Goal: Information Seeking & Learning: Find specific page/section

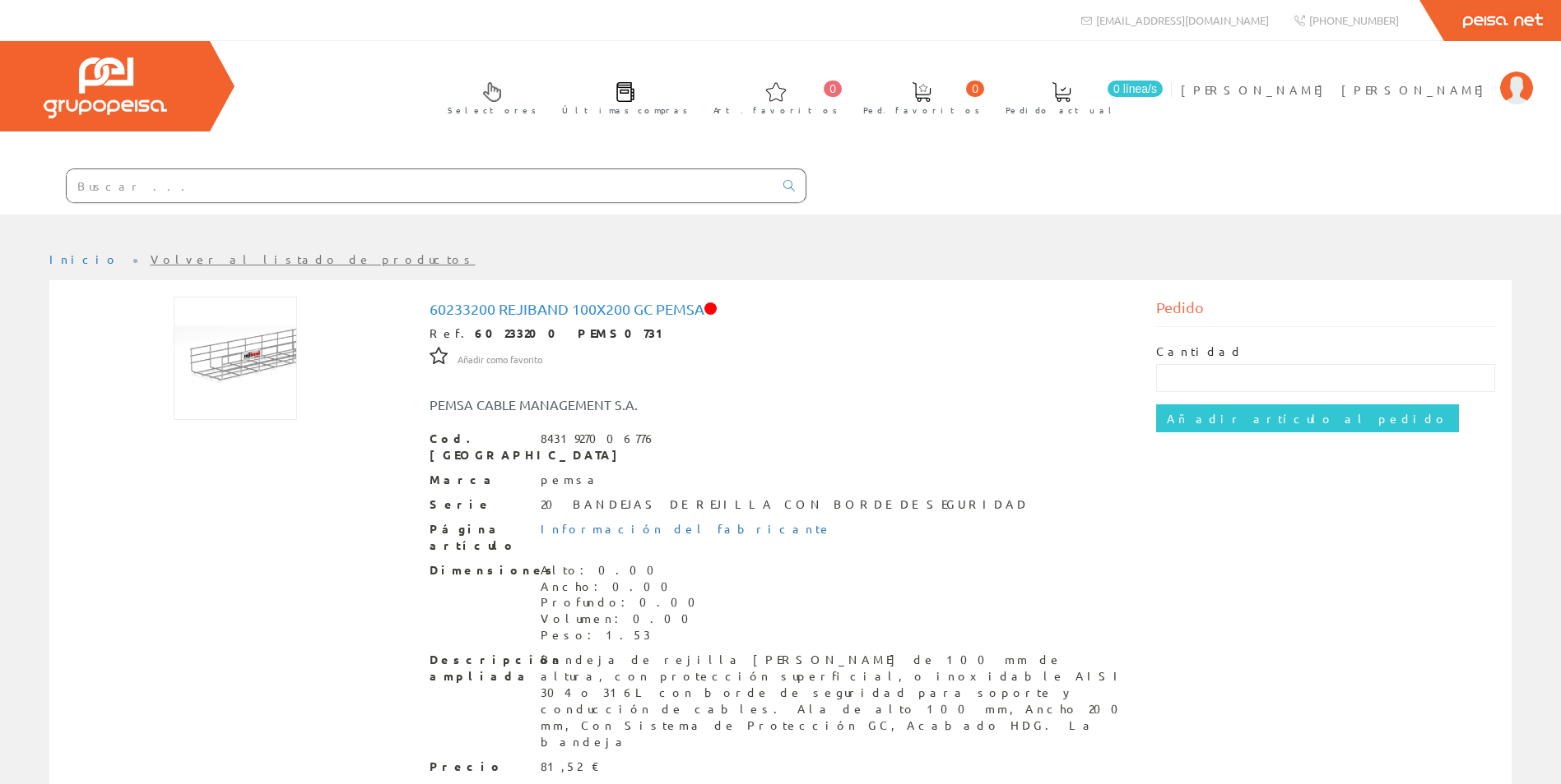
scroll to position [70, 0]
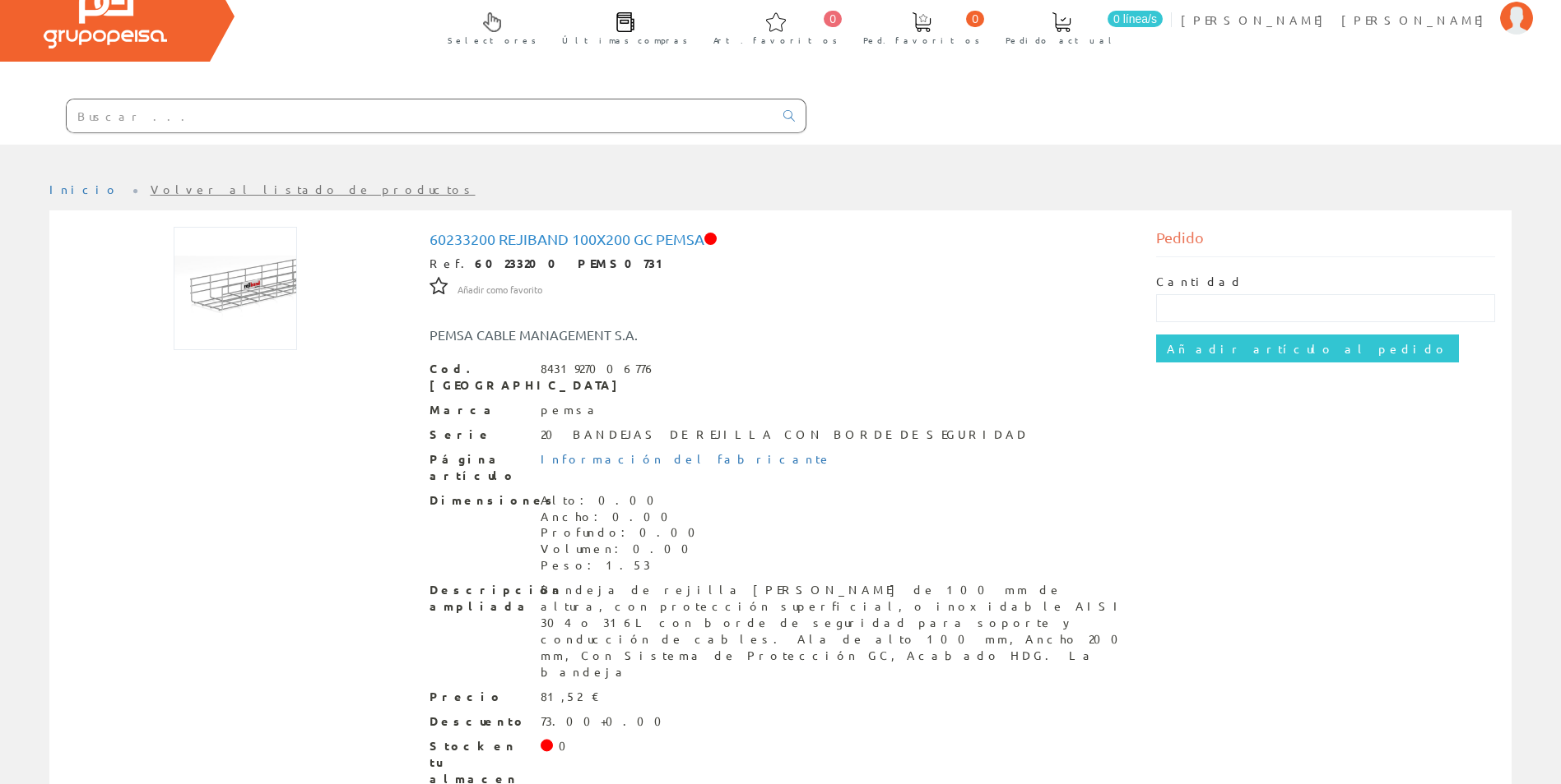
click at [244, 117] on input "text" at bounding box center [420, 115] width 707 height 33
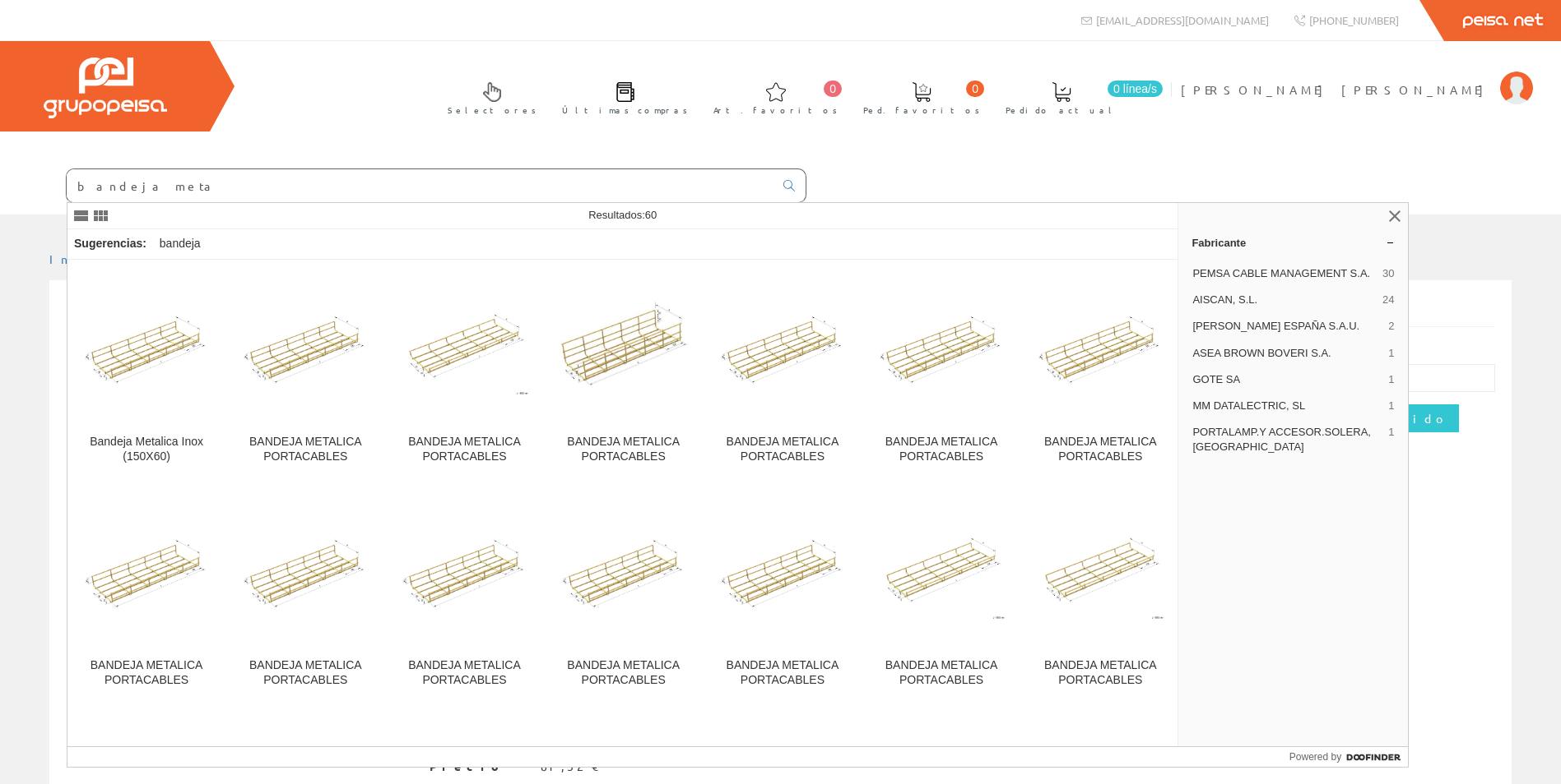
click at [164, 185] on input "bandeja meta" at bounding box center [420, 185] width 707 height 33
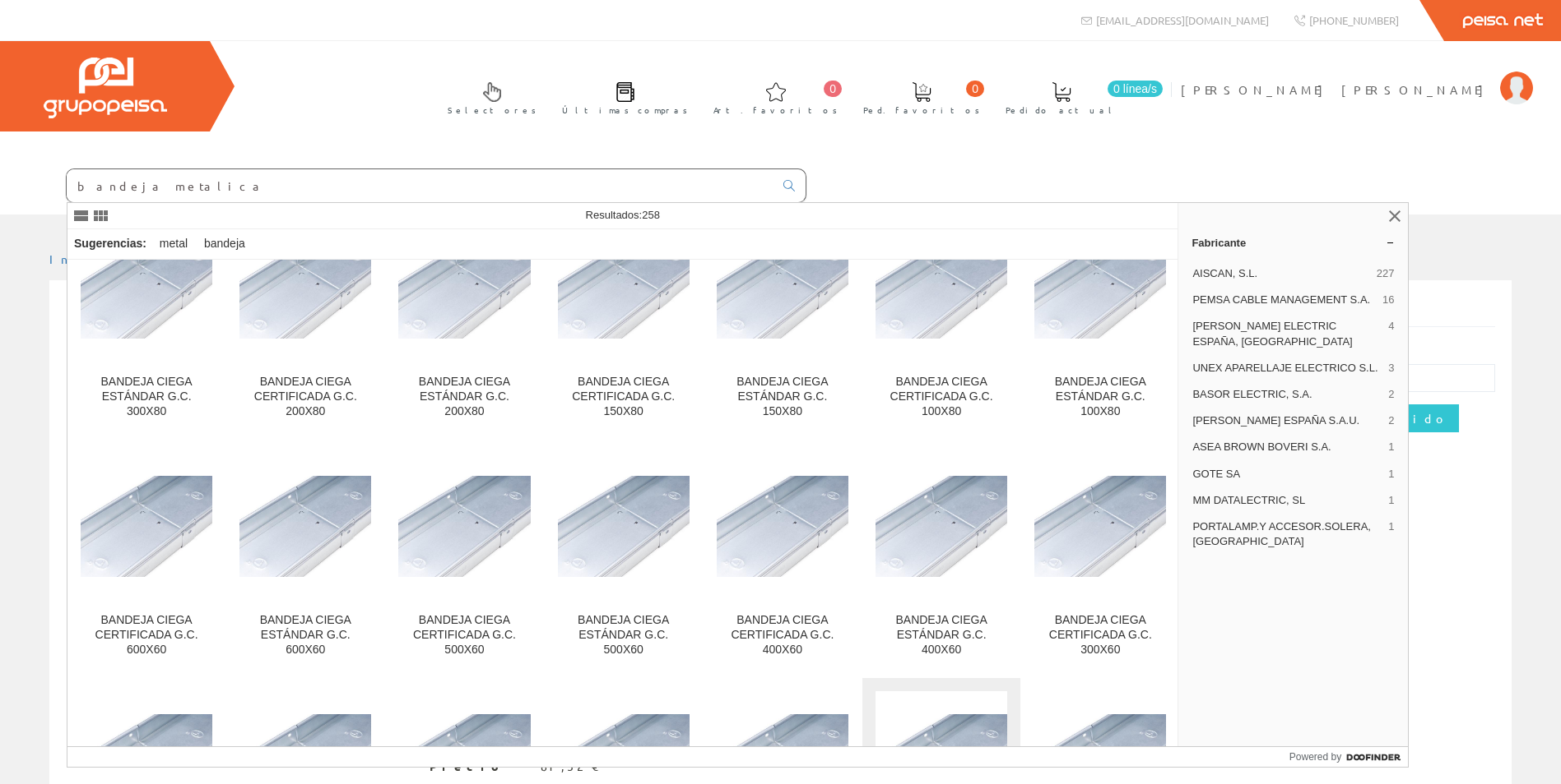
scroll to position [3947, 0]
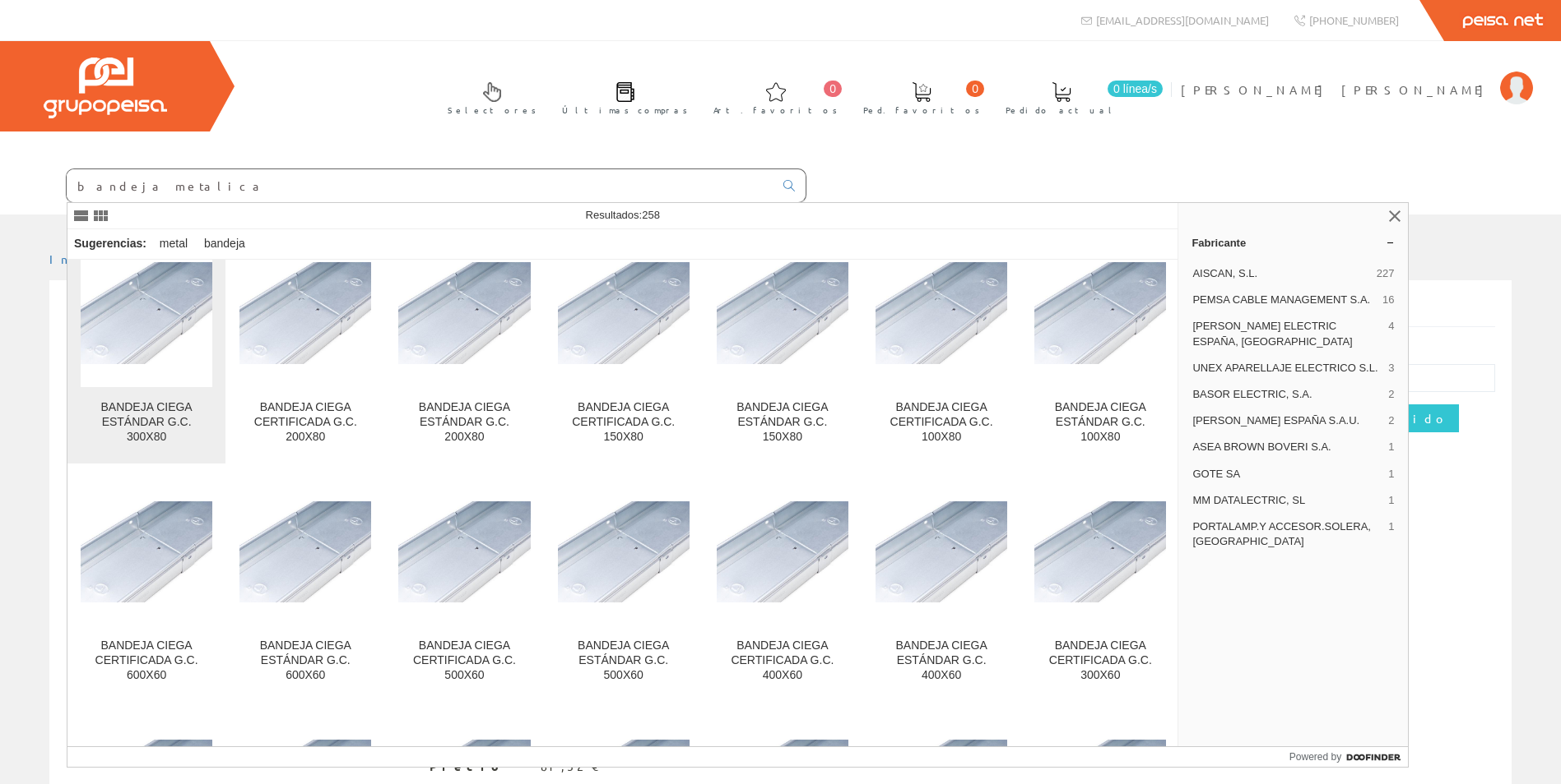
type input "bandeja metalica"
click at [166, 416] on div "BANDEJA CIEGA ESTÁNDAR G.C. 300X80" at bounding box center [146, 422] width 131 height 45
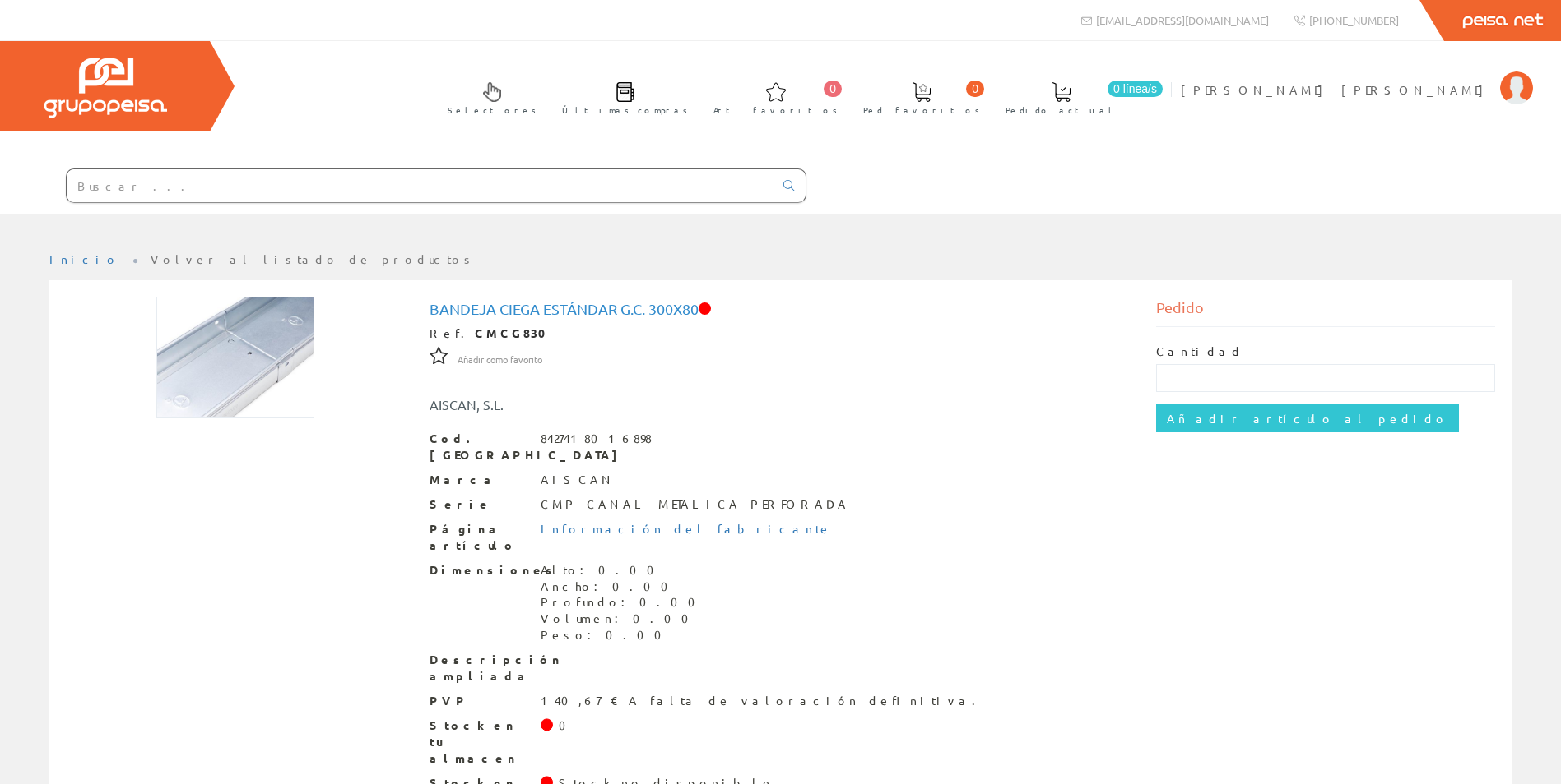
click at [132, 180] on input "text" at bounding box center [420, 185] width 707 height 33
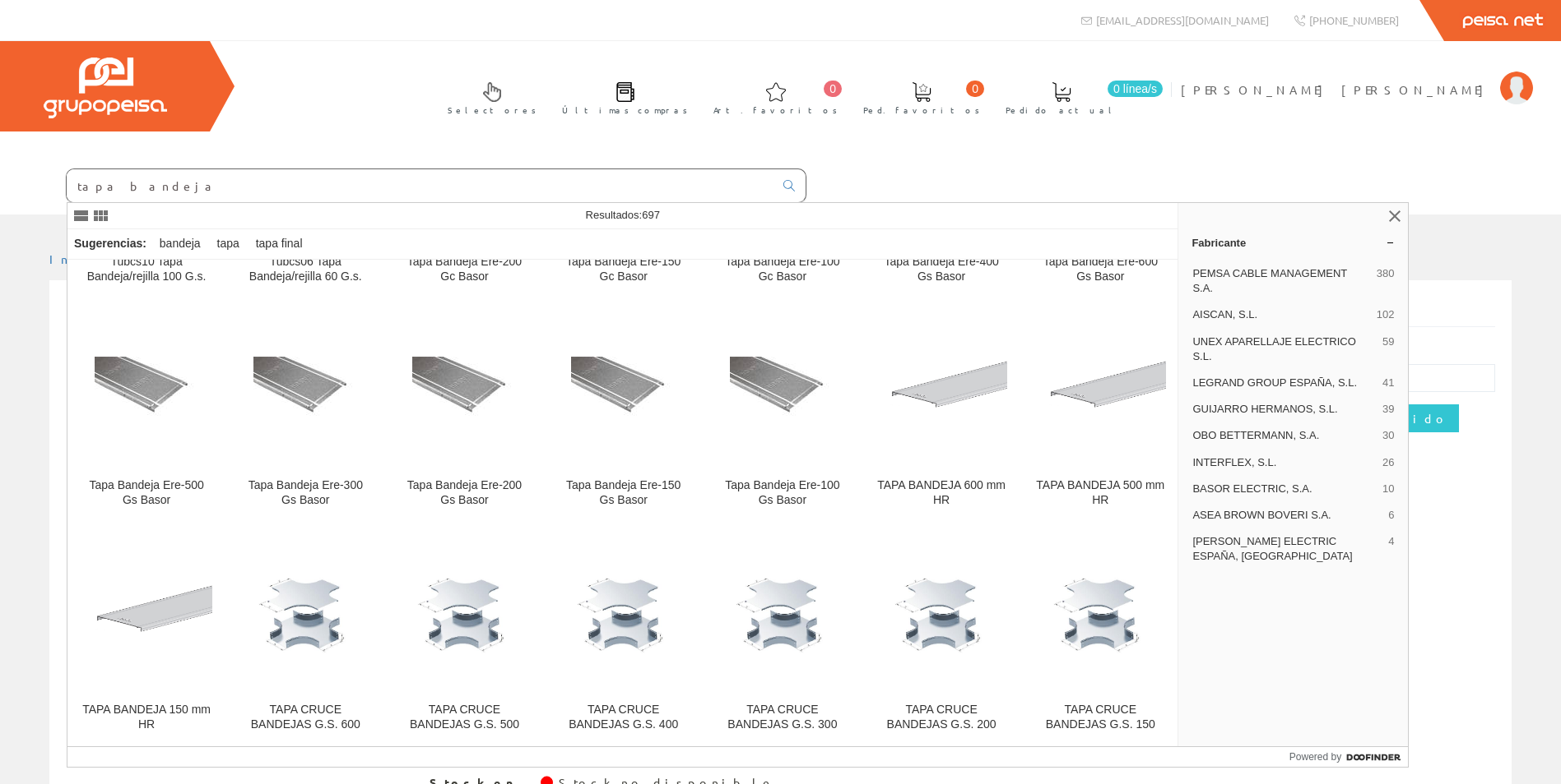
scroll to position [1973, 0]
type input "tapa bandeja"
click at [321, 410] on img at bounding box center [305, 391] width 104 height 70
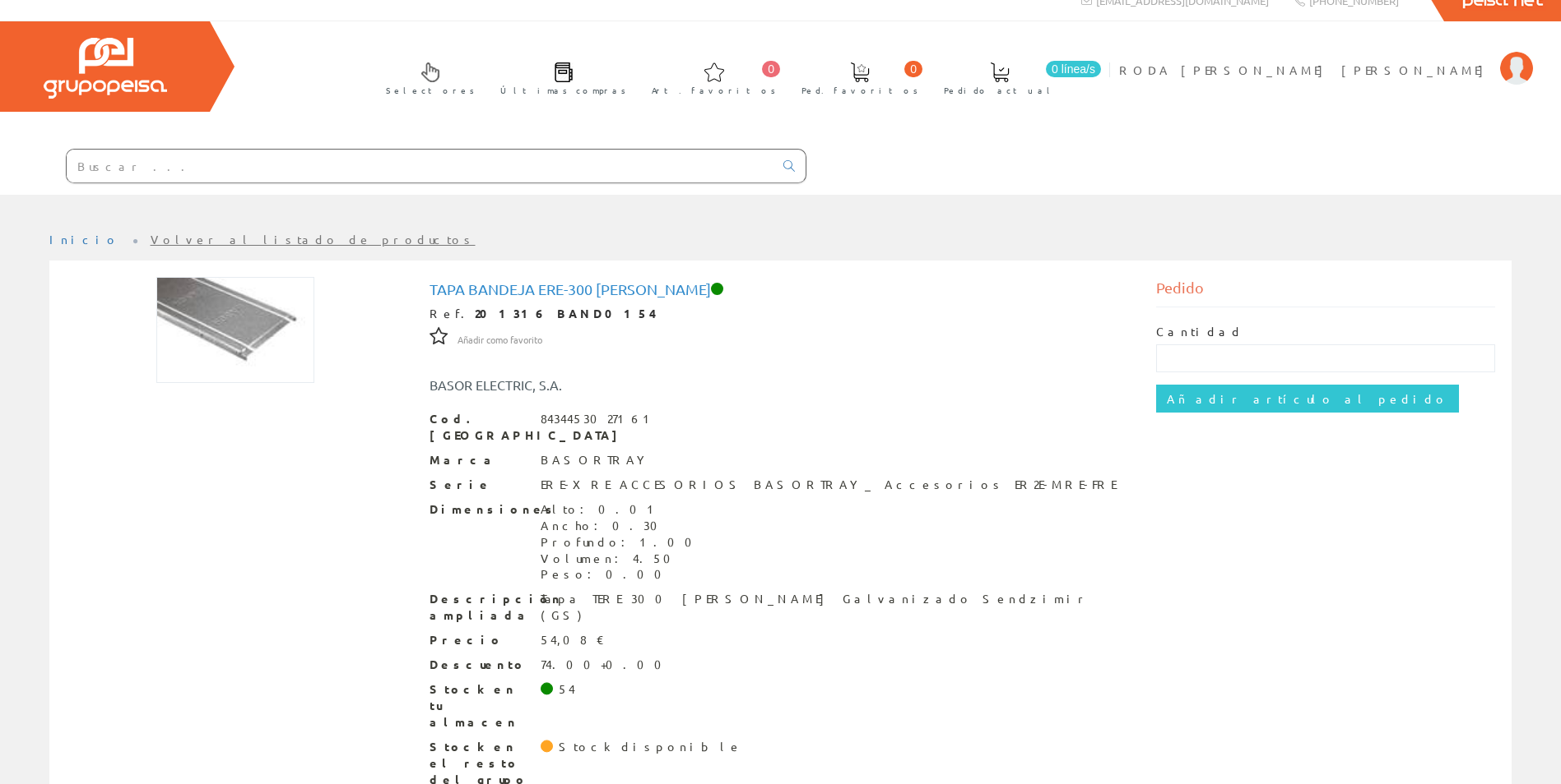
scroll to position [29, 0]
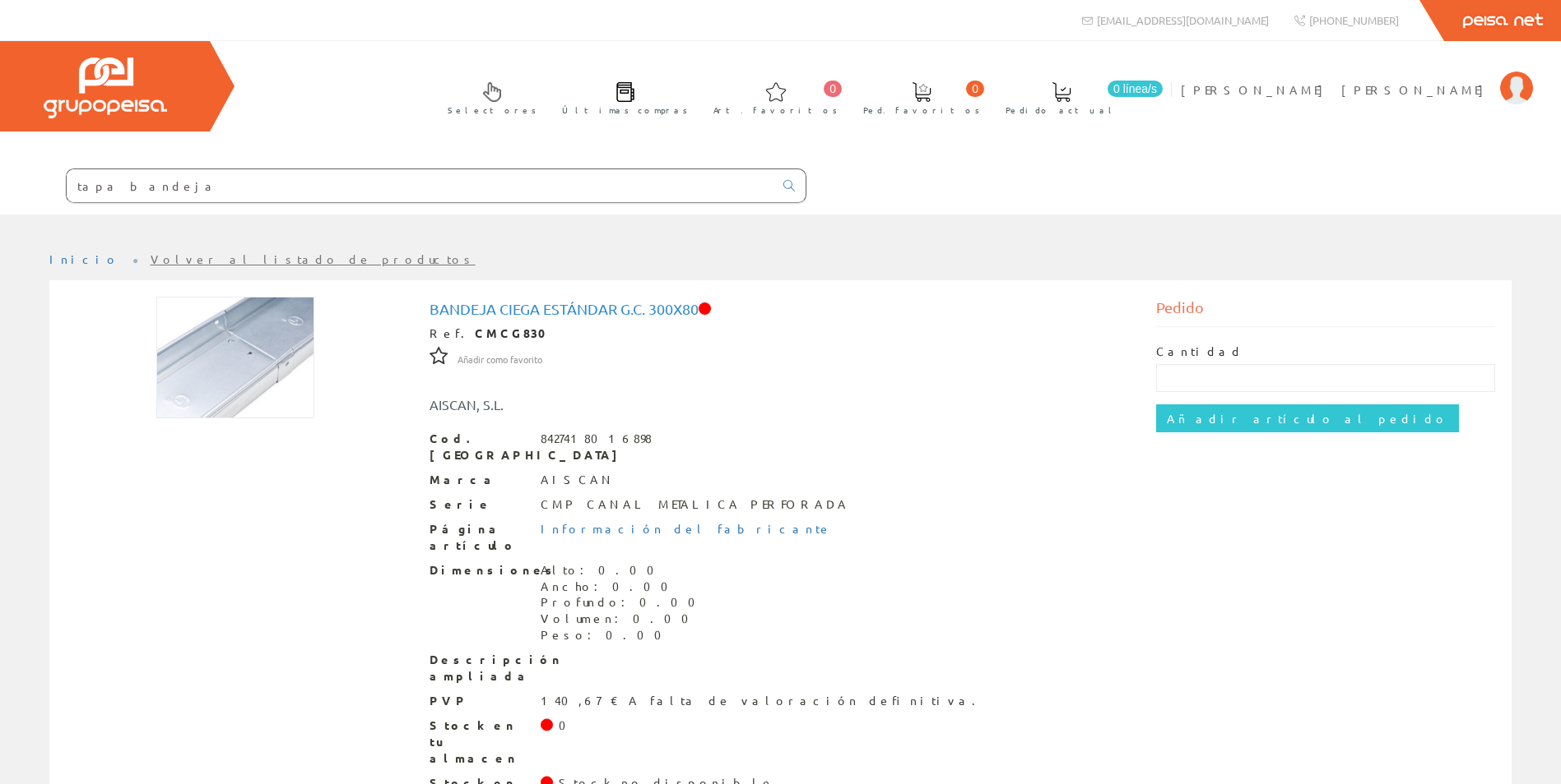
click at [208, 177] on input "tapa bandeja" at bounding box center [420, 185] width 707 height 33
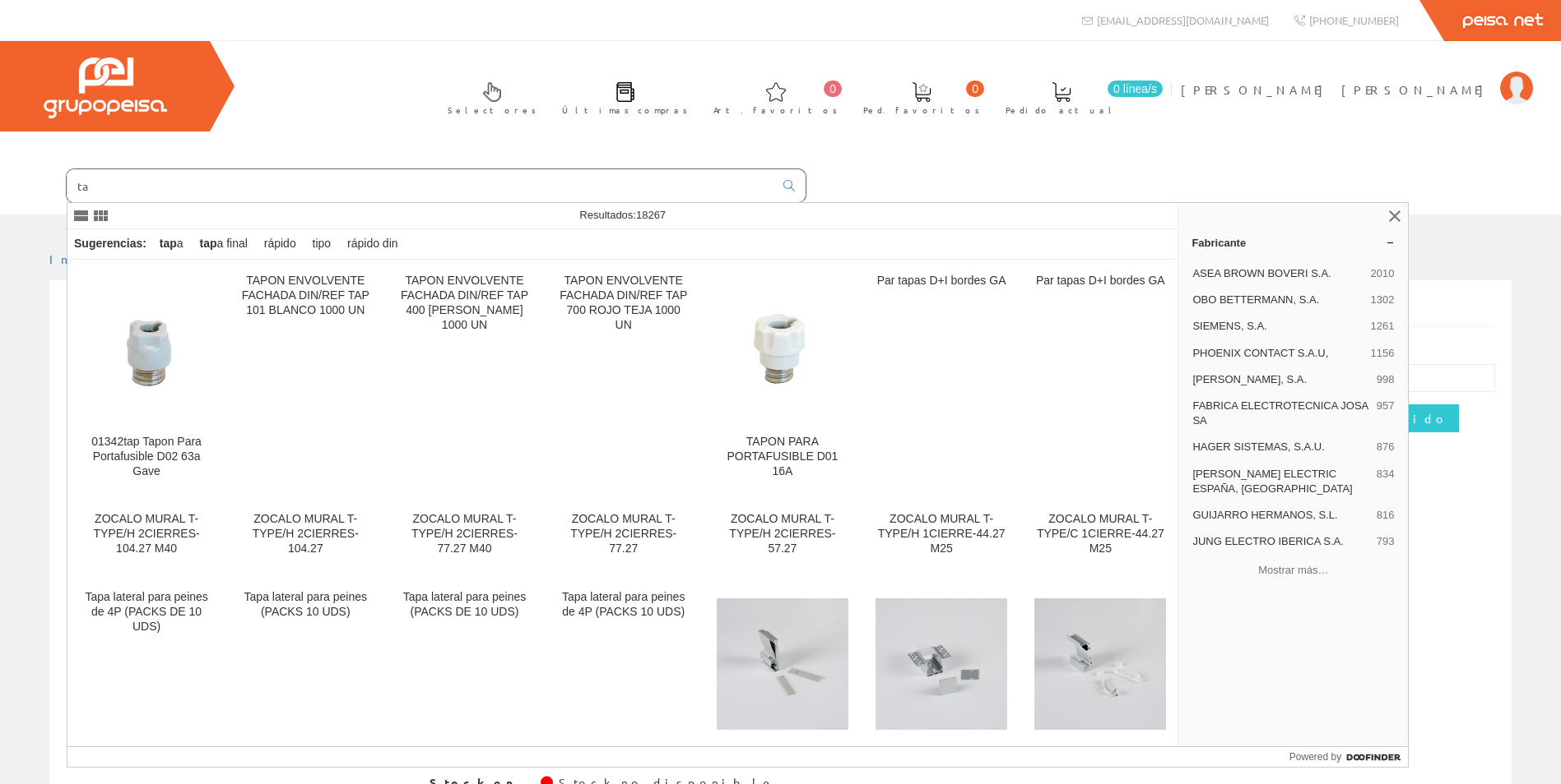
type input "t"
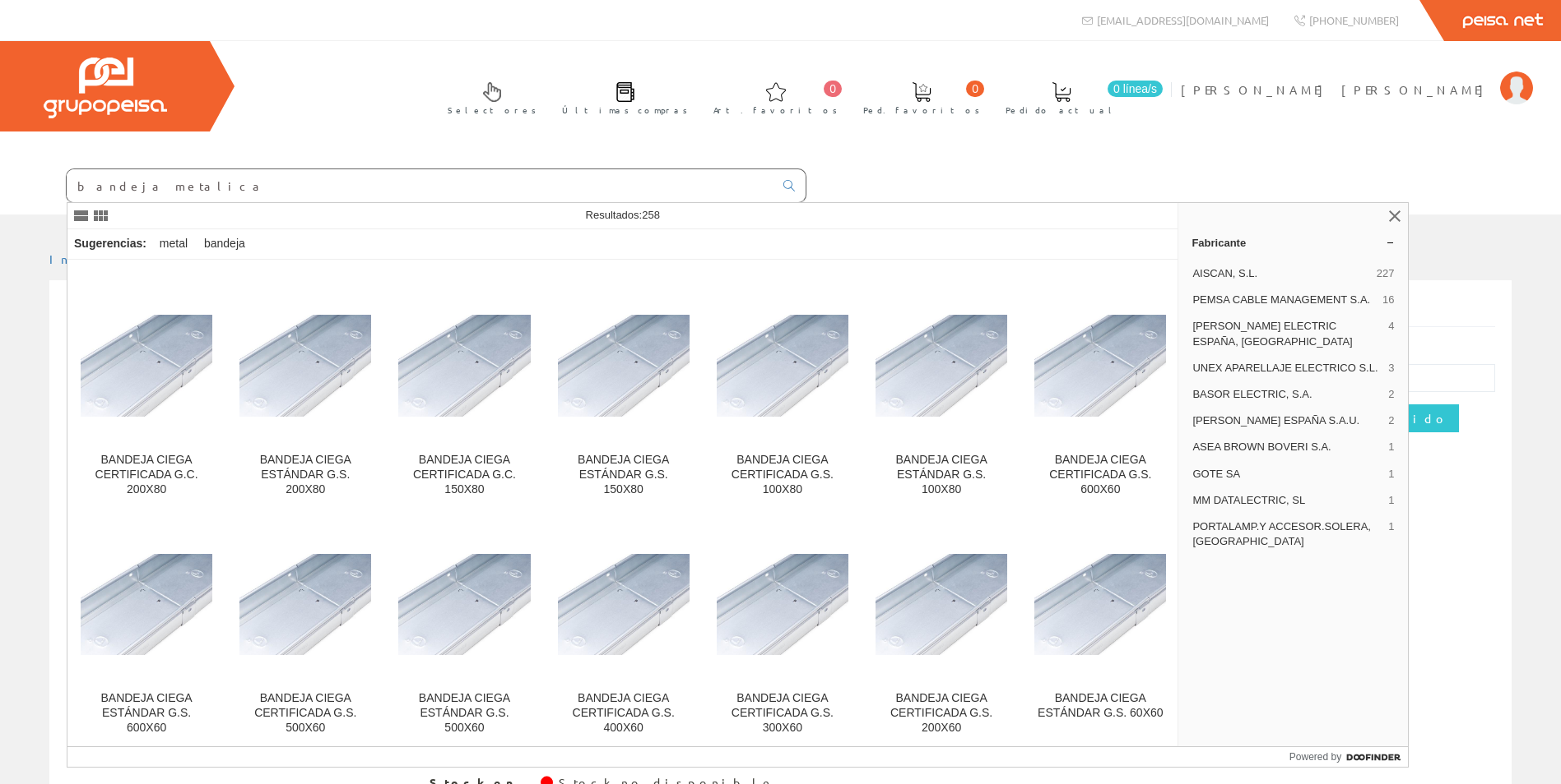
scroll to position [2960, 0]
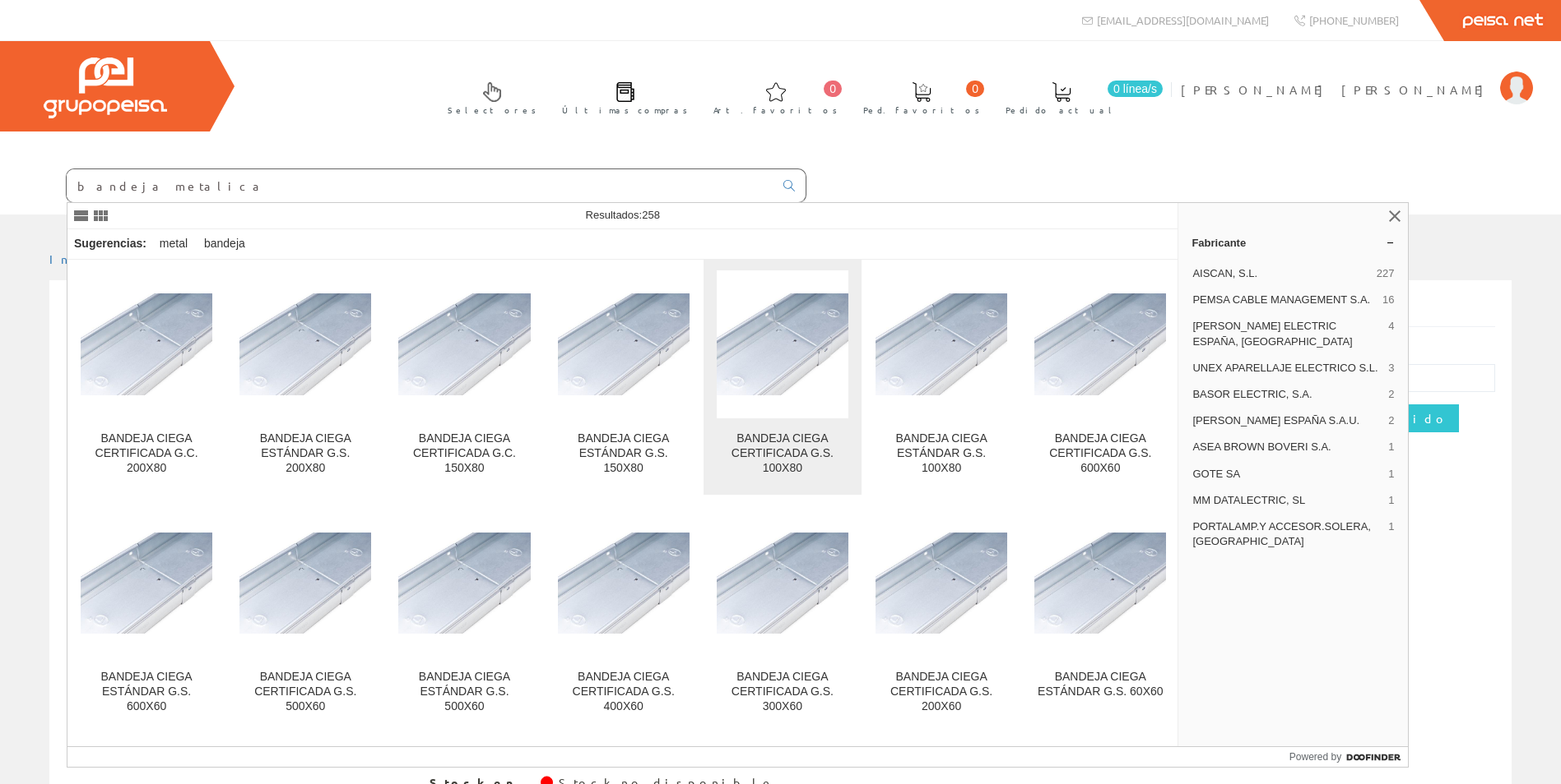
type input "bandeja metalica"
click at [820, 460] on div "BANDEJA CIEGA CERTIFICADA G.S. 100X80" at bounding box center [782, 453] width 131 height 45
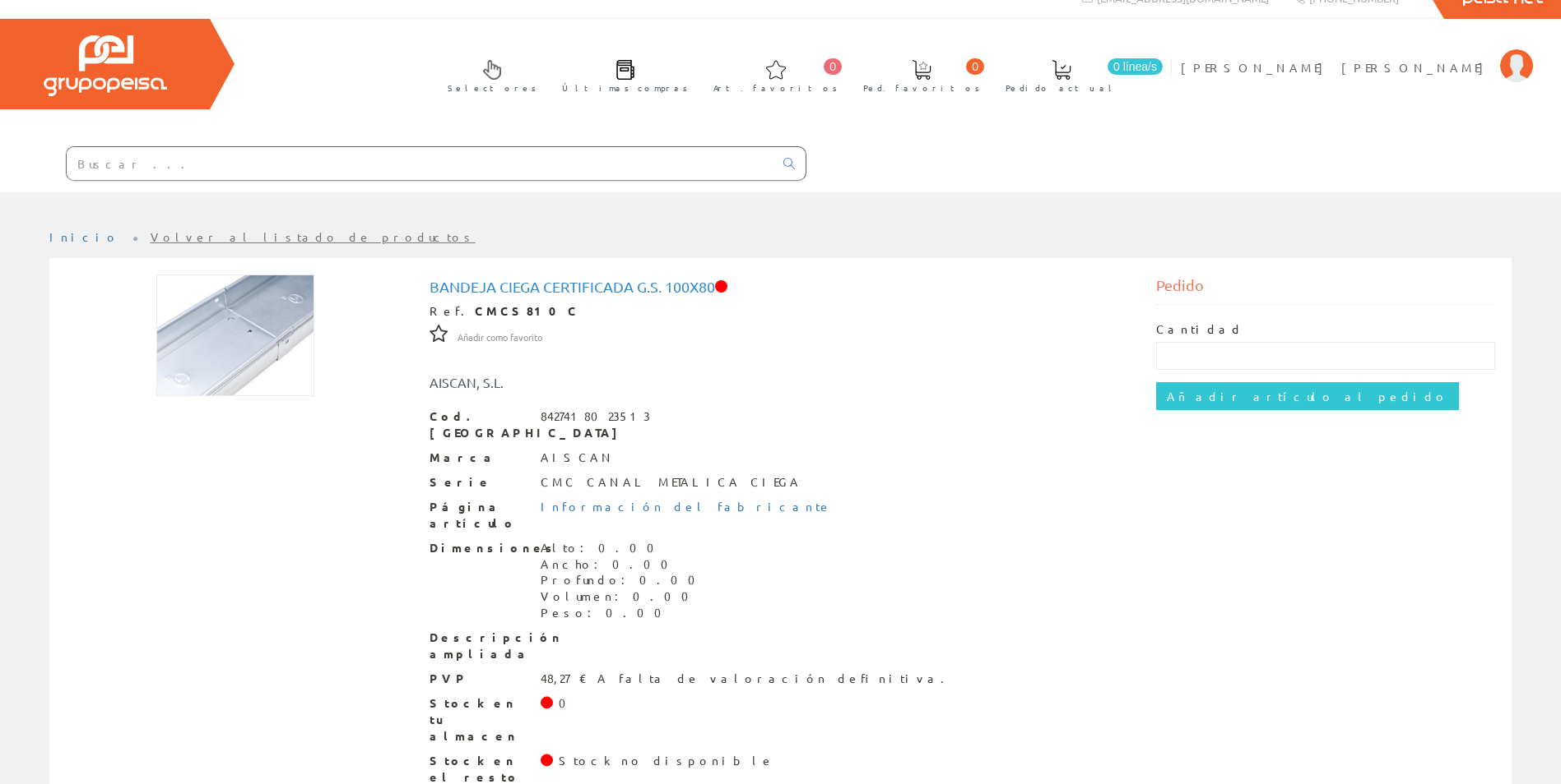
scroll to position [29, 0]
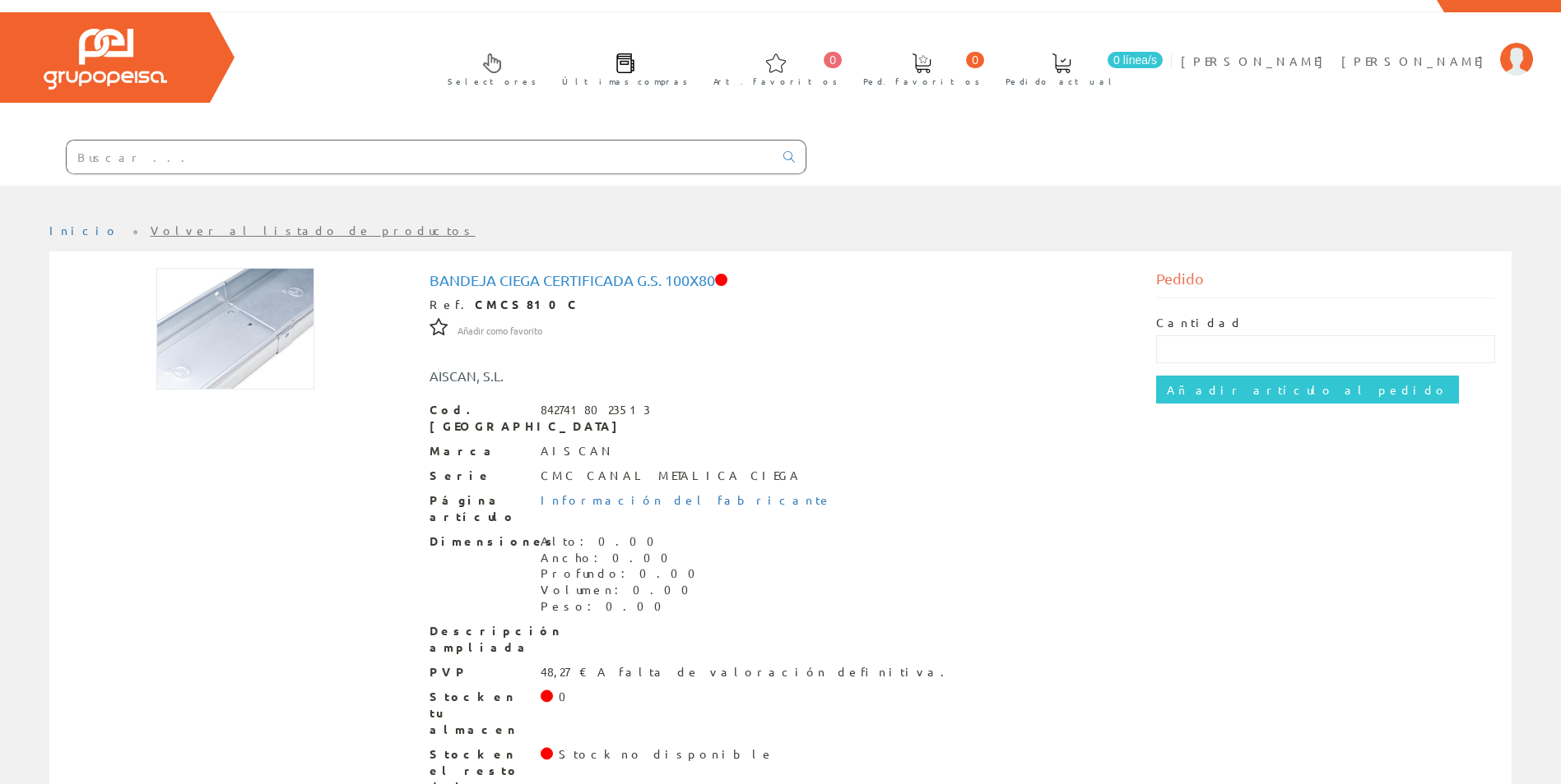
click at [145, 154] on input "text" at bounding box center [420, 156] width 707 height 33
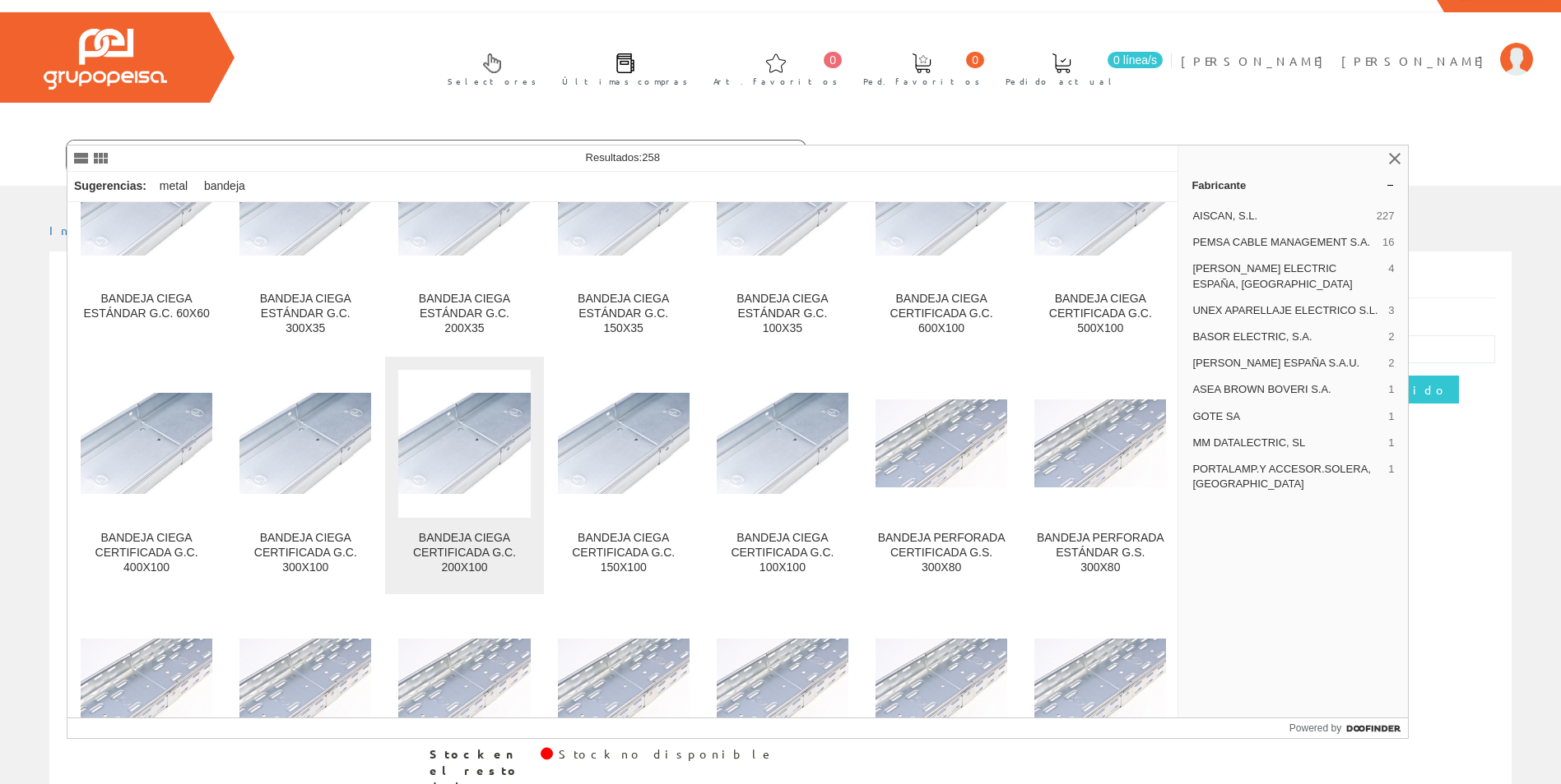
scroll to position [4687, 0]
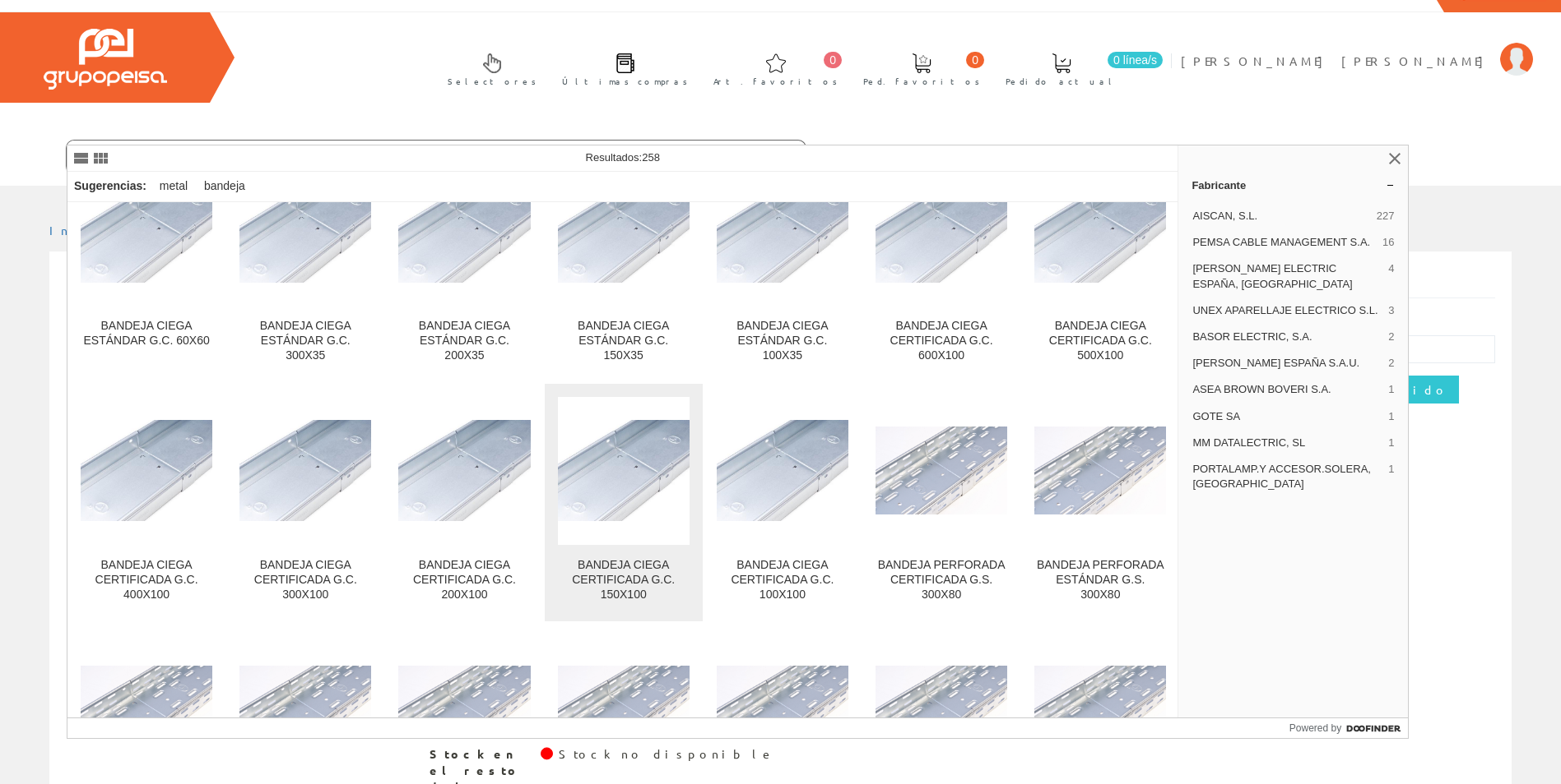
type input "bandeja metalica"
click at [650, 579] on div "BANDEJA CIEGA CERTIFICADA G.C. 150X100" at bounding box center [623, 580] width 131 height 45
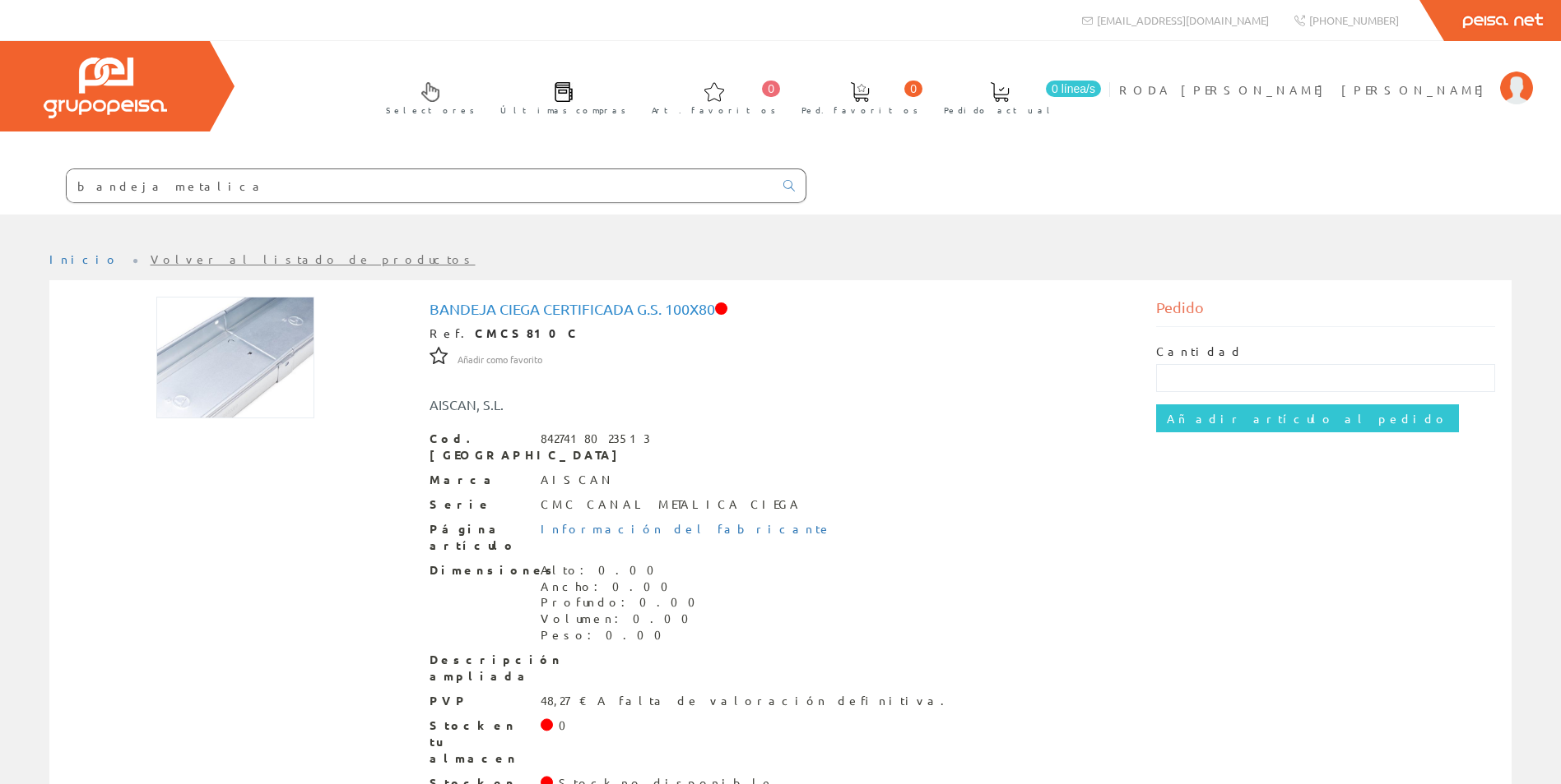
scroll to position [29, 0]
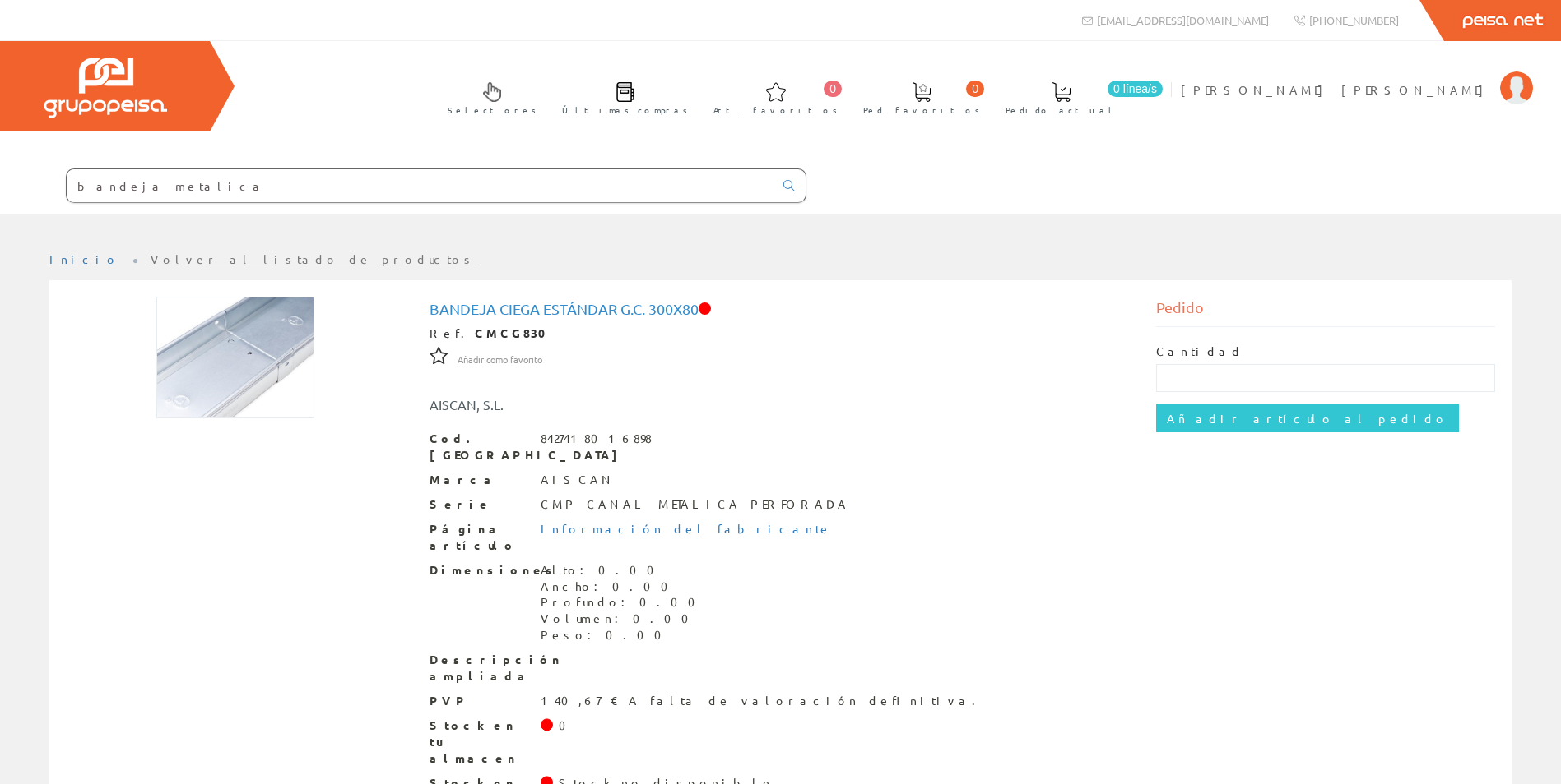
click at [180, 179] on input "bandeja metalica" at bounding box center [420, 185] width 707 height 33
click at [185, 188] on input "bandeja metalica" at bounding box center [420, 185] width 707 height 33
drag, startPoint x: 173, startPoint y: 183, endPoint x: 0, endPoint y: 195, distance: 173.4
click at [12, 194] on form "bandeja metalica" at bounding box center [403, 186] width 806 height 35
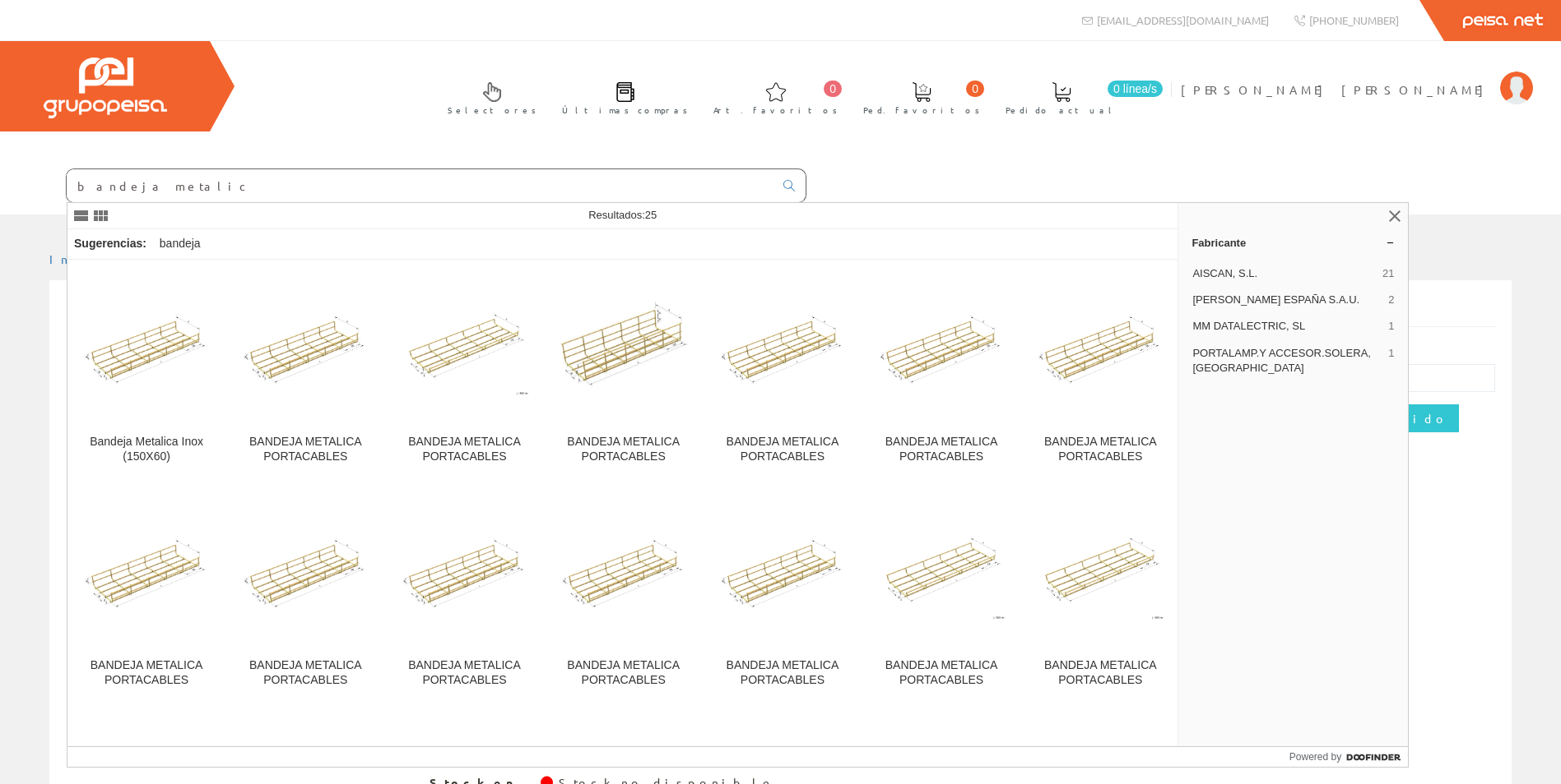
type input "bandeja metalica"
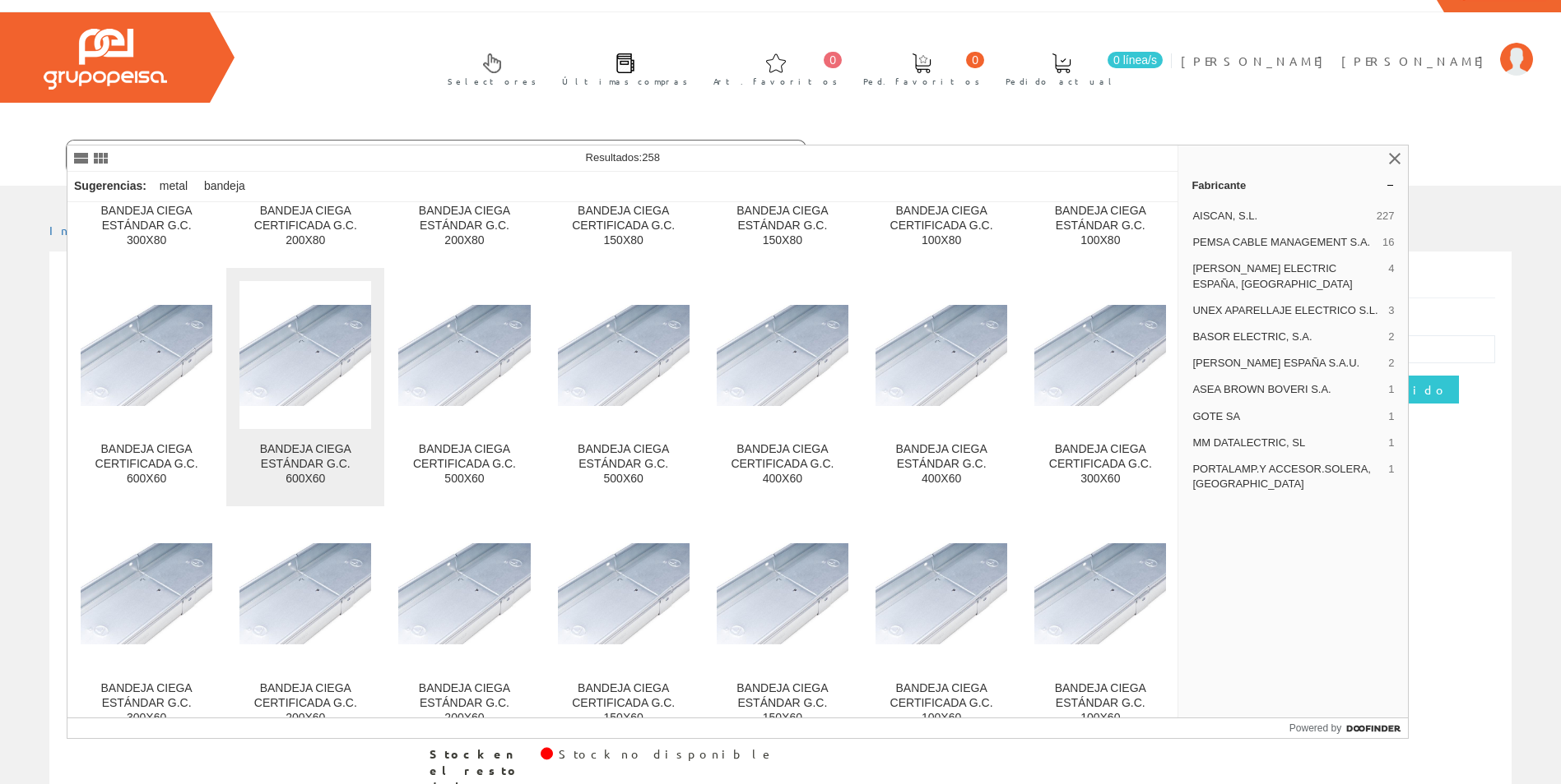
scroll to position [4003, 0]
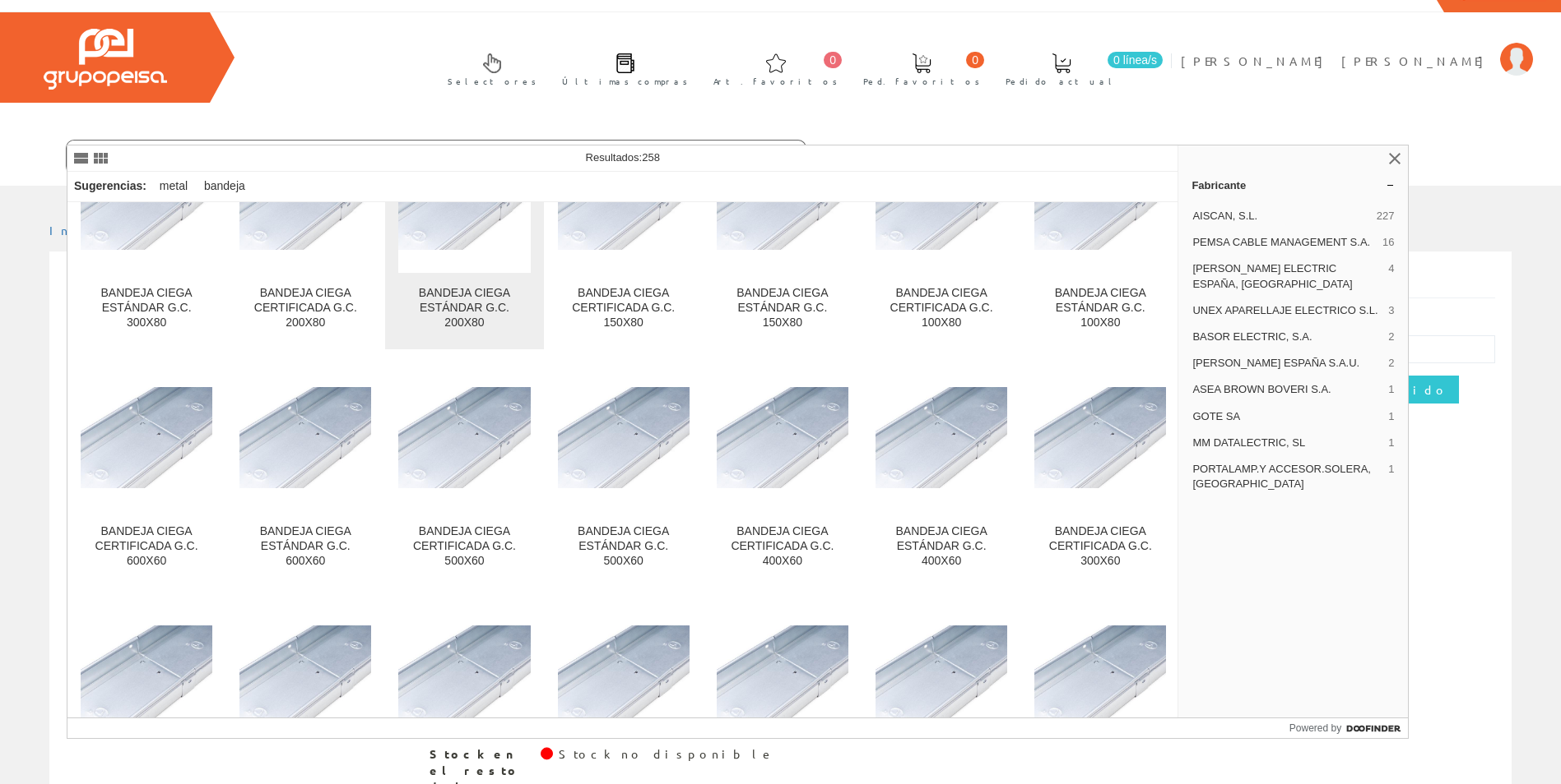
click at [473, 317] on div "BANDEJA CIEGA ESTÁNDAR G.C. 200X80" at bounding box center [464, 308] width 131 height 45
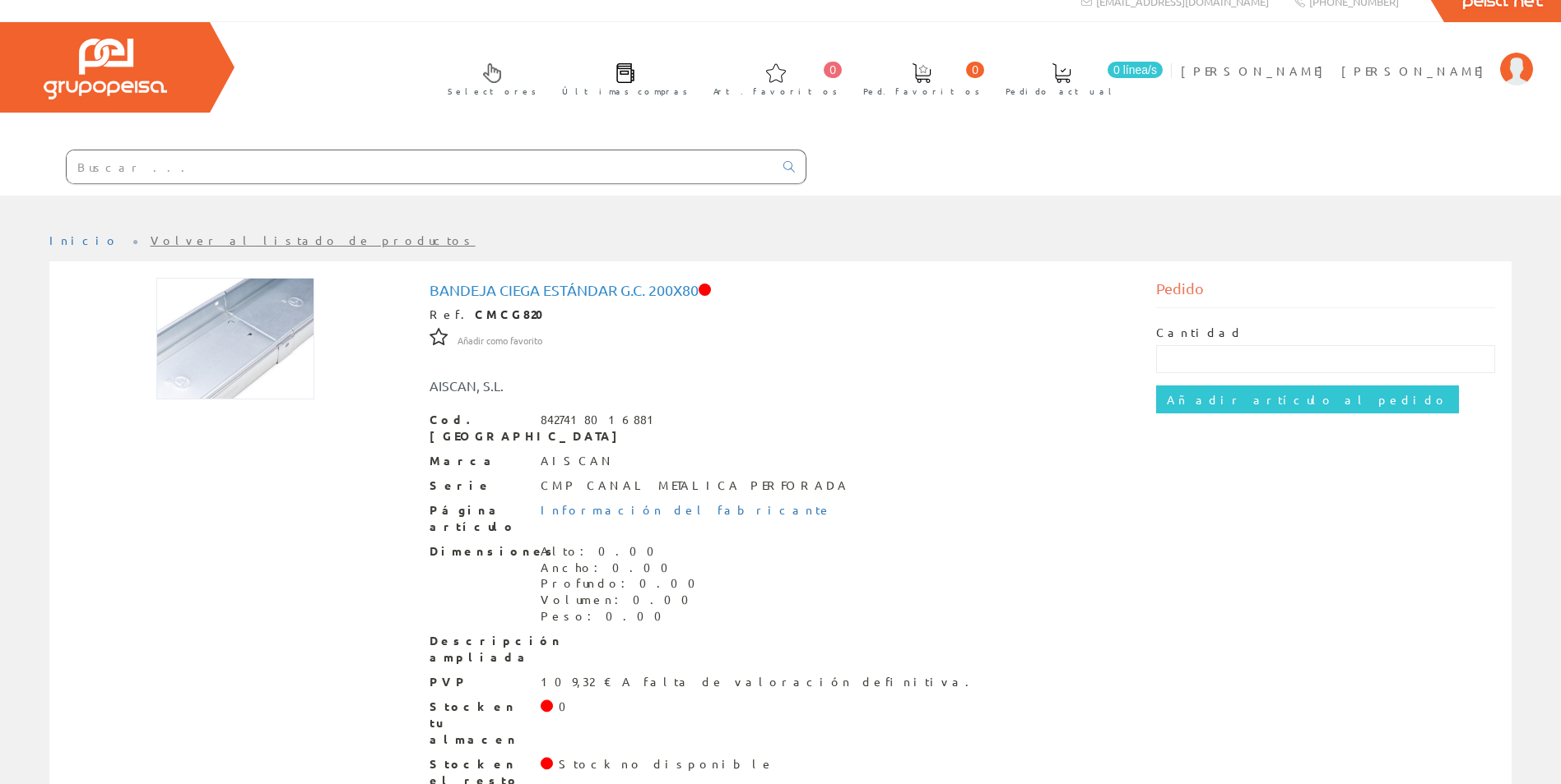
scroll to position [29, 0]
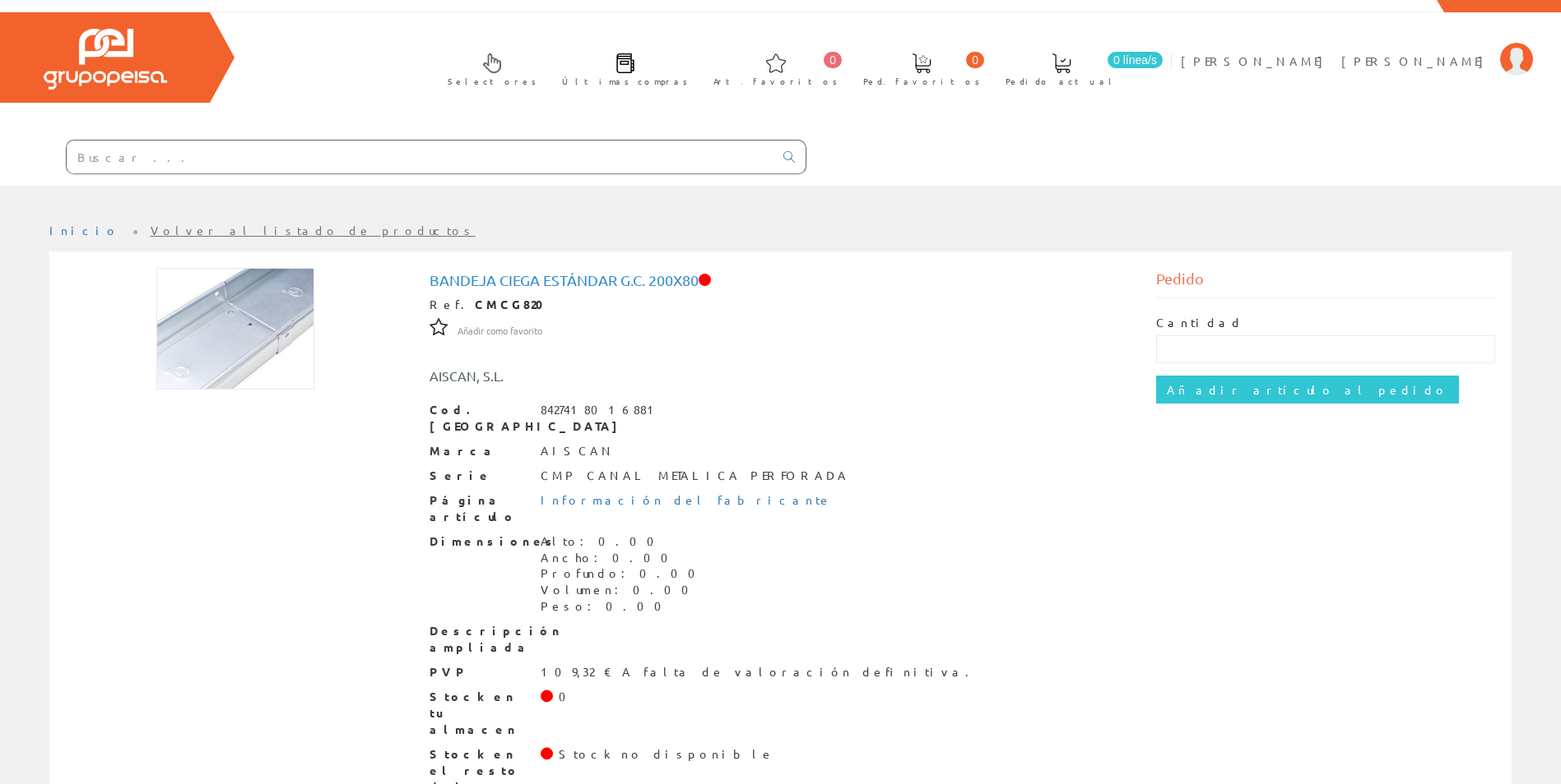
click at [122, 154] on input "text" at bounding box center [420, 156] width 707 height 33
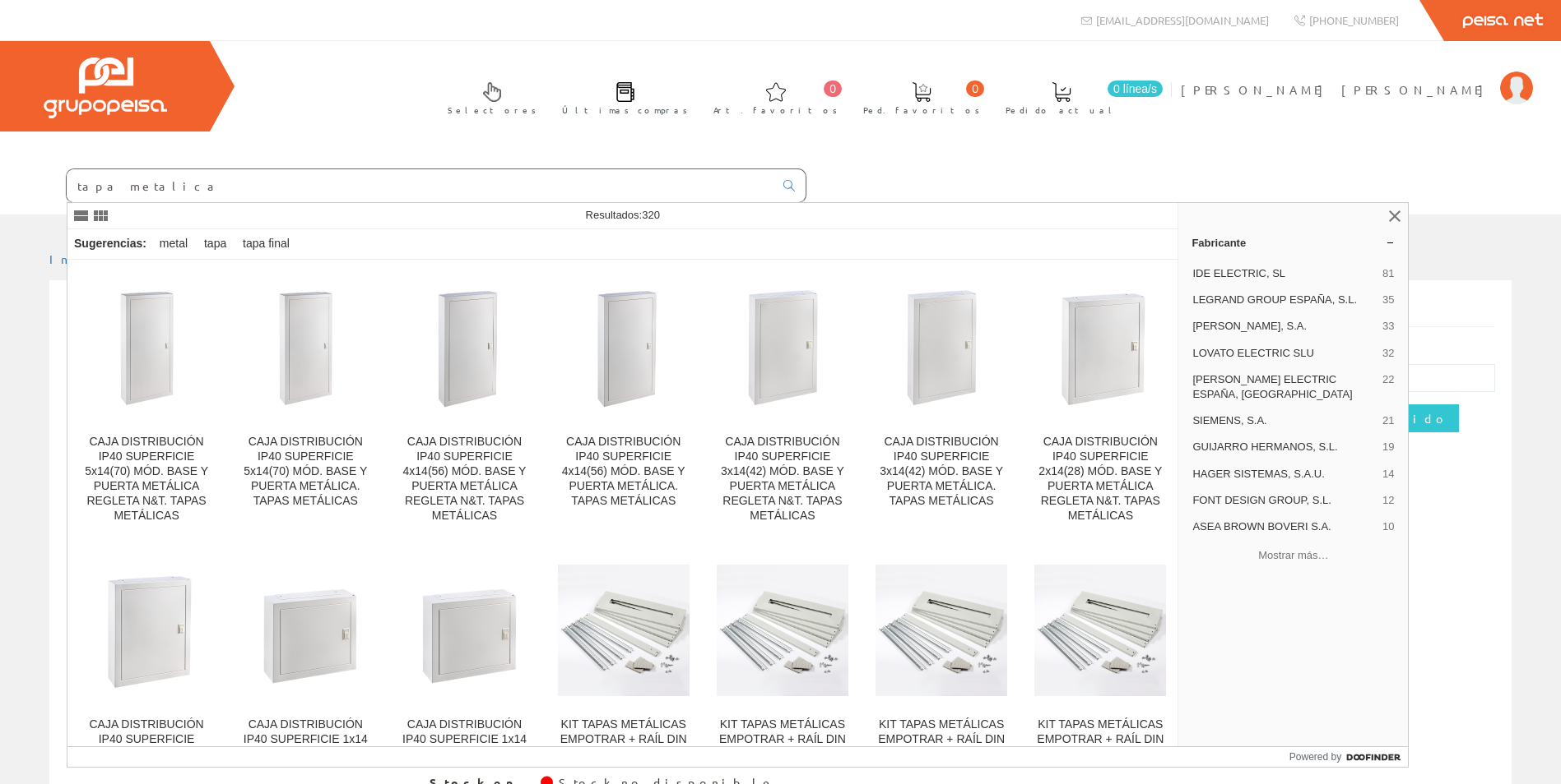
drag, startPoint x: 153, startPoint y: 181, endPoint x: 130, endPoint y: 190, distance: 24.7
click at [130, 190] on input "tapa metalica" at bounding box center [420, 185] width 707 height 33
click at [131, 187] on input "tapa metalica" at bounding box center [420, 185] width 707 height 33
click at [195, 184] on input "tapa metalica" at bounding box center [420, 185] width 707 height 33
type input "tapa metalica rejiband"
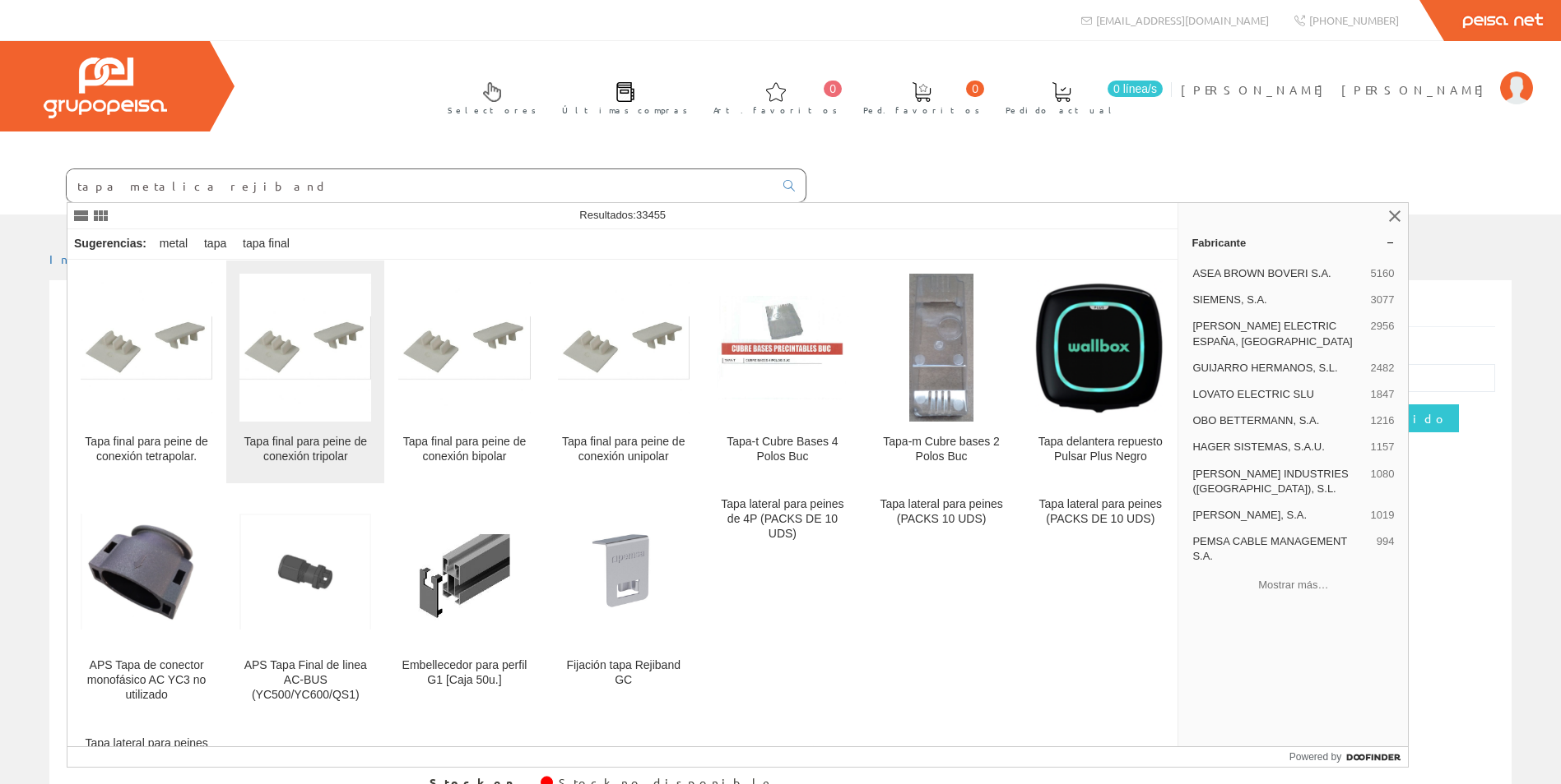
scroll to position [333, 0]
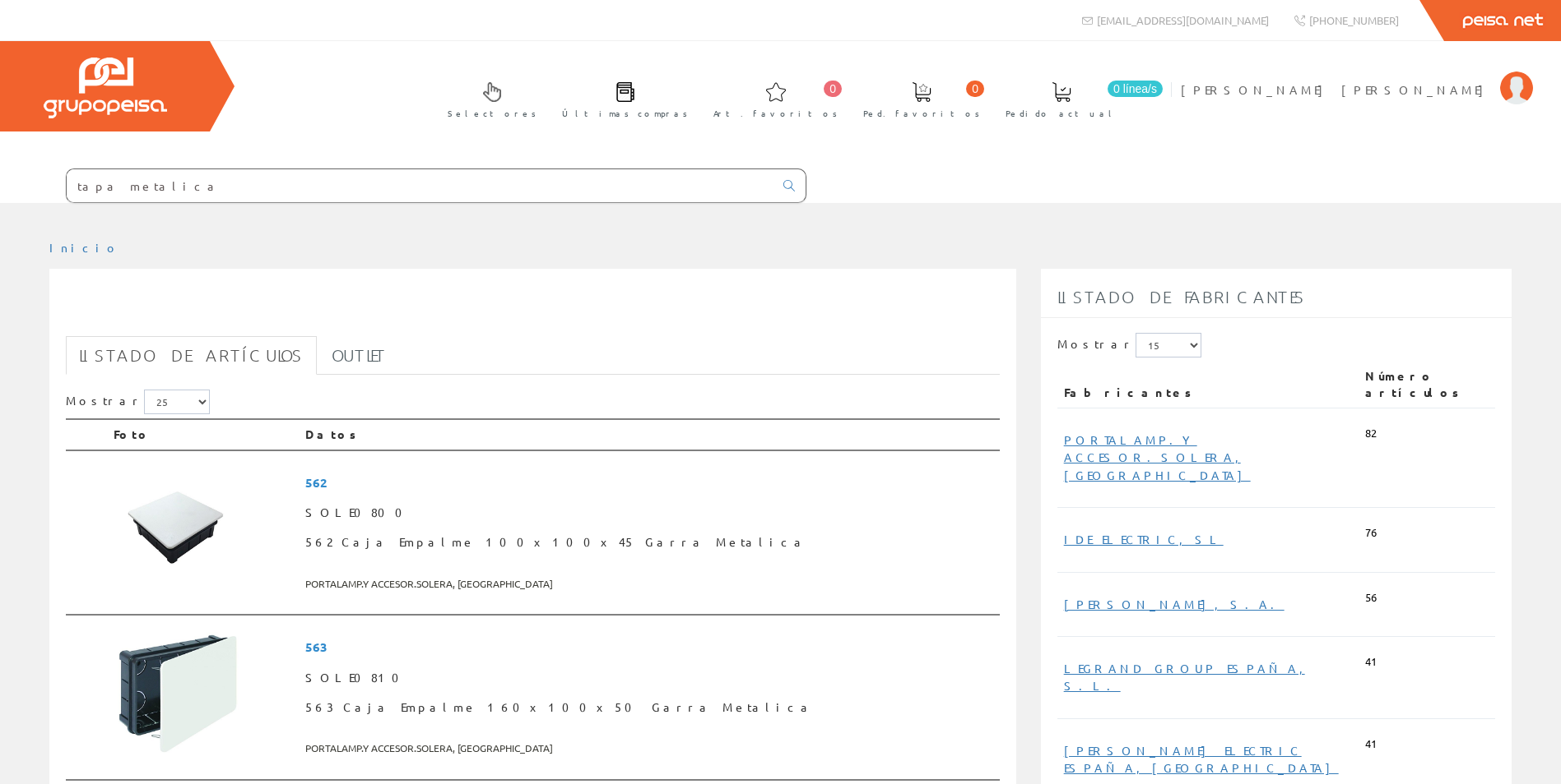
click at [577, 190] on input "tapa metalica" at bounding box center [420, 185] width 707 height 33
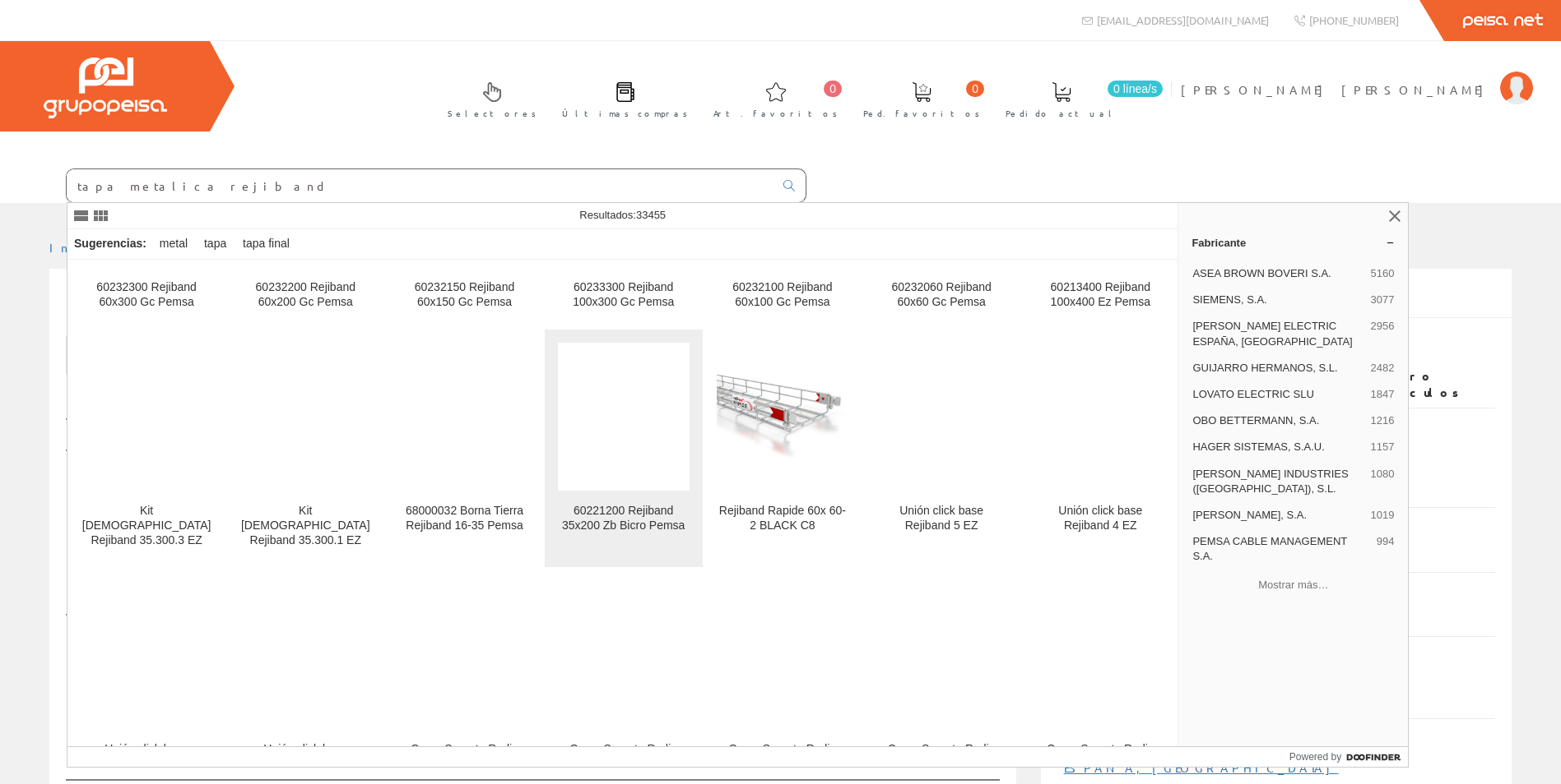
scroll to position [11879, 0]
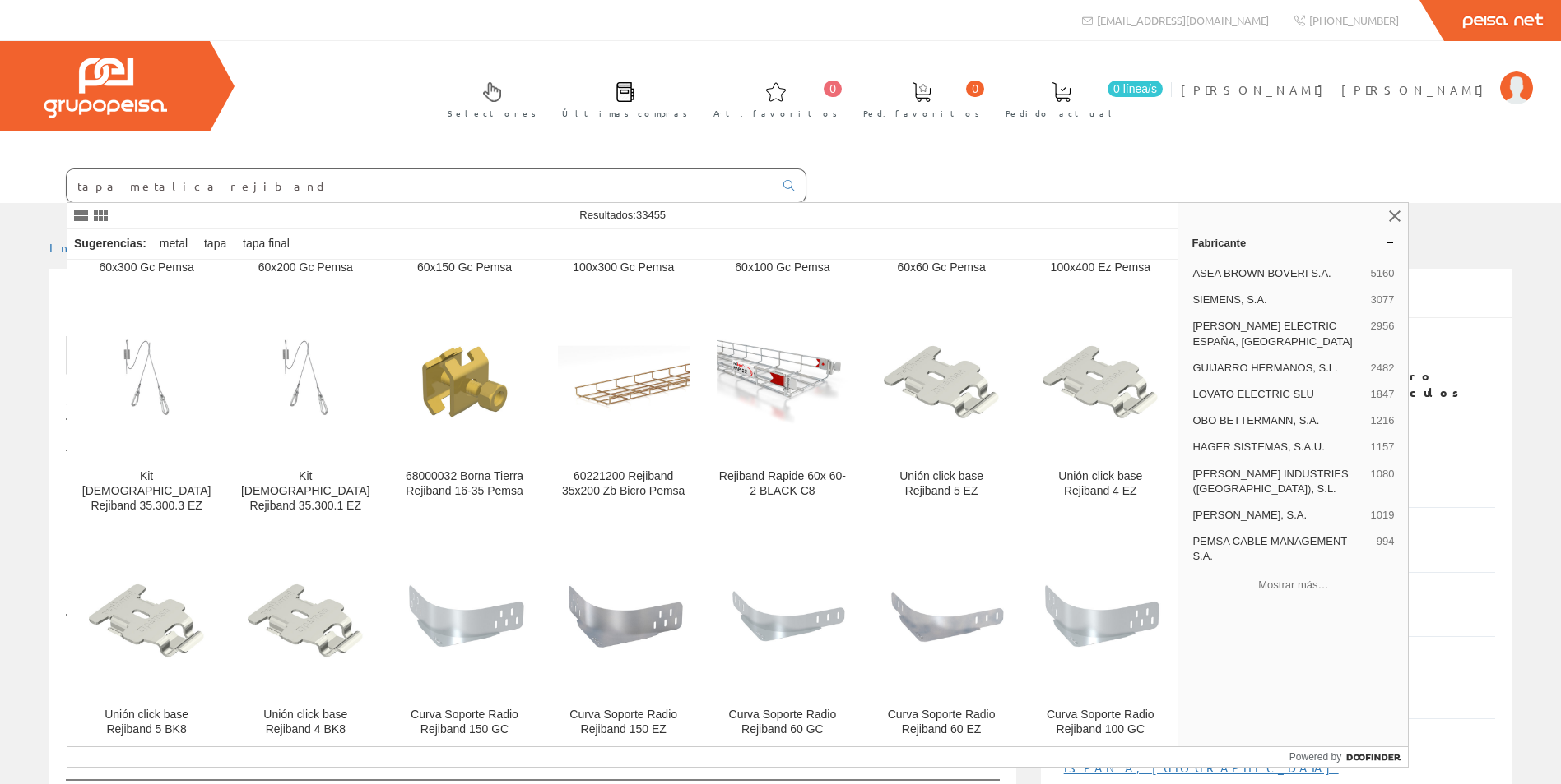
click at [227, 181] on input "tapa metalica rejiband" at bounding box center [420, 185] width 707 height 33
drag, startPoint x: 236, startPoint y: 181, endPoint x: -3, endPoint y: 185, distance: 239.0
click at [0, 185] on html "tapa metalica [EMAIL_ADDRESS][DOMAIN_NAME]" at bounding box center [780, 392] width 1561 height 784
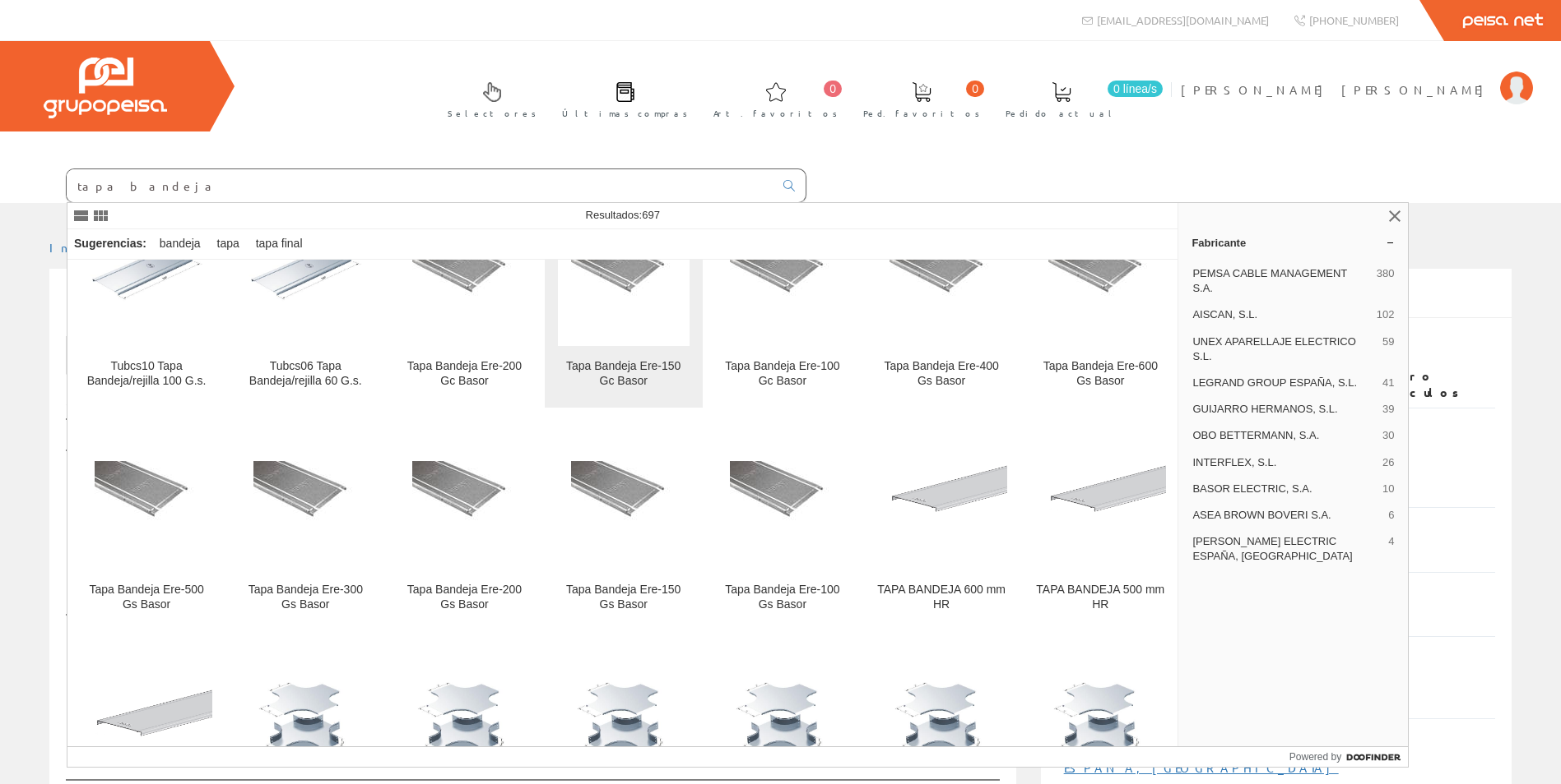
scroll to position [1891, 0]
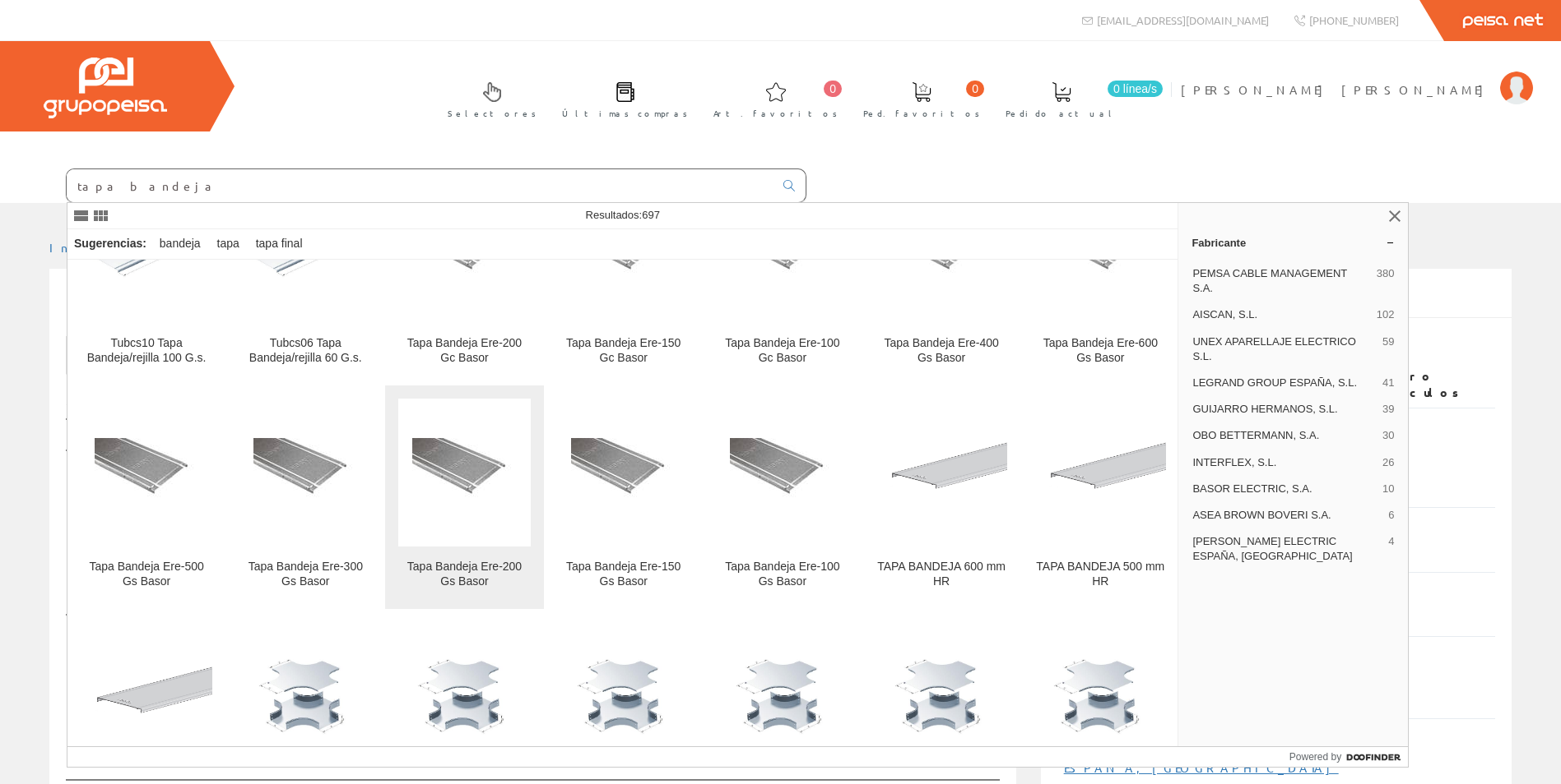
type input "tapa bandeja"
click at [504, 567] on div "Tapa Bandeja Ere-200 Gs Basor" at bounding box center [464, 575] width 131 height 30
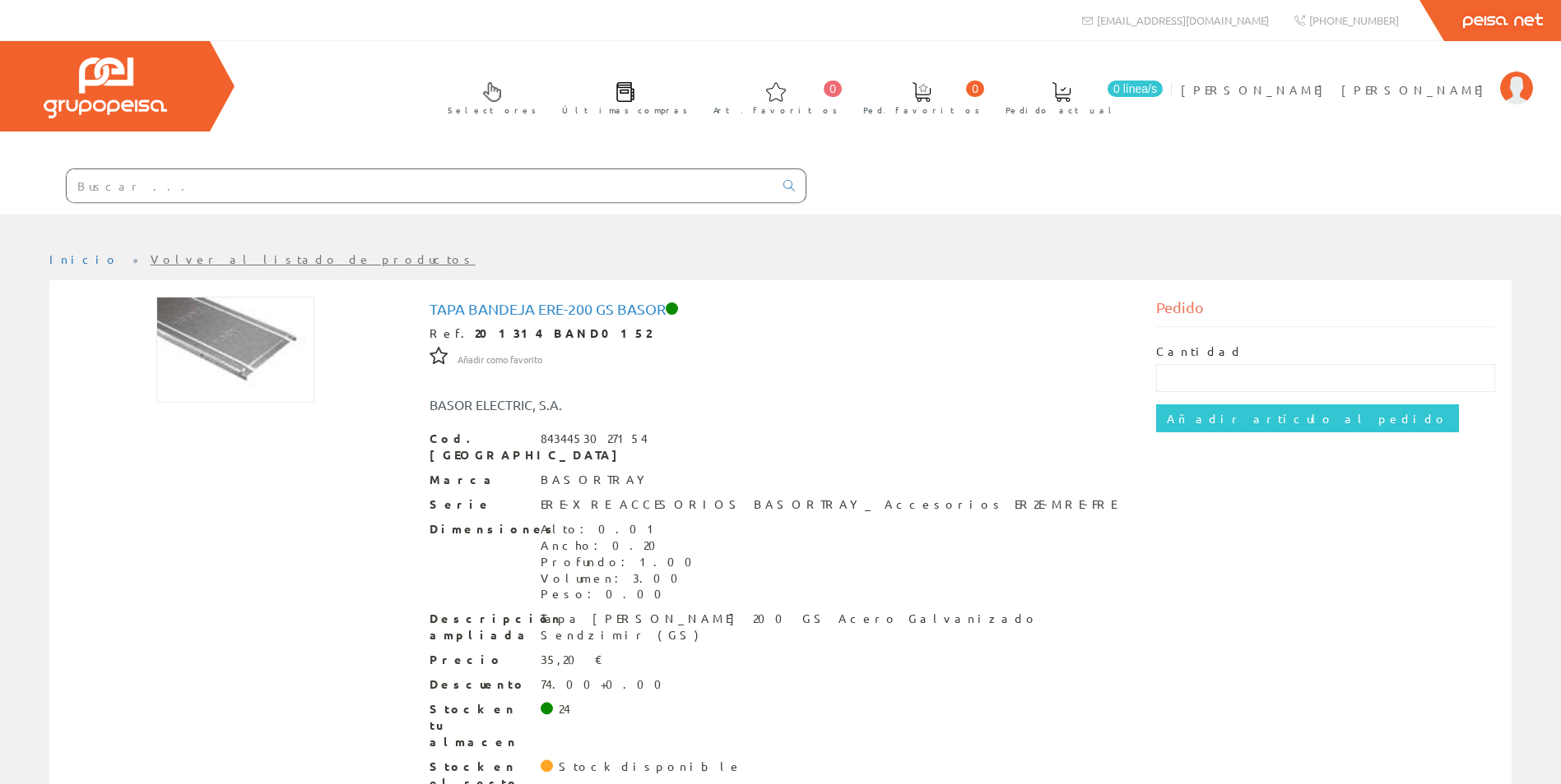
click at [141, 177] on input "text" at bounding box center [420, 185] width 707 height 33
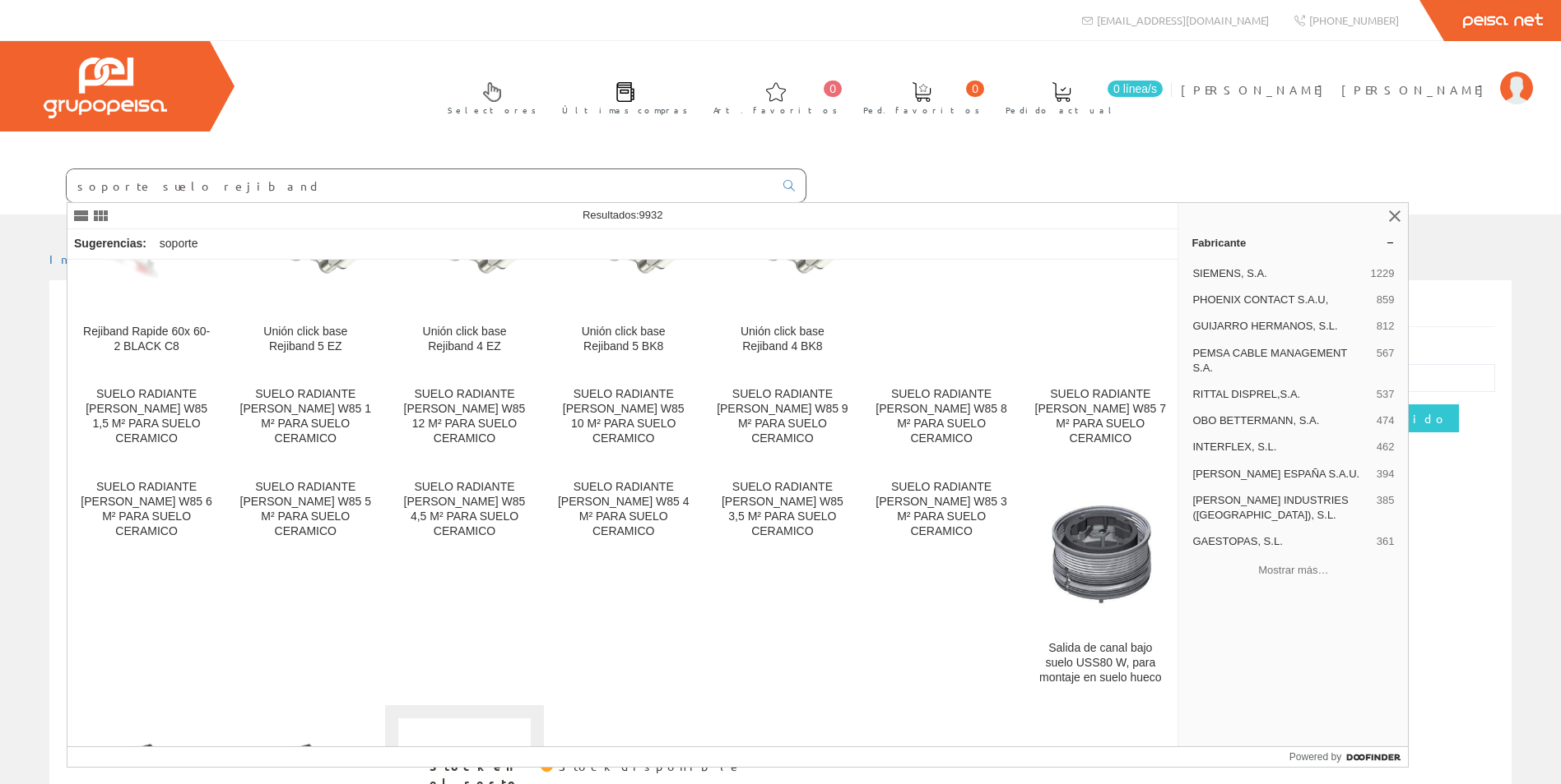
scroll to position [6084, 0]
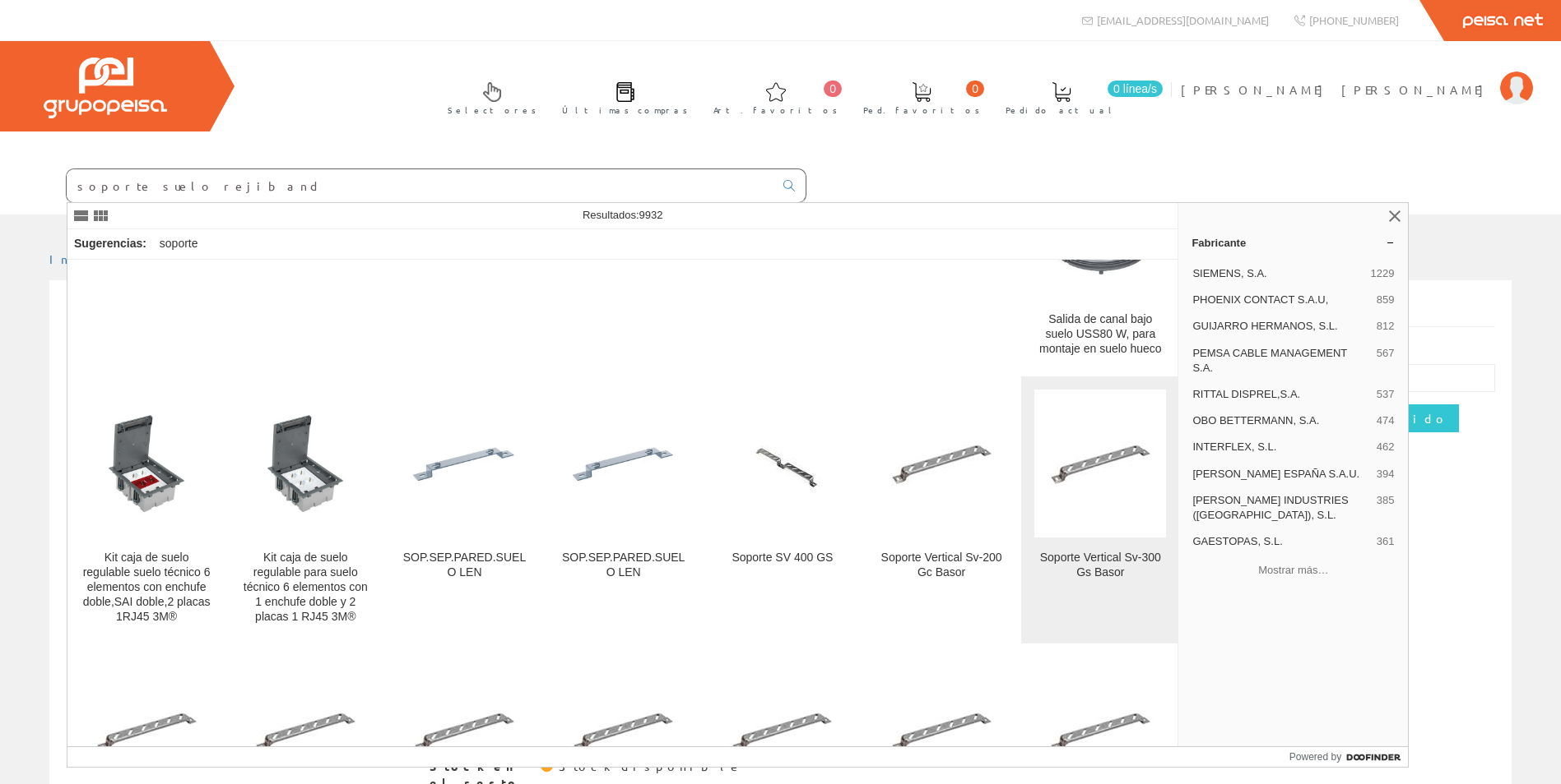
type input "soporte suelo rejiband"
click at [1065, 468] on img at bounding box center [1100, 464] width 104 height 70
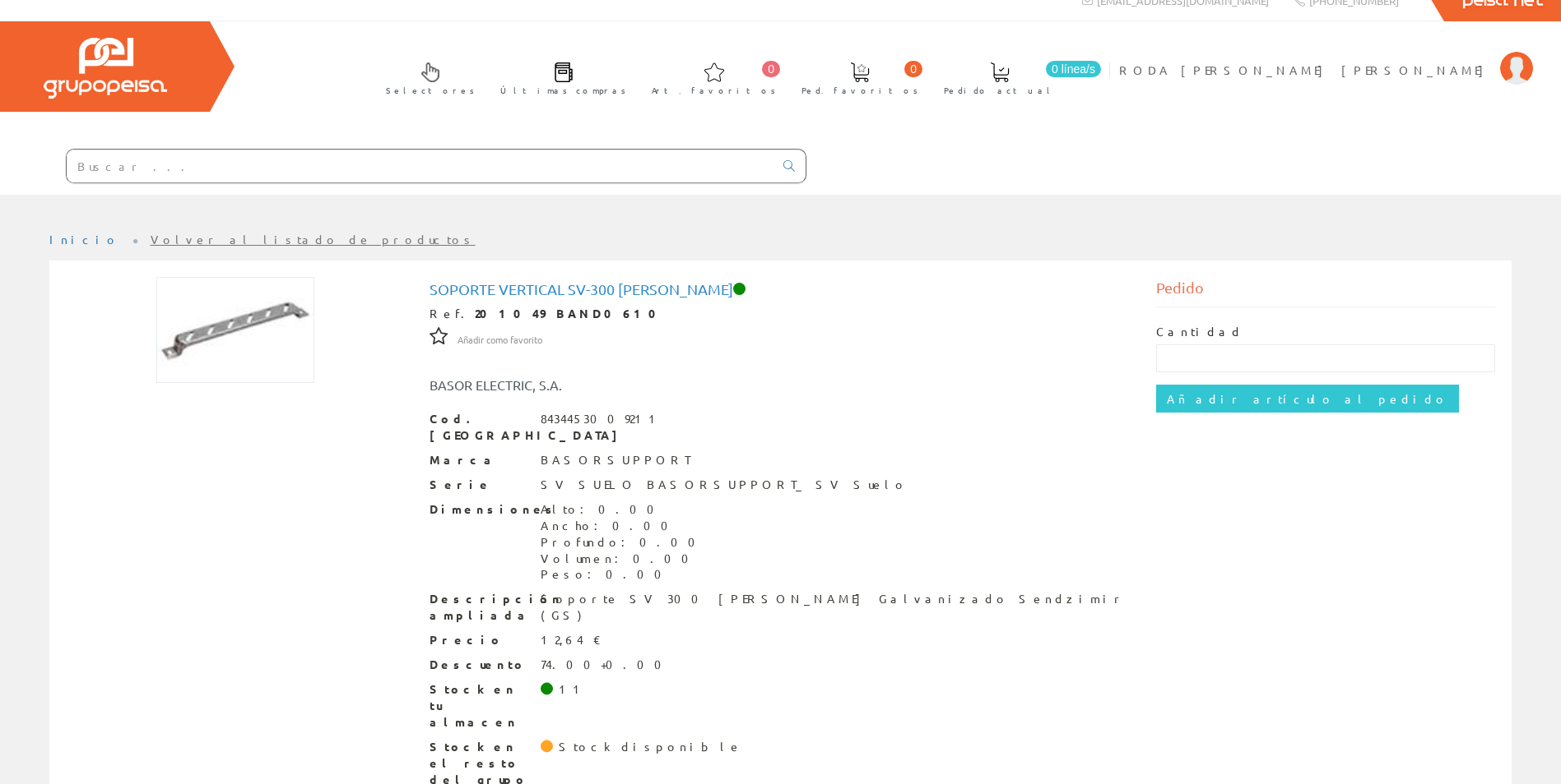
scroll to position [29, 0]
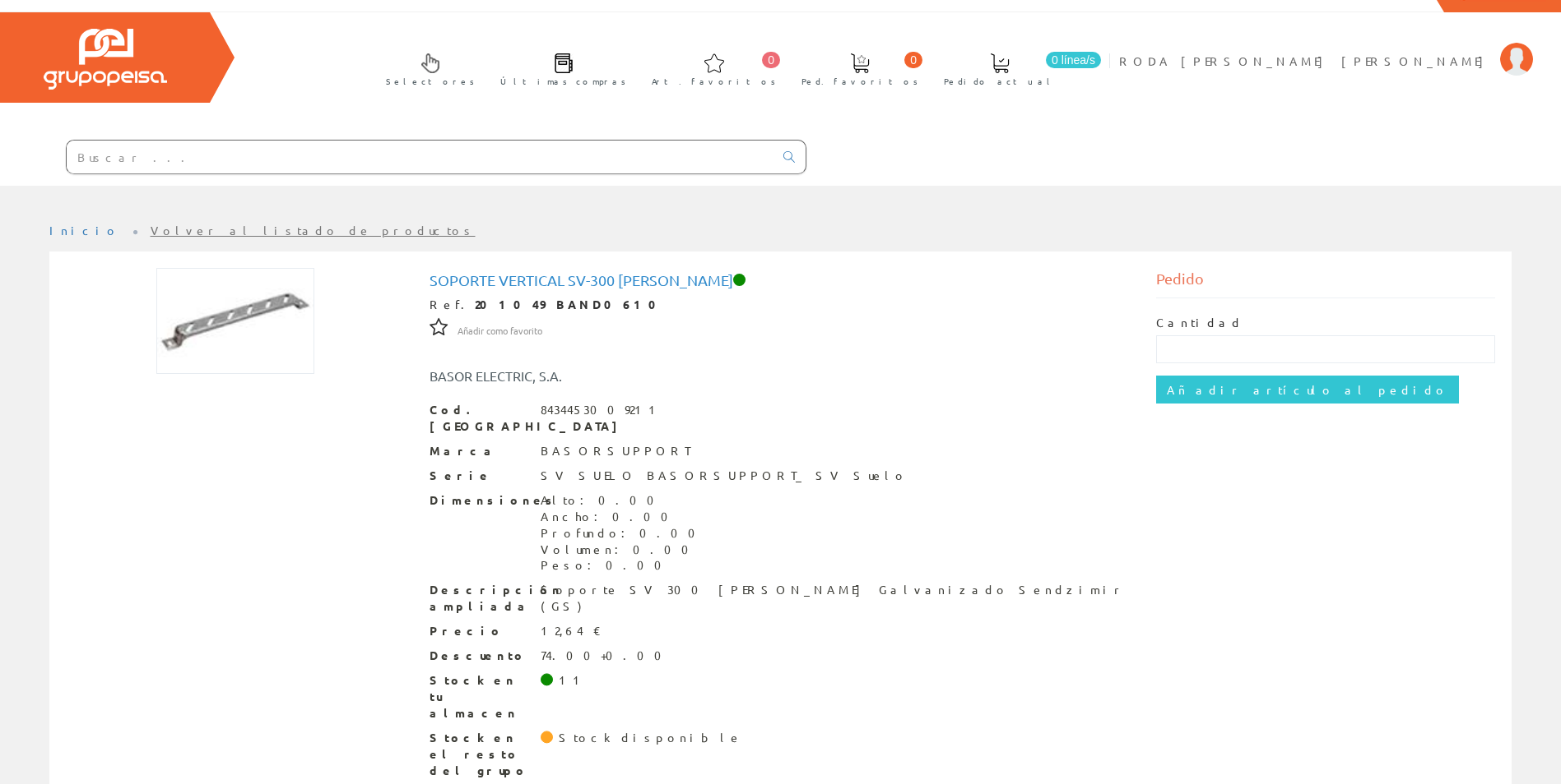
click at [173, 145] on input "text" at bounding box center [420, 156] width 707 height 33
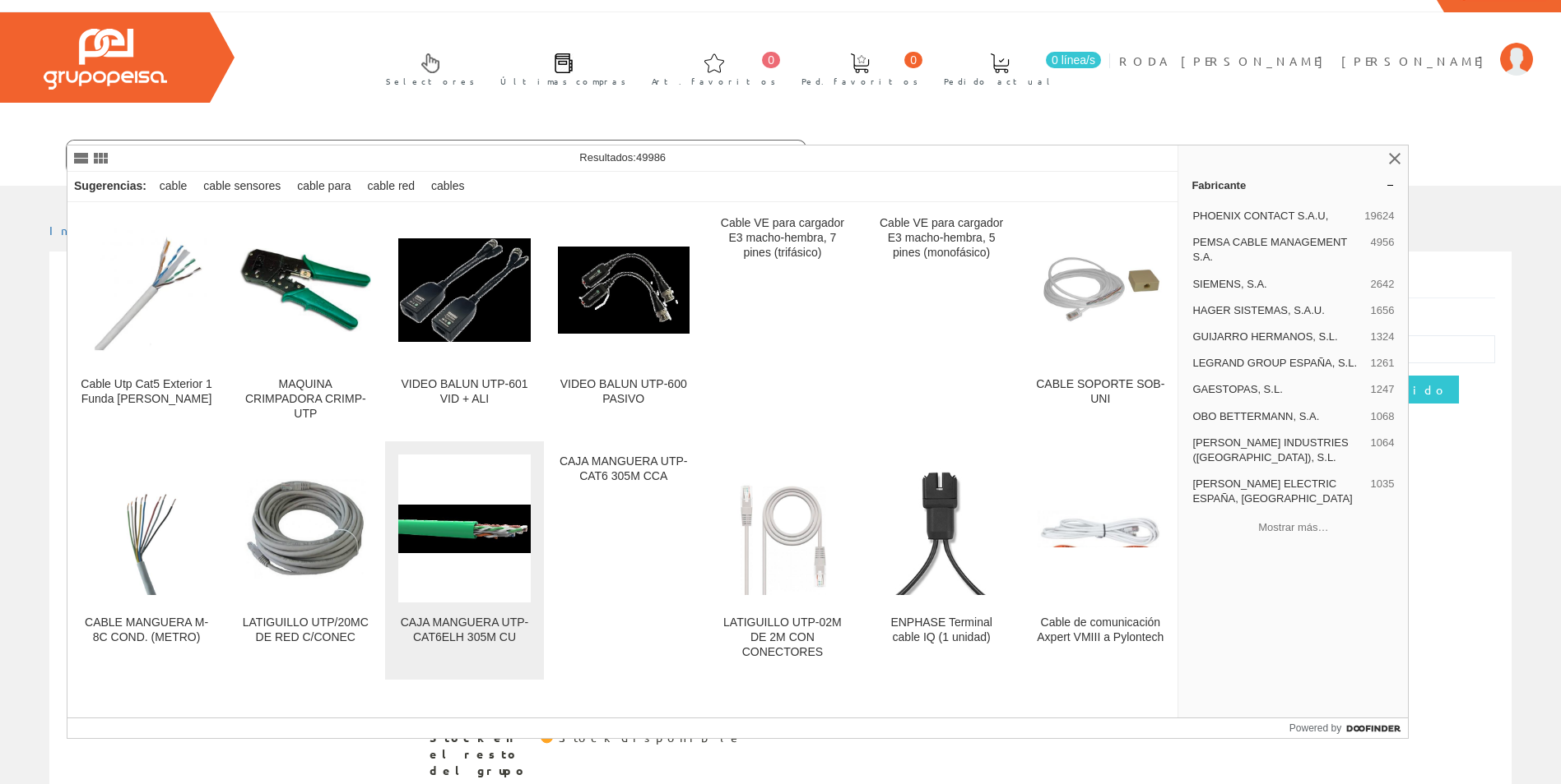
type input "cable utp libre"
click at [499, 593] on figure at bounding box center [464, 529] width 131 height 148
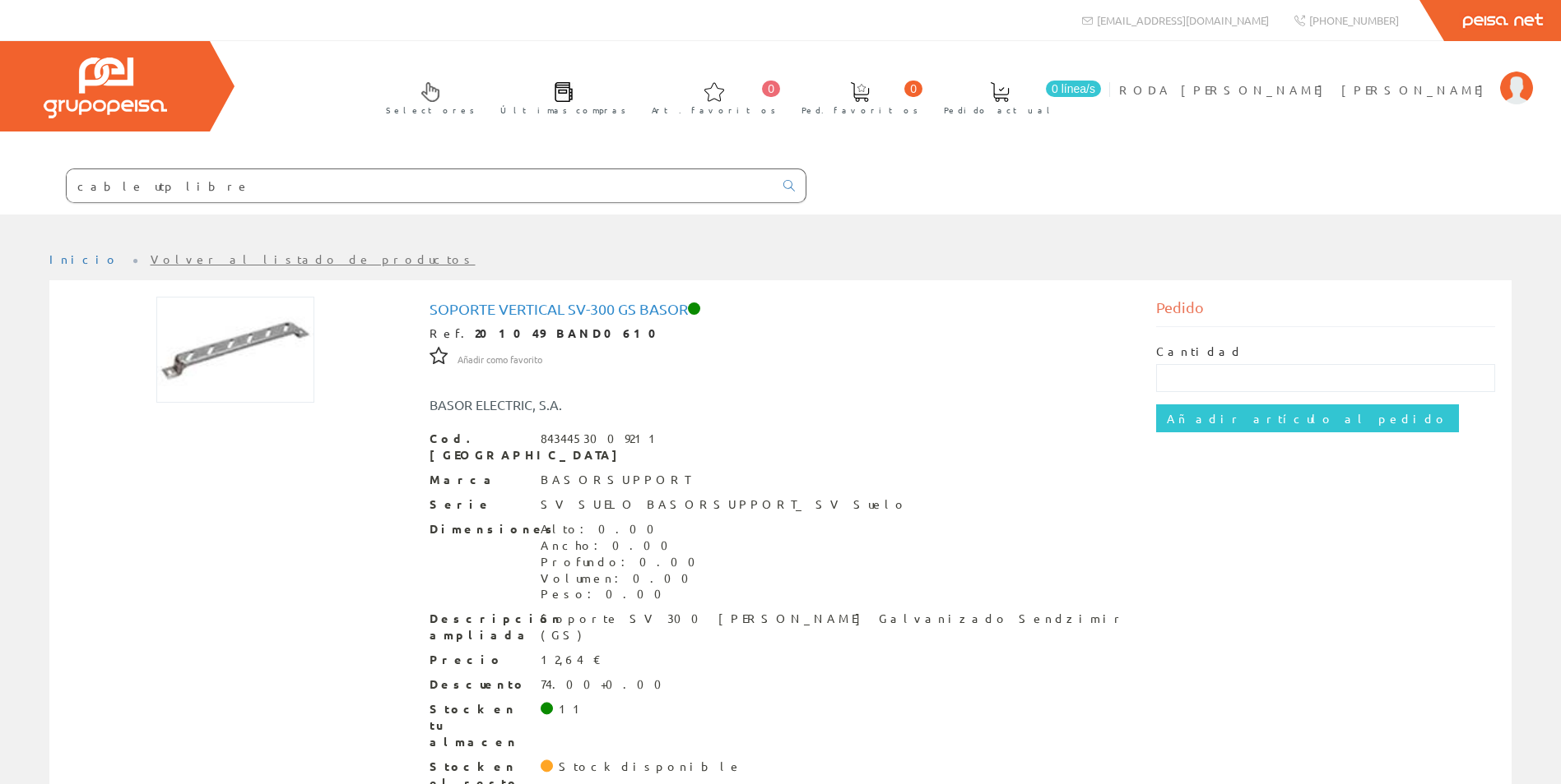
scroll to position [29, 0]
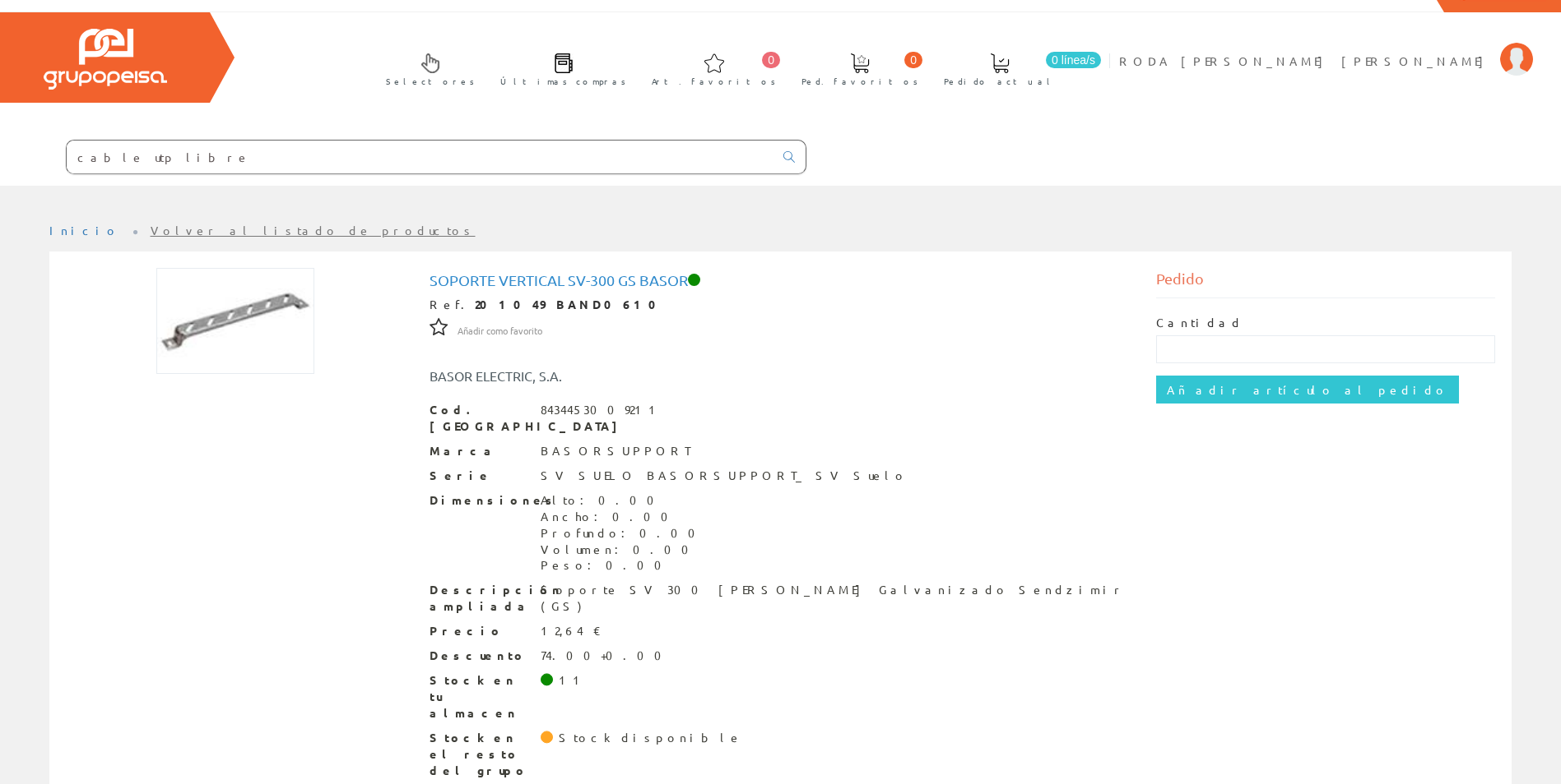
click at [174, 162] on input "cable utp libre" at bounding box center [420, 156] width 707 height 33
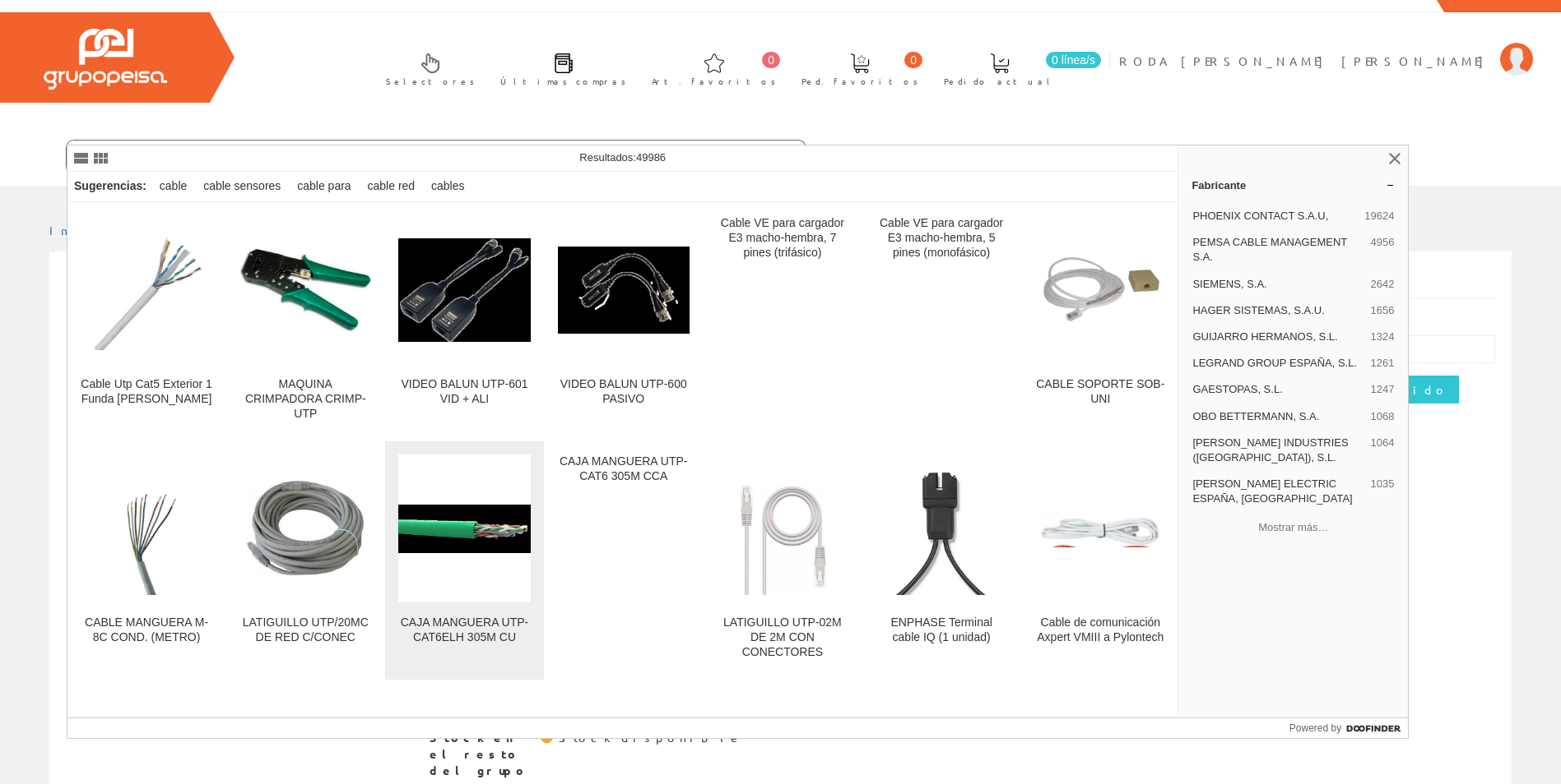
type input "cable utp libre cable utp"
click at [490, 544] on img at bounding box center [464, 529] width 131 height 49
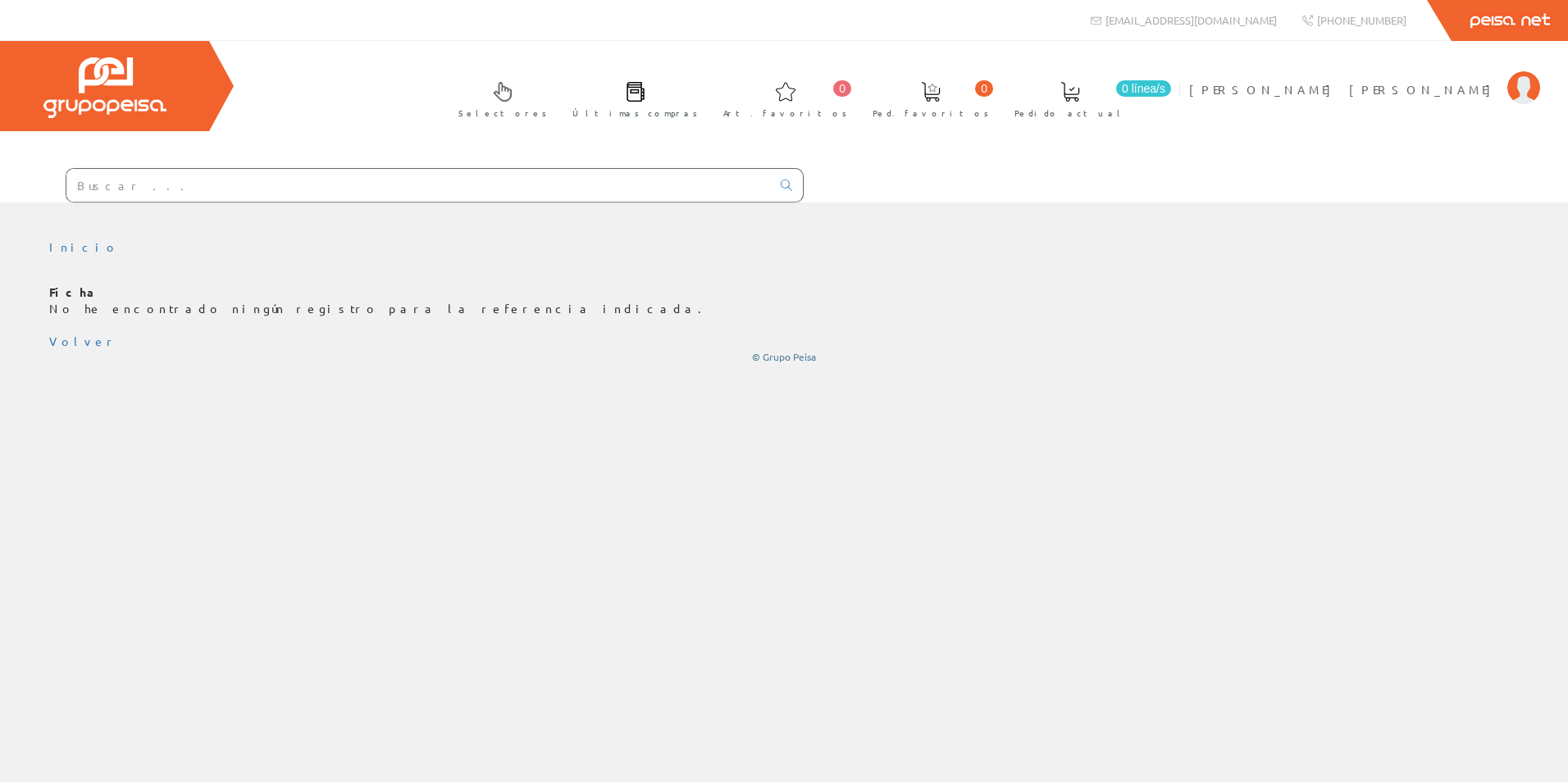
click at [164, 183] on input "text" at bounding box center [418, 184] width 705 height 33
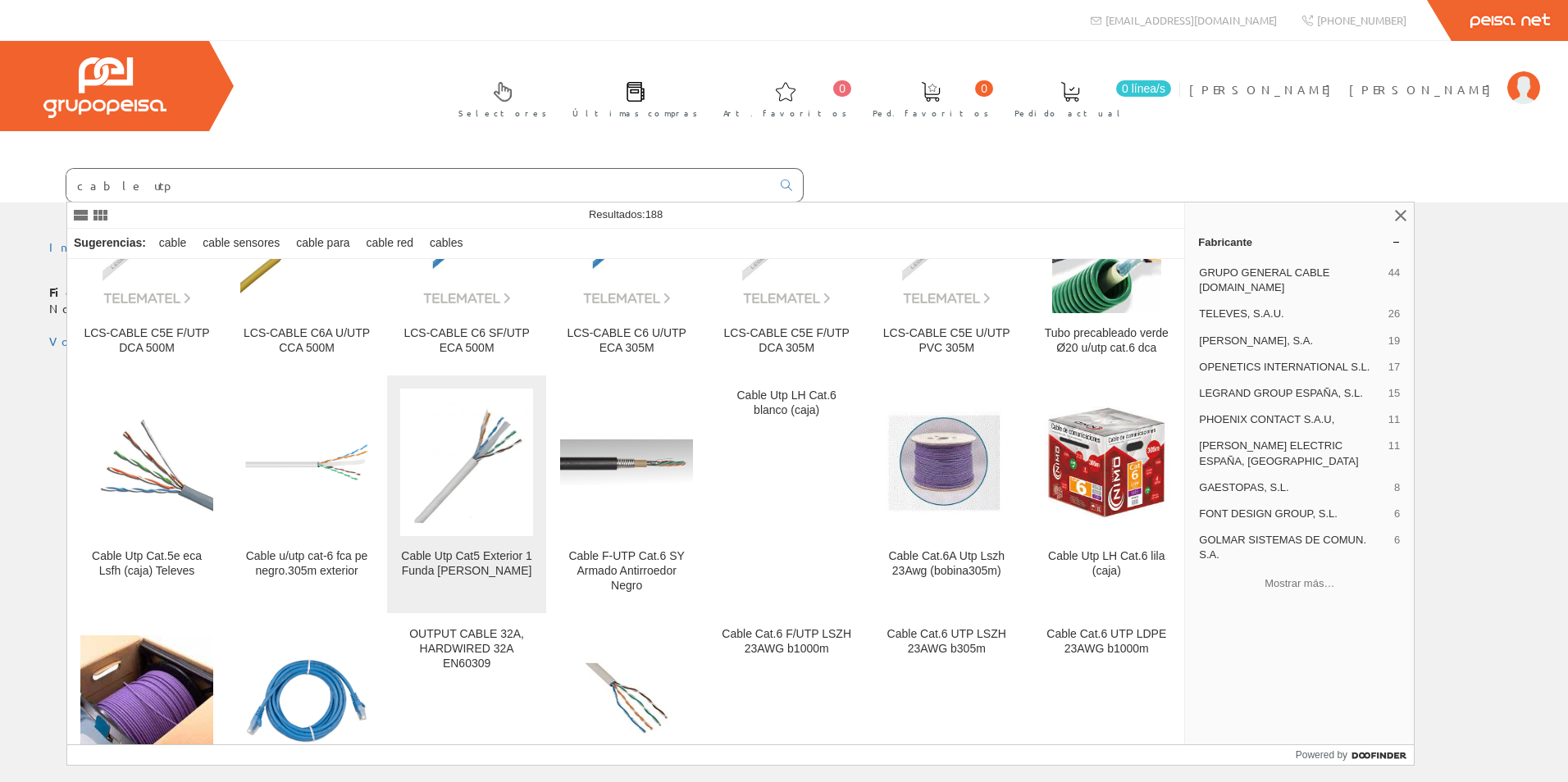
scroll to position [1066, 0]
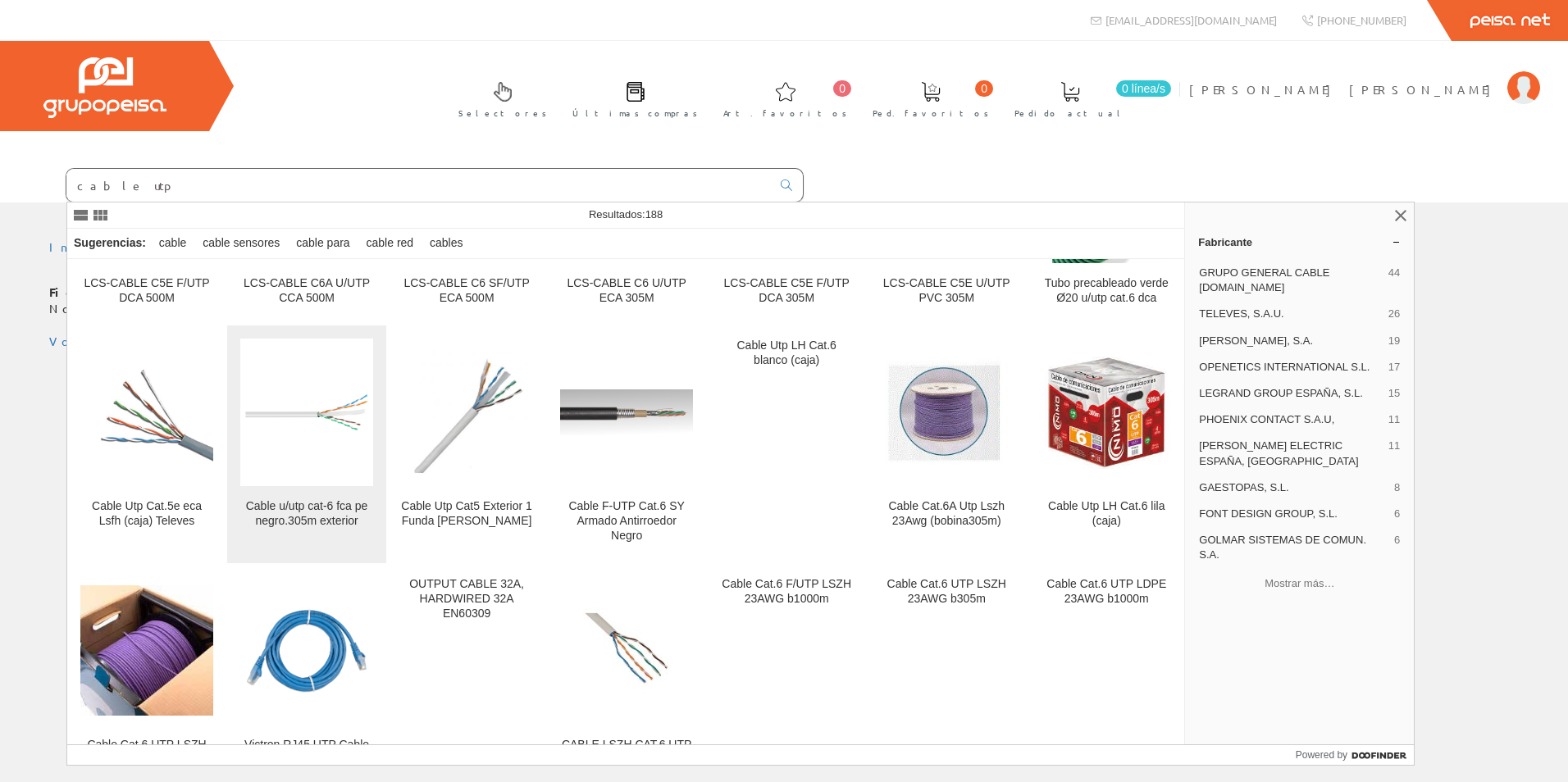
type input "cable utp"
click at [320, 509] on link "Cable u/utp cat-6 fca pe negro.305m exterior" at bounding box center [306, 444] width 160 height 237
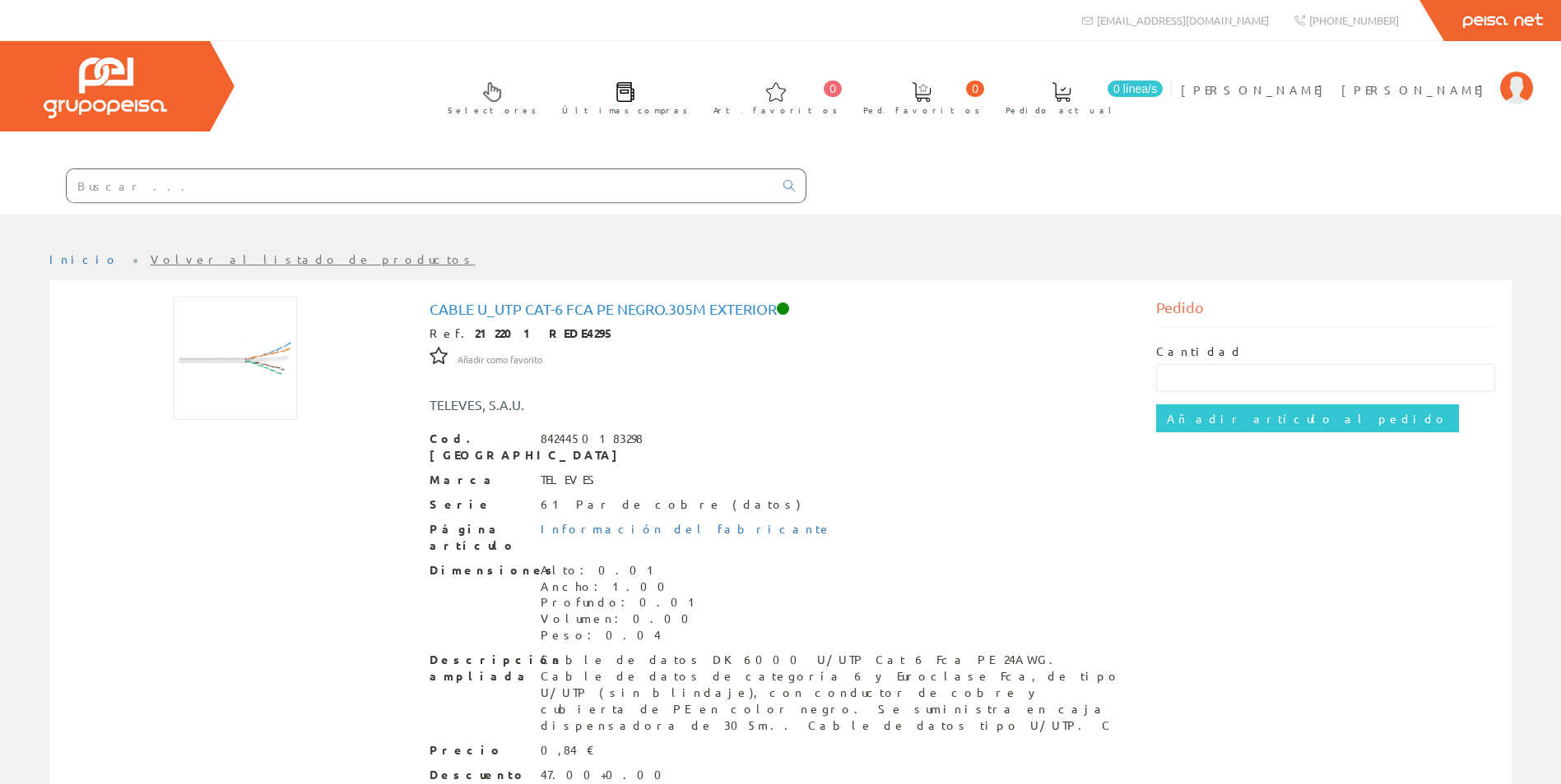
scroll to position [70, 0]
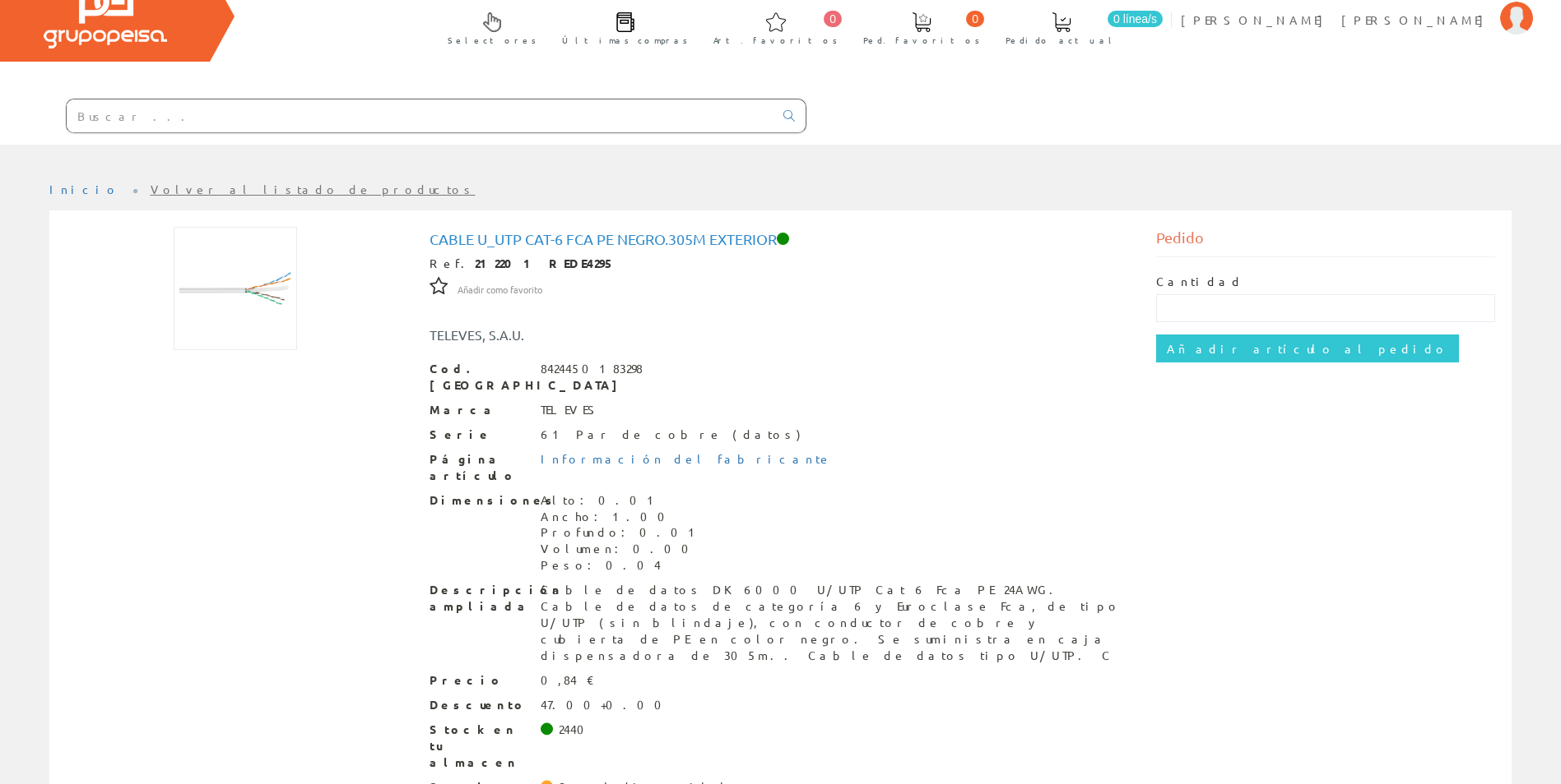
click at [114, 121] on input "text" at bounding box center [420, 115] width 707 height 33
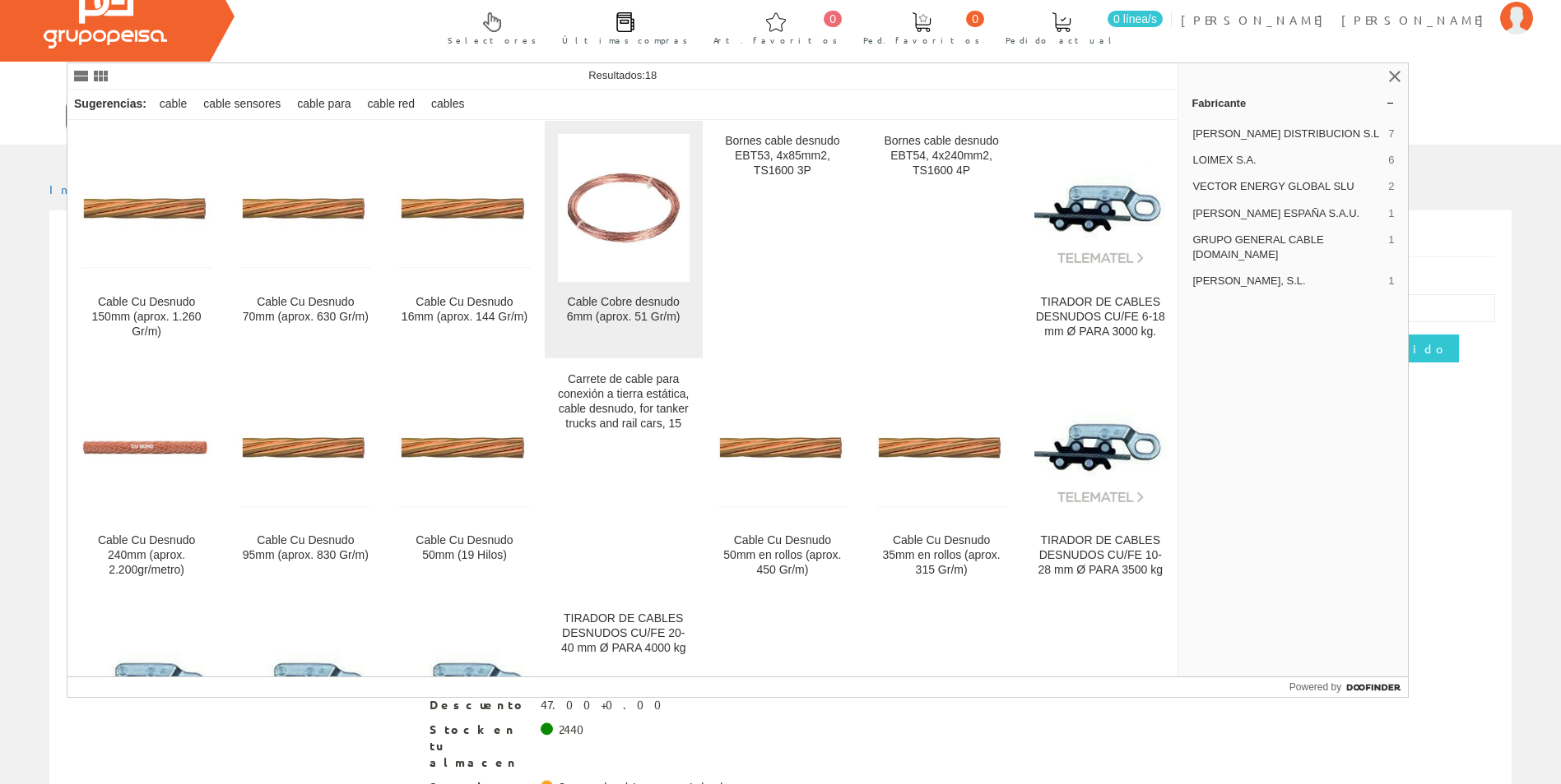
type input "cable desnudo 6"
click at [632, 242] on img at bounding box center [623, 209] width 131 height 89
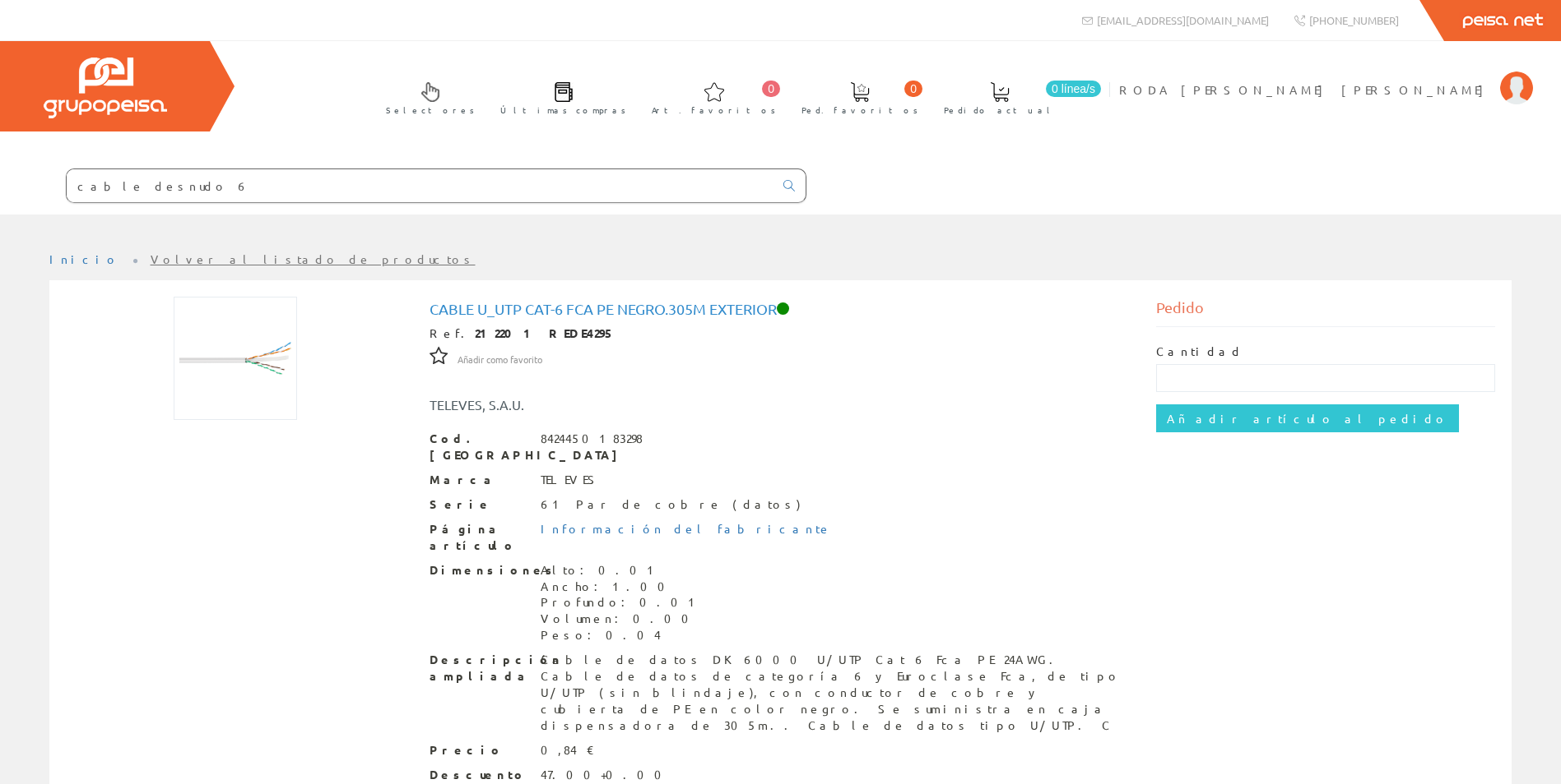
scroll to position [70, 0]
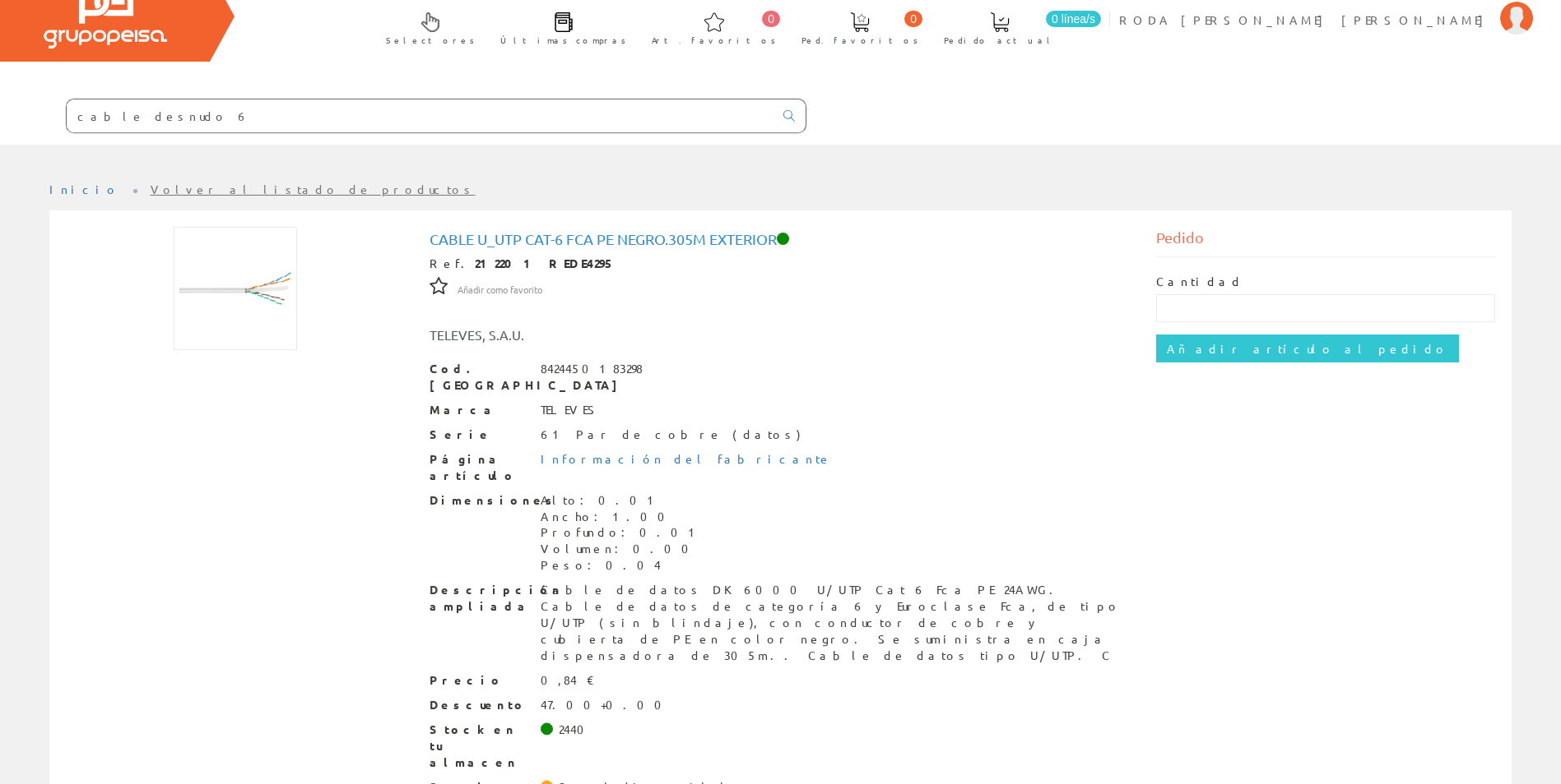
click at [284, 103] on input "cable desnudo 6" at bounding box center [420, 115] width 707 height 33
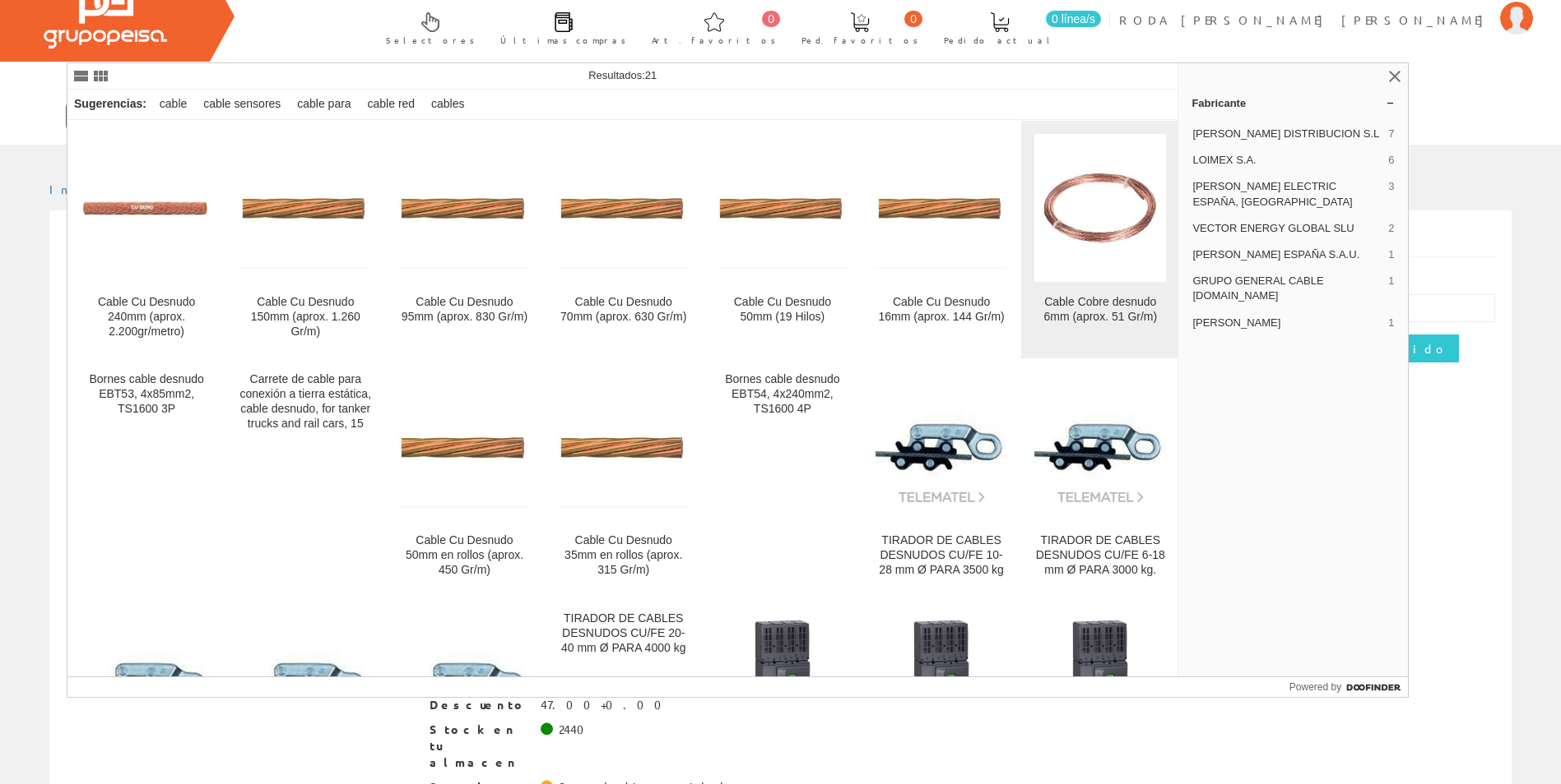
type input "cable desnudo"
click at [1106, 306] on div "Cable Cobre desnudo 6mm (aprox. 51 Gr/m)" at bounding box center [1100, 310] width 131 height 30
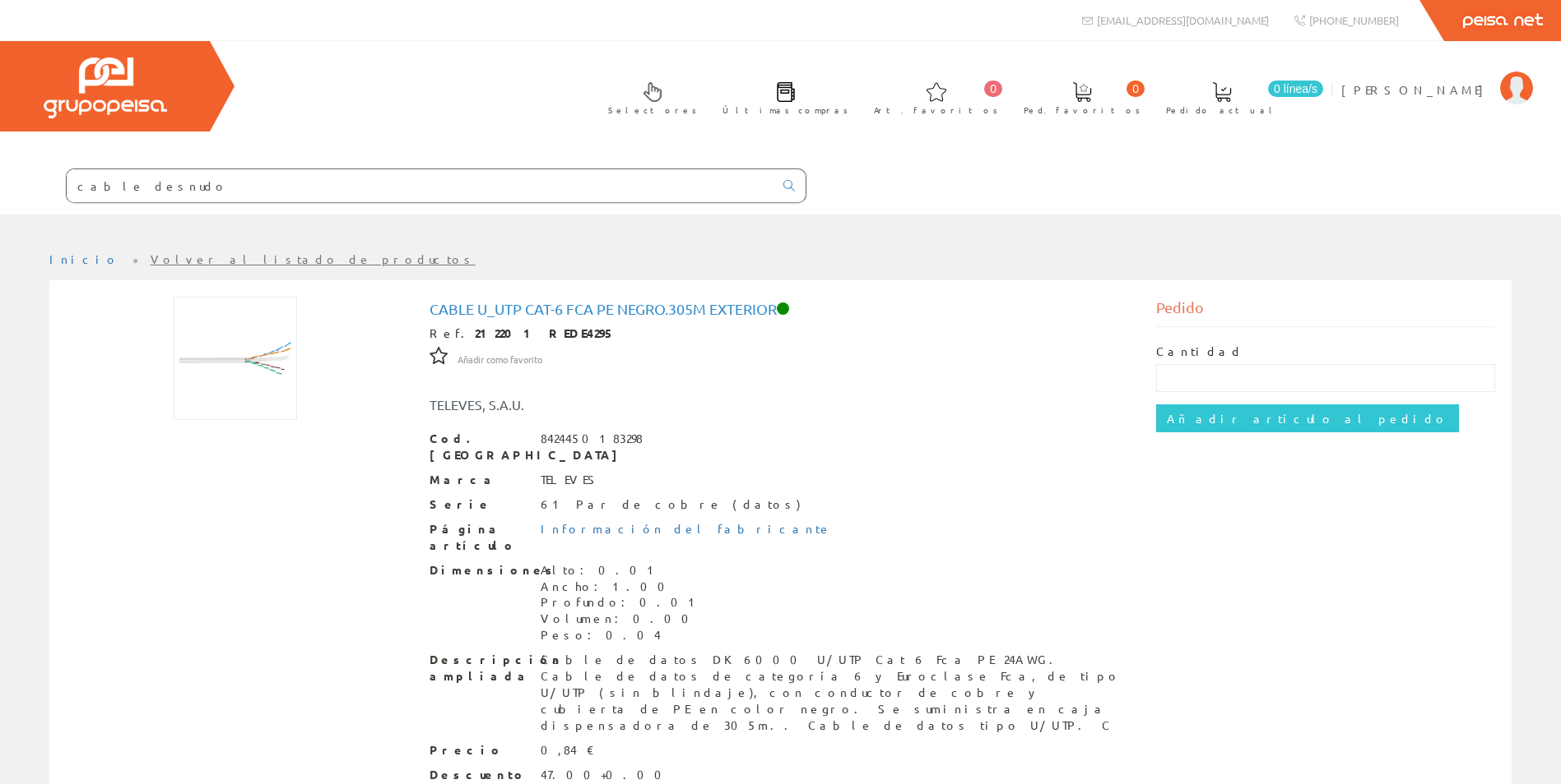
scroll to position [70, 0]
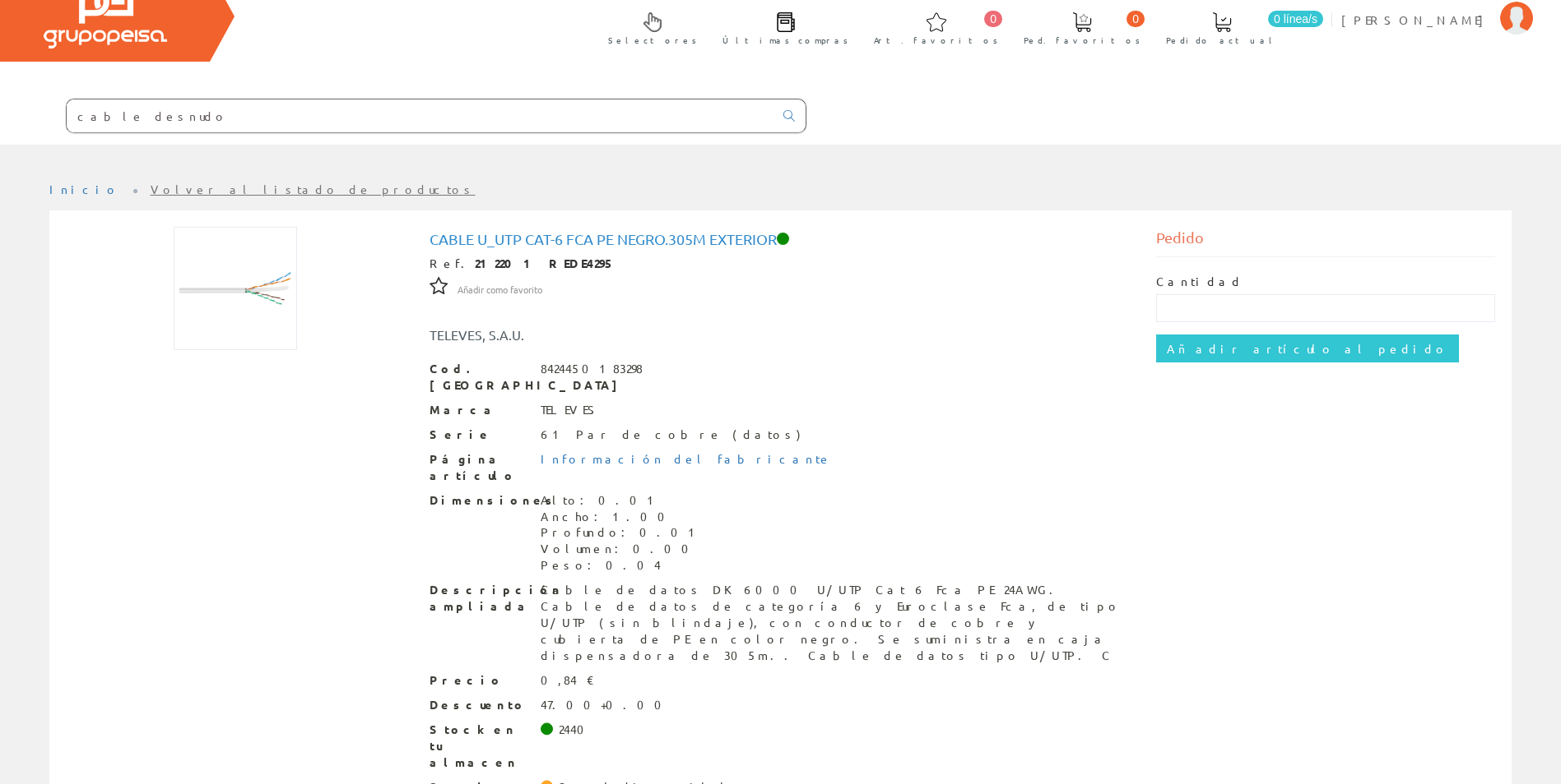
click at [179, 110] on input "cable desnudo" at bounding box center [420, 115] width 707 height 33
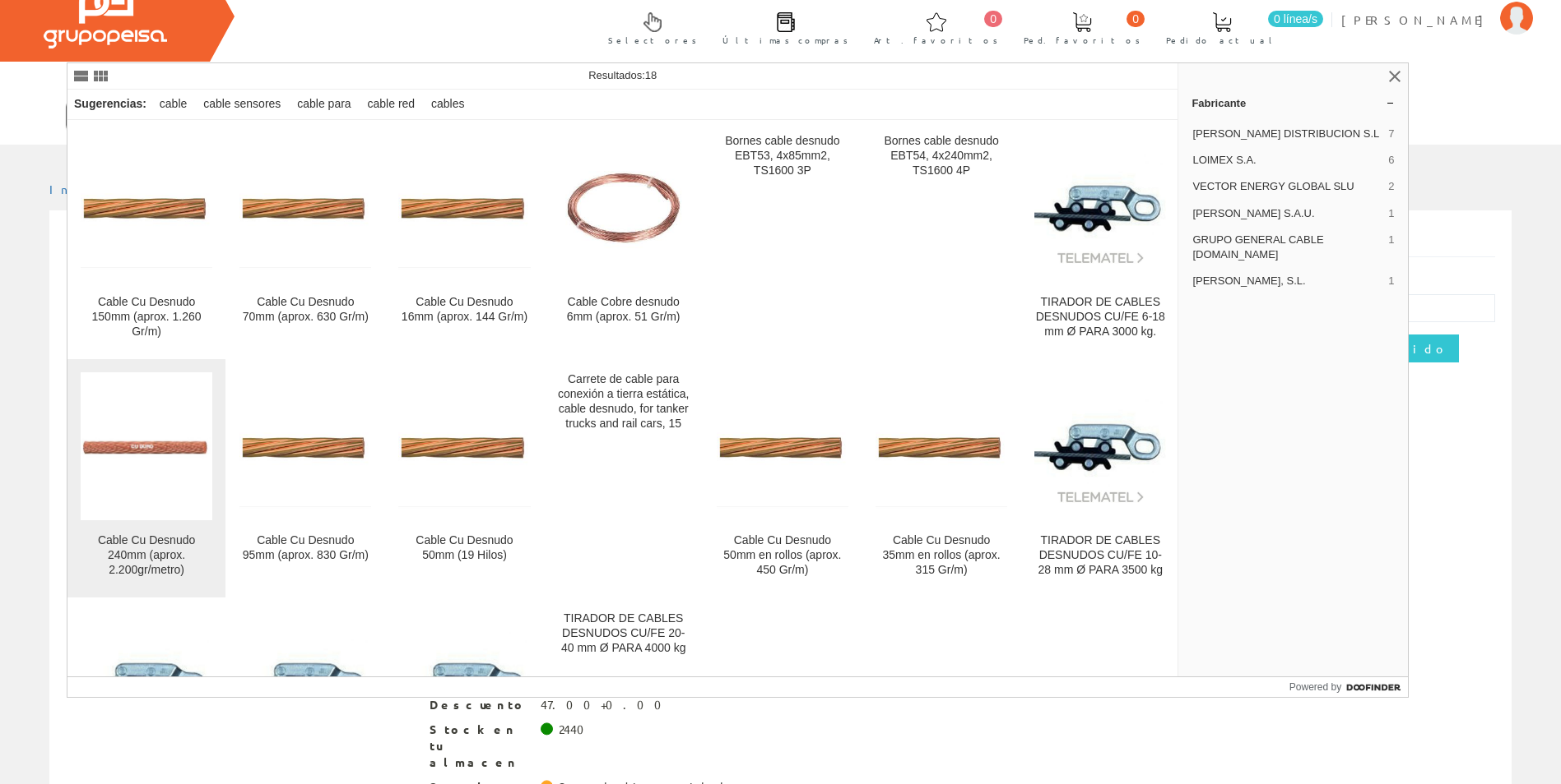
type input "cable desnudo 6"
click at [200, 479] on figure at bounding box center [146, 446] width 131 height 148
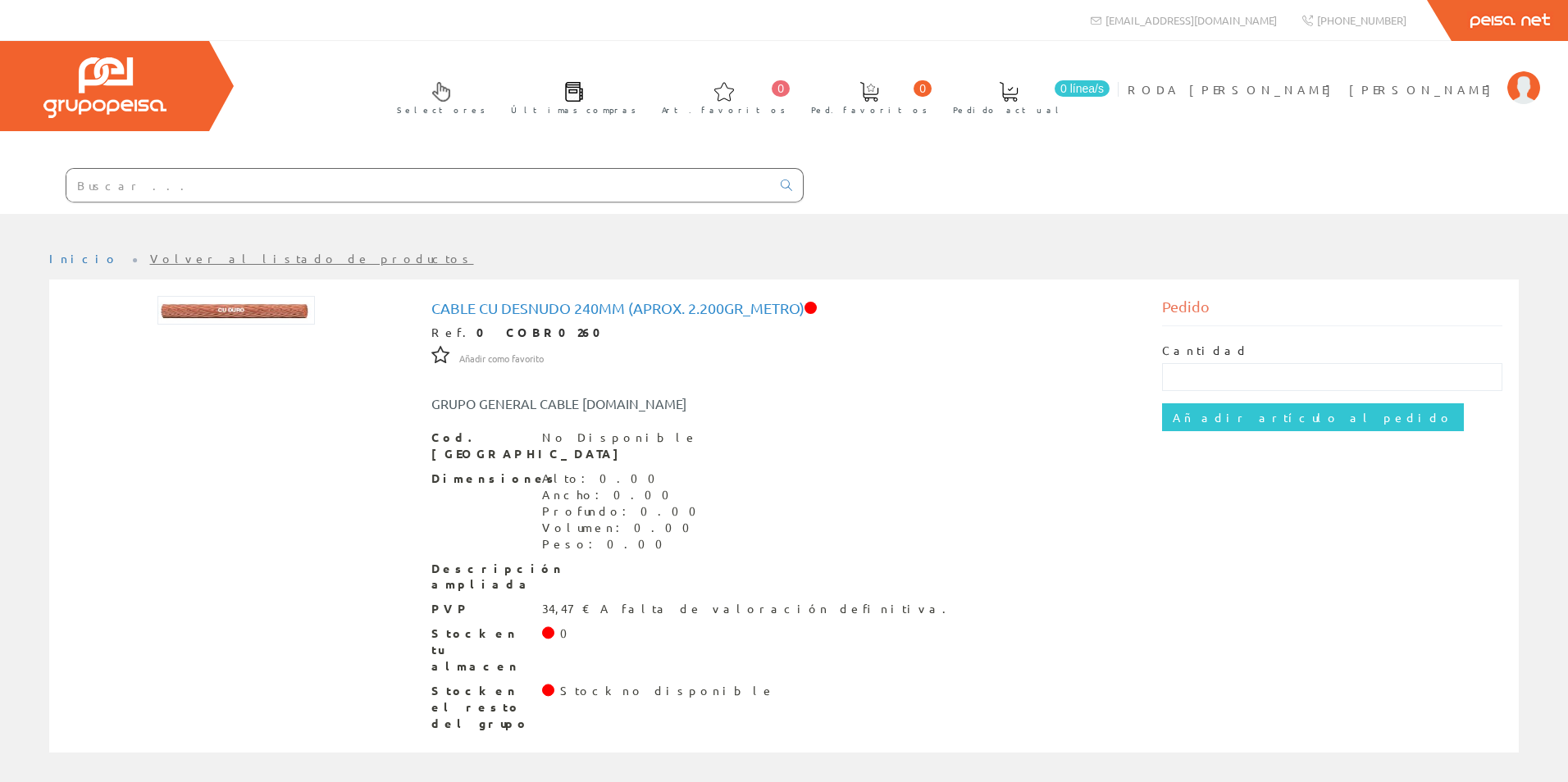
click at [210, 264] on link "Volver al listado de productos" at bounding box center [311, 258] width 324 height 15
click at [176, 177] on input "text" at bounding box center [418, 184] width 705 height 33
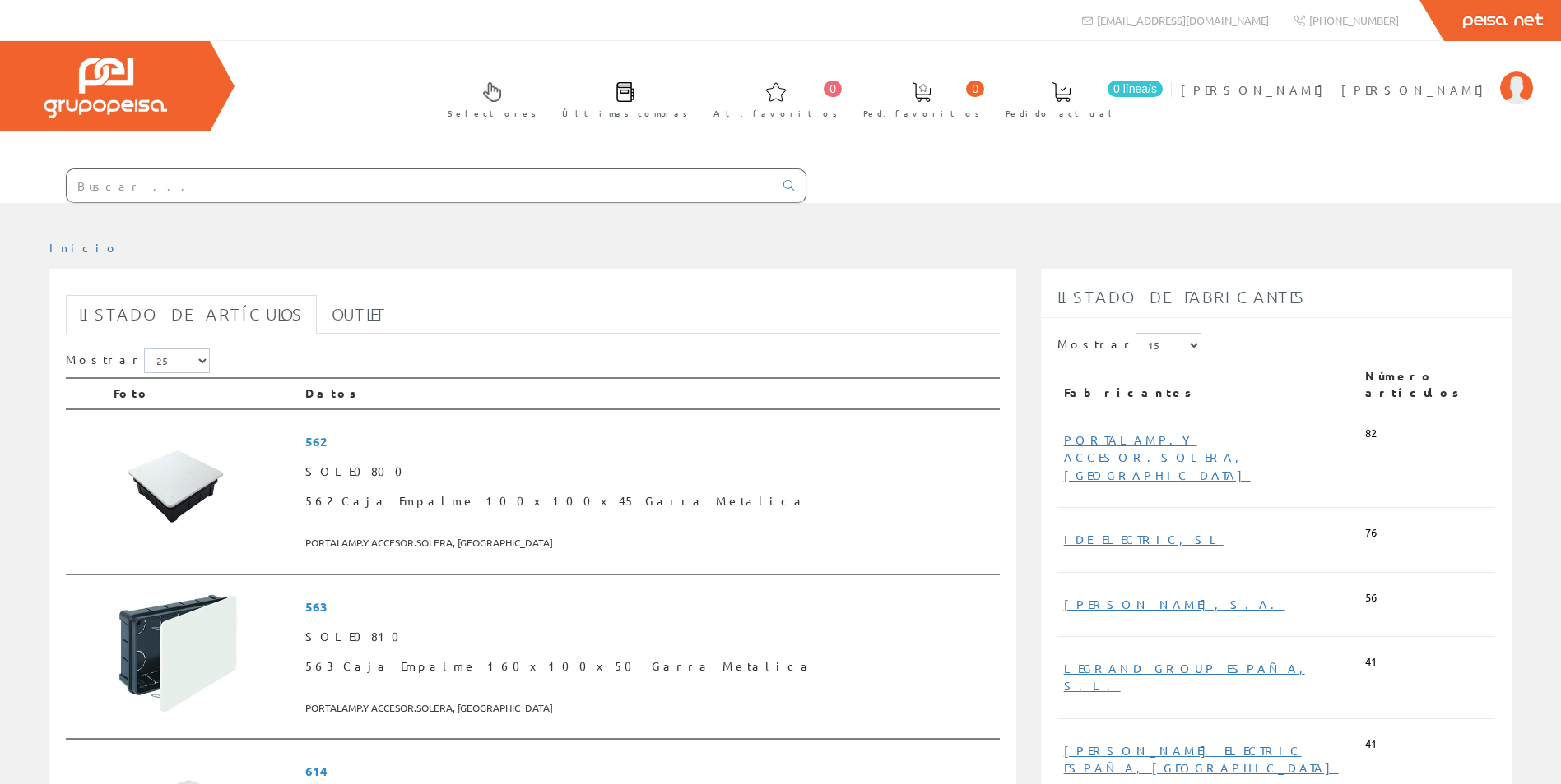
click at [147, 187] on input "text" at bounding box center [420, 185] width 707 height 33
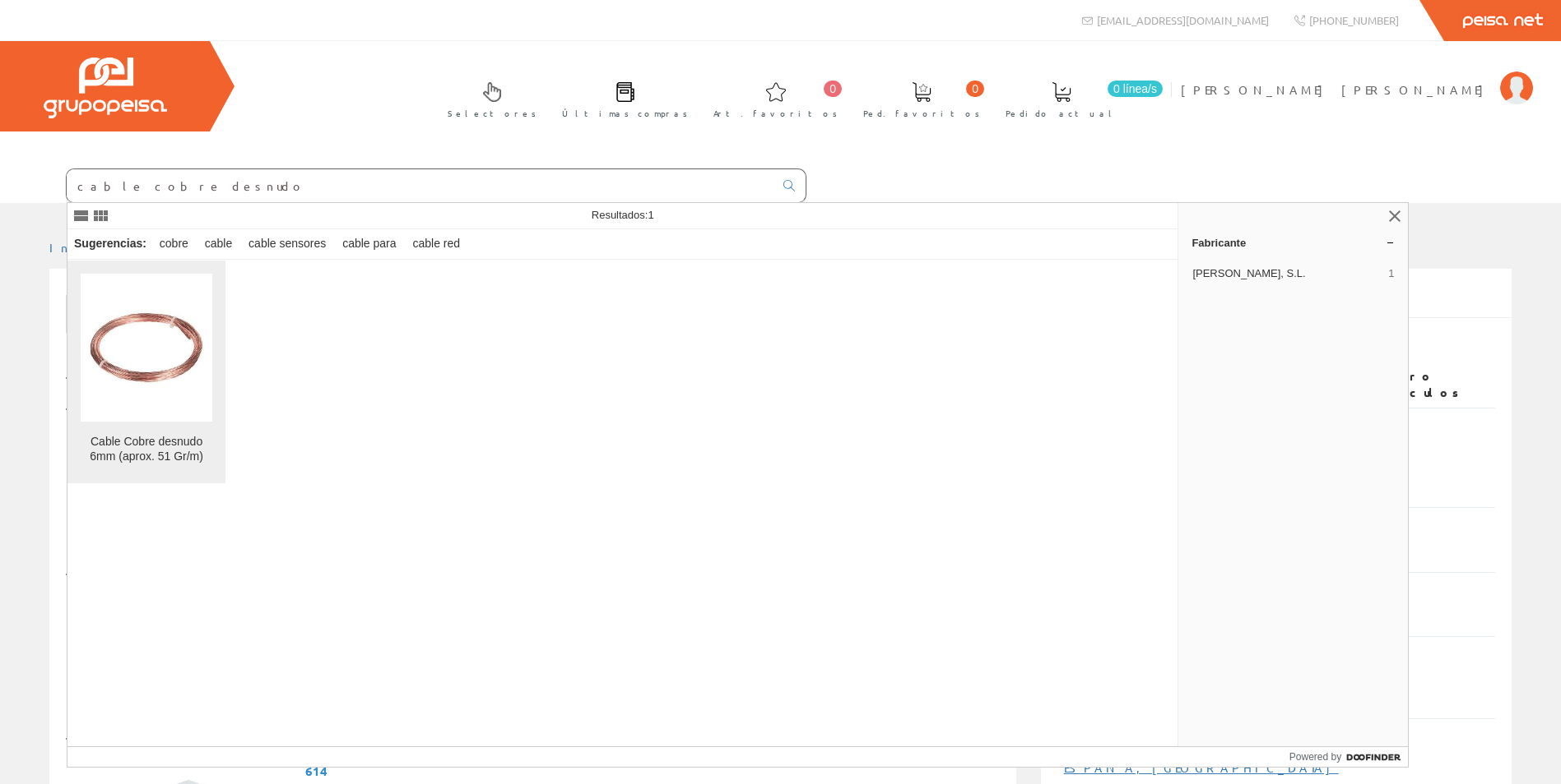
type input "cable cobre desnudo"
click at [134, 372] on img at bounding box center [146, 348] width 131 height 89
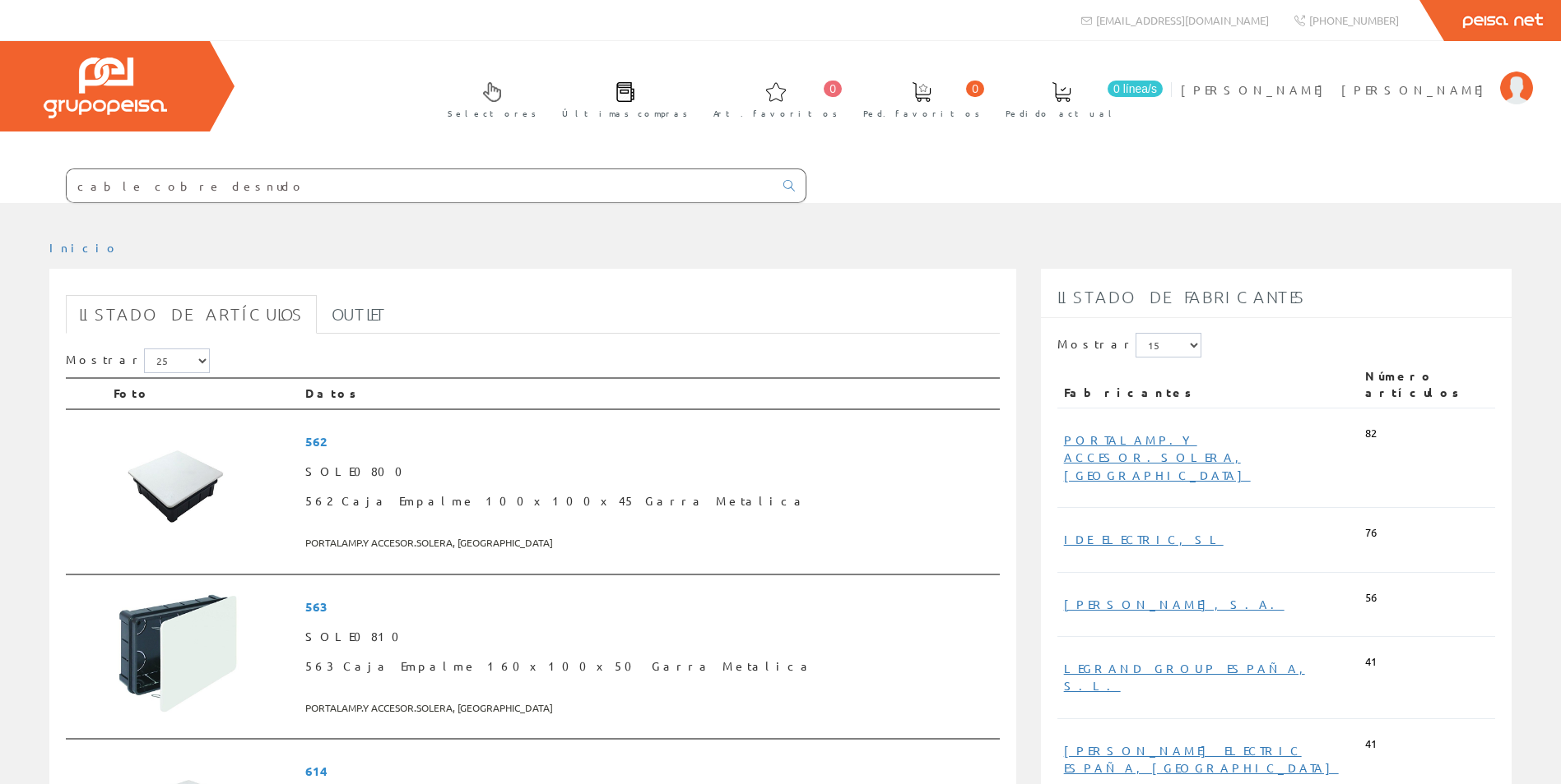
click at [213, 193] on input "cable cobre desnudo" at bounding box center [420, 185] width 707 height 33
drag, startPoint x: 188, startPoint y: 189, endPoint x: 0, endPoint y: 187, distance: 188.0
click at [31, 191] on form "cable cobre desnudo" at bounding box center [403, 186] width 806 height 35
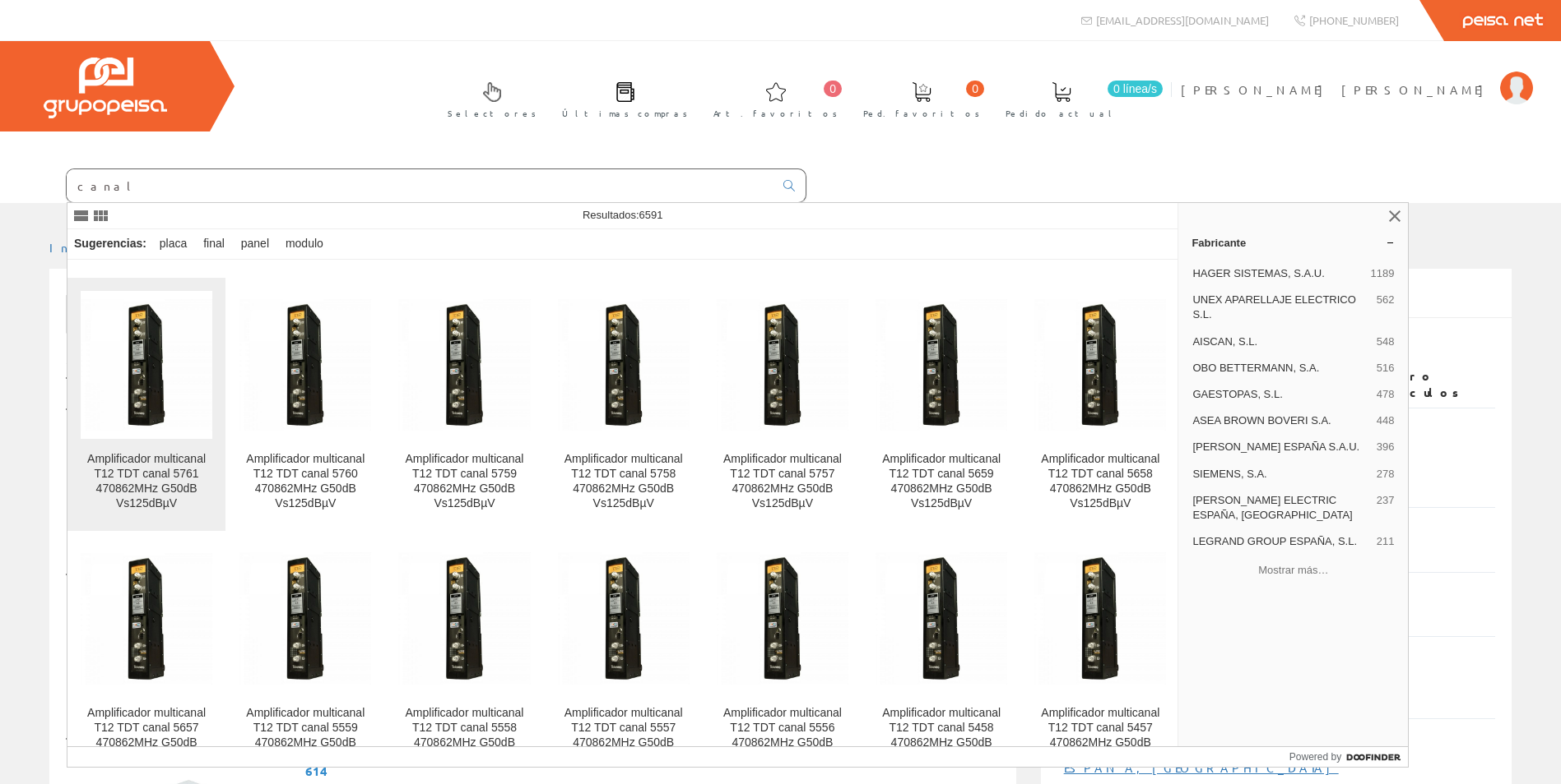
scroll to position [3618, 0]
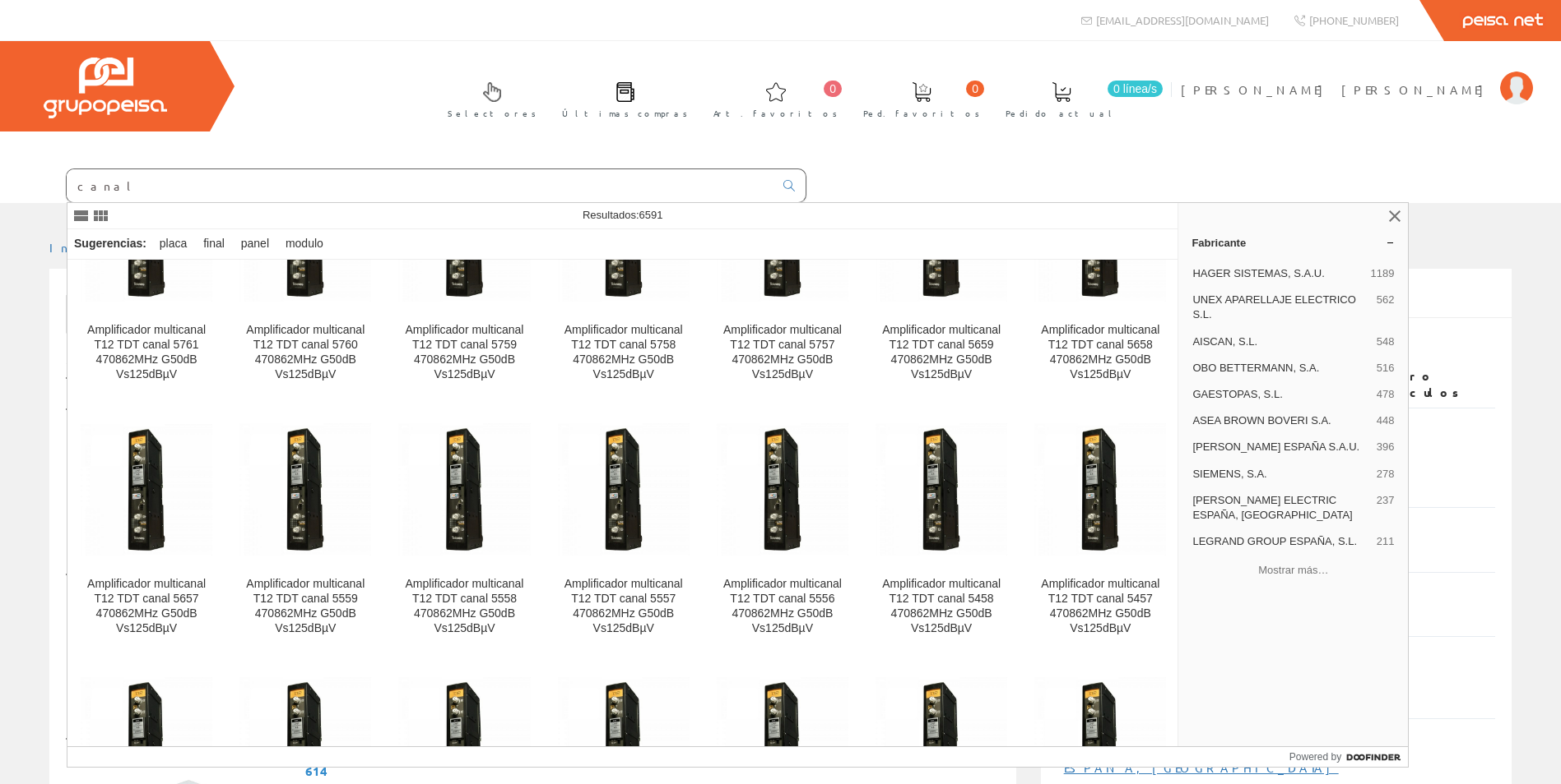
click at [125, 188] on input "canal" at bounding box center [420, 185] width 707 height 33
click at [167, 185] on input "canal" at bounding box center [420, 185] width 707 height 33
drag, startPoint x: 178, startPoint y: 188, endPoint x: 42, endPoint y: 177, distance: 136.4
click at [43, 177] on form "canal" at bounding box center [403, 186] width 806 height 35
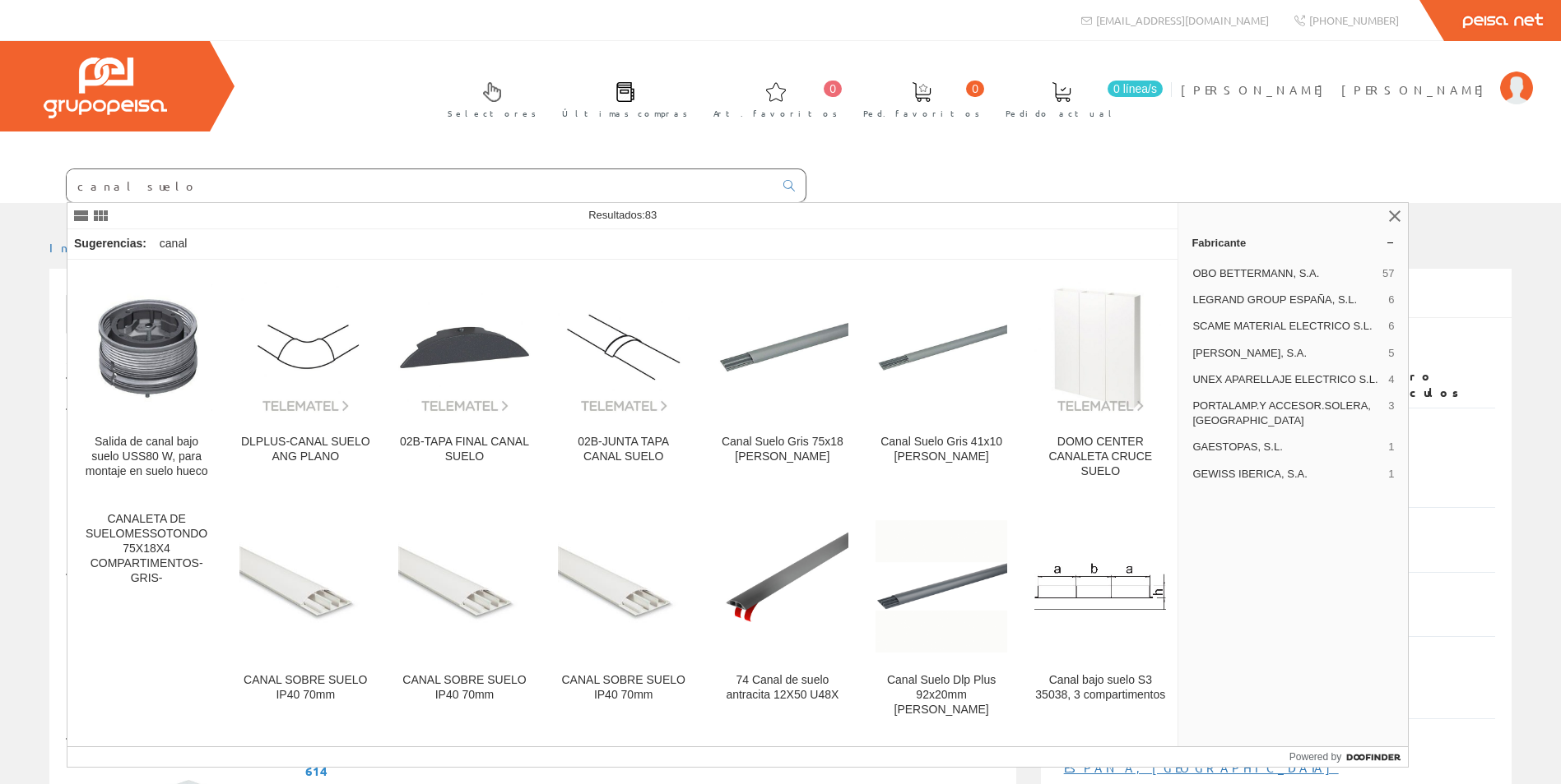
click at [151, 188] on input "canal suelo" at bounding box center [420, 185] width 707 height 33
drag, startPoint x: 144, startPoint y: 190, endPoint x: 74, endPoint y: 193, distance: 70.1
click at [74, 193] on input "canal suelo" at bounding box center [420, 185] width 707 height 33
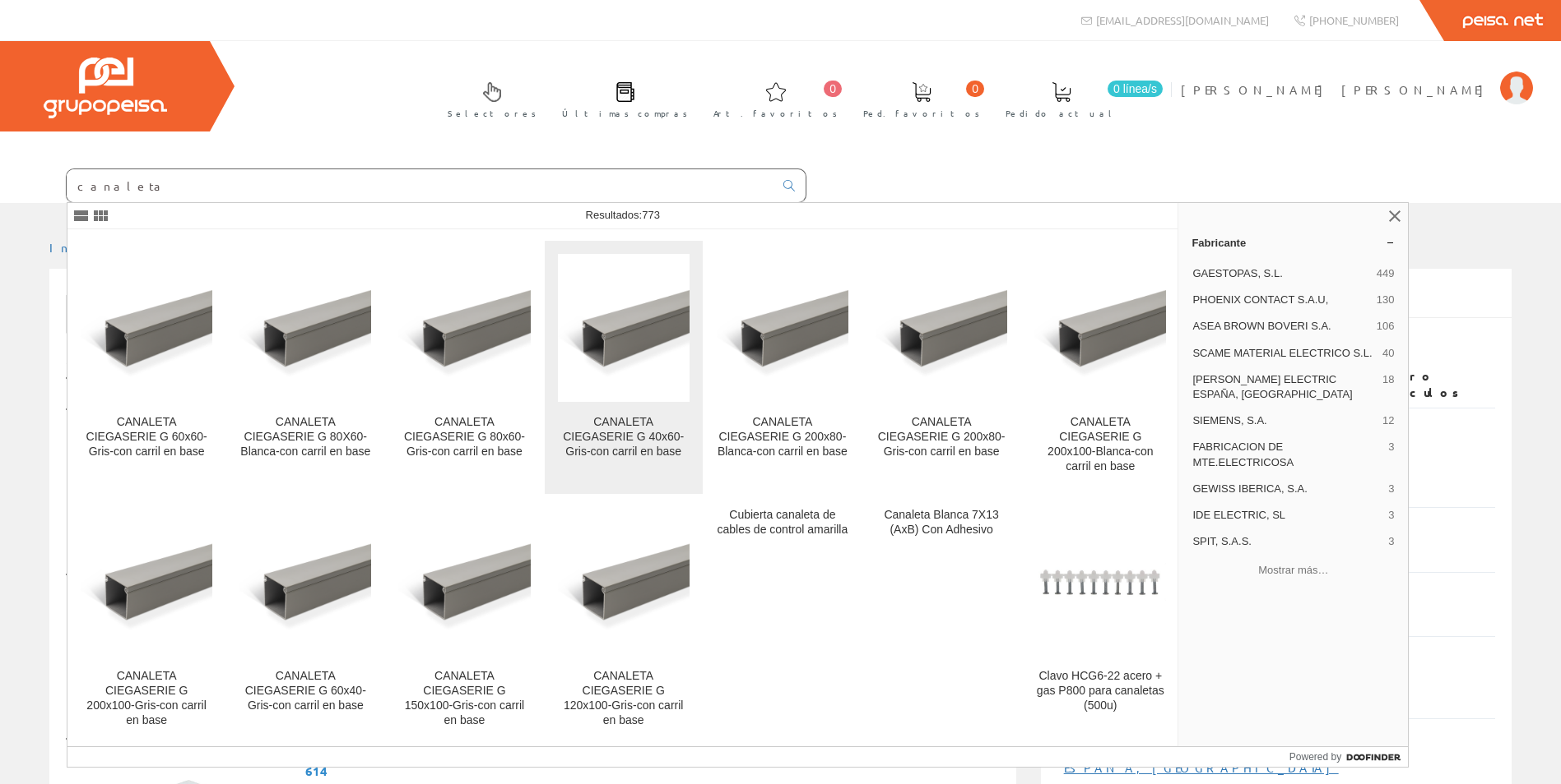
scroll to position [11910, 0]
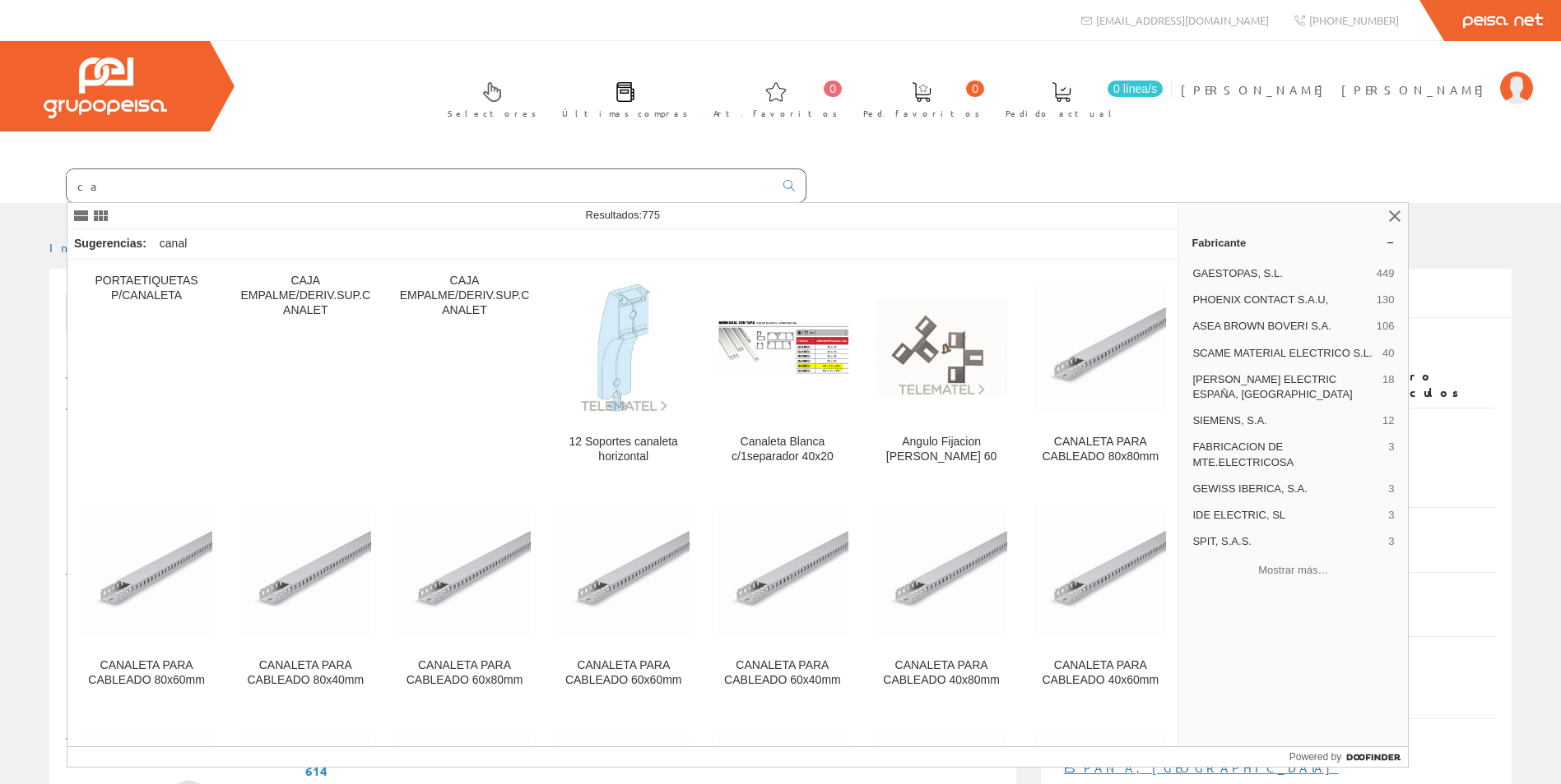
type input "c"
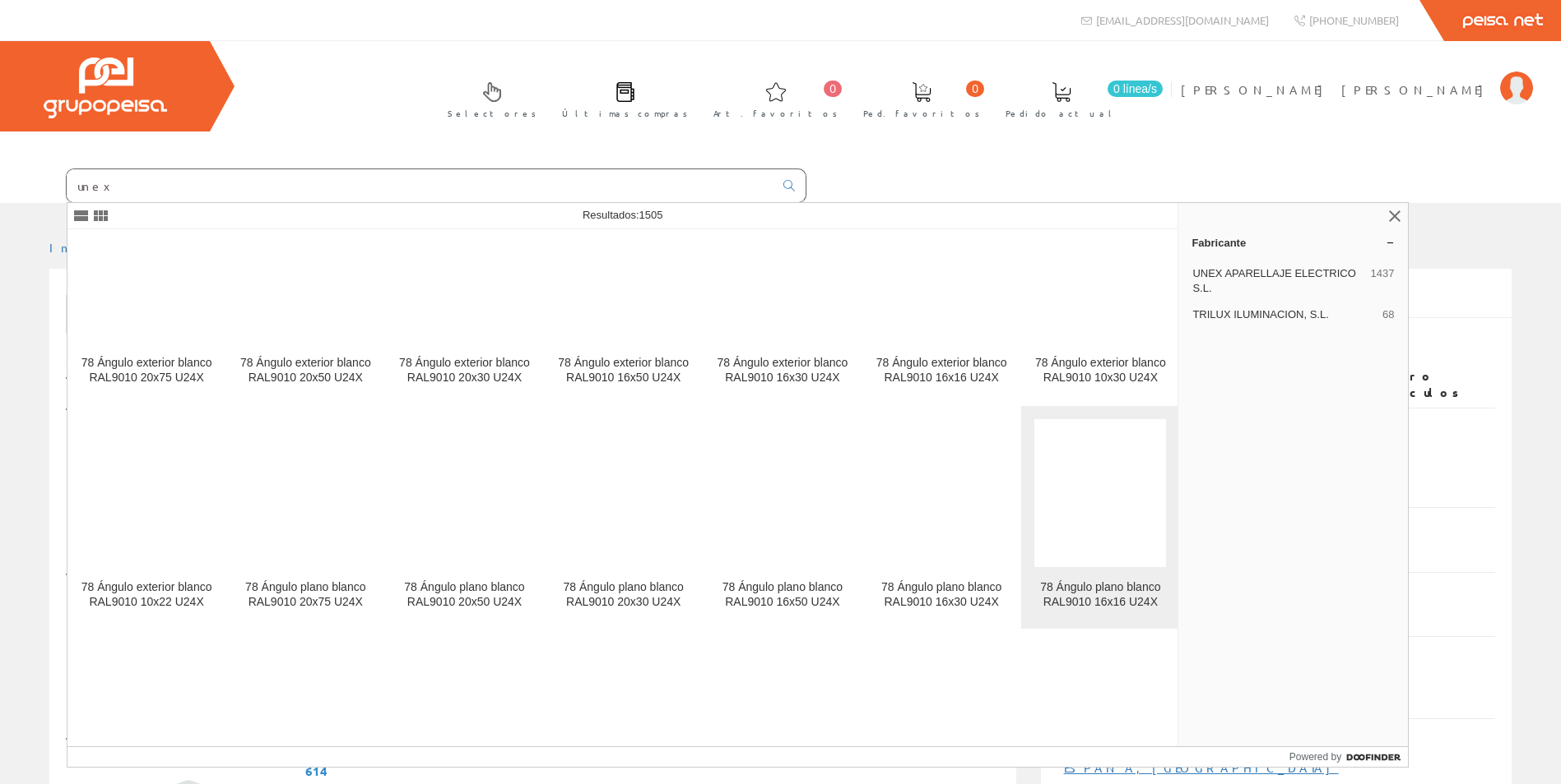
scroll to position [10327, 0]
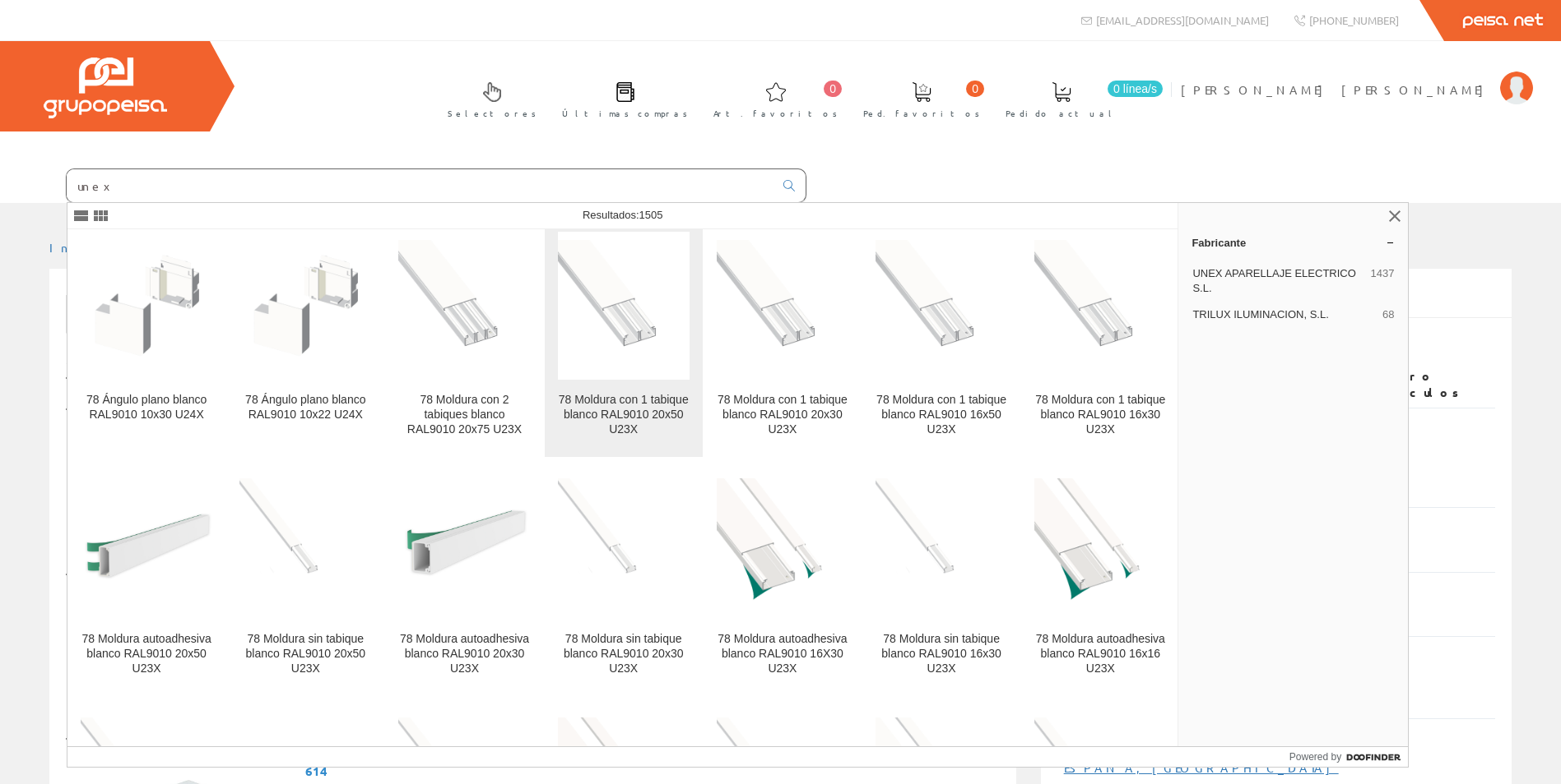
type input "unex"
click at [639, 379] on link "78 Moldura con 1 tabique blanco RAL9010 20x50 U23X" at bounding box center [623, 337] width 158 height 237
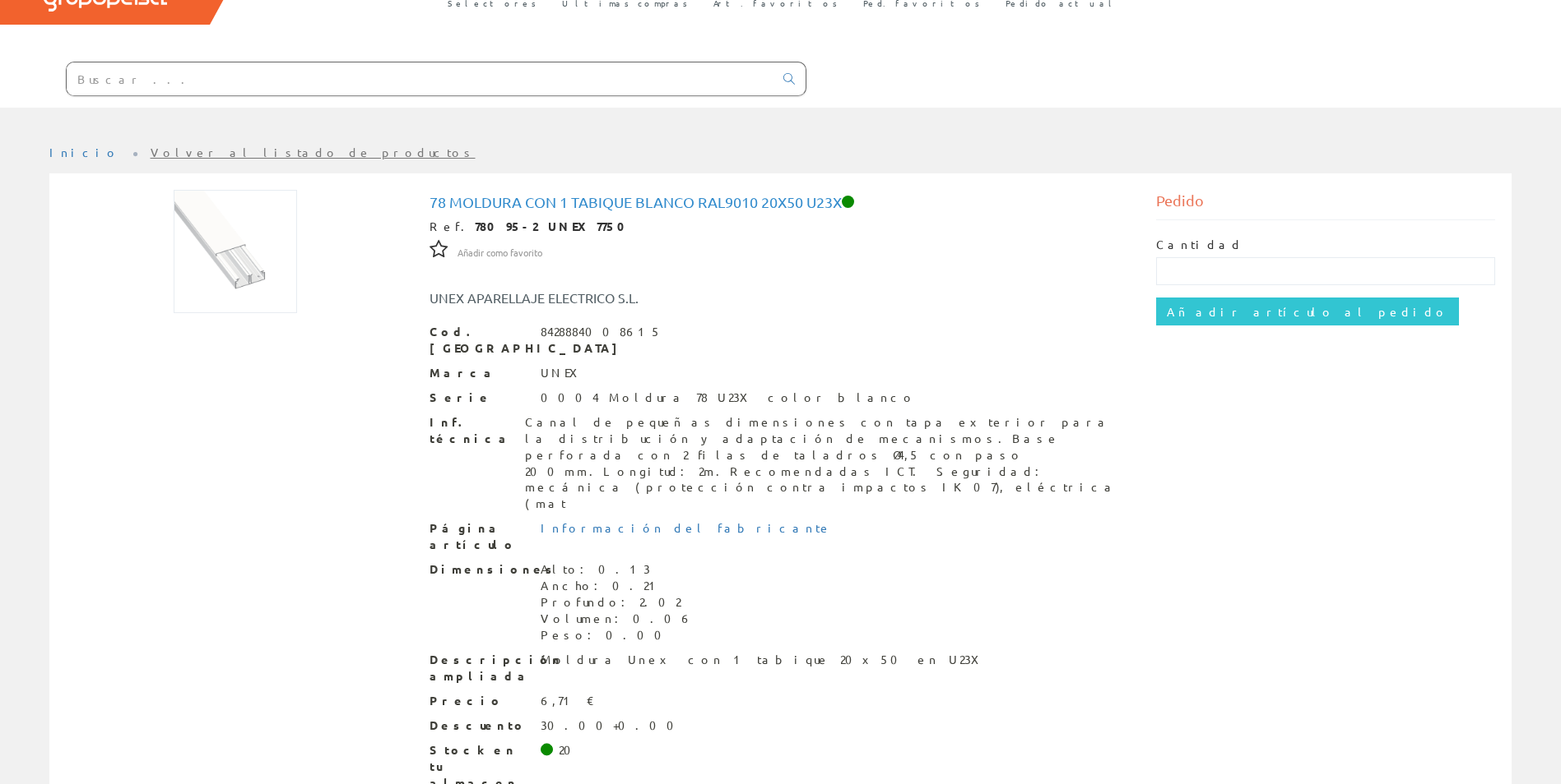
scroll to position [111, 0]
